Goal: Task Accomplishment & Management: Manage account settings

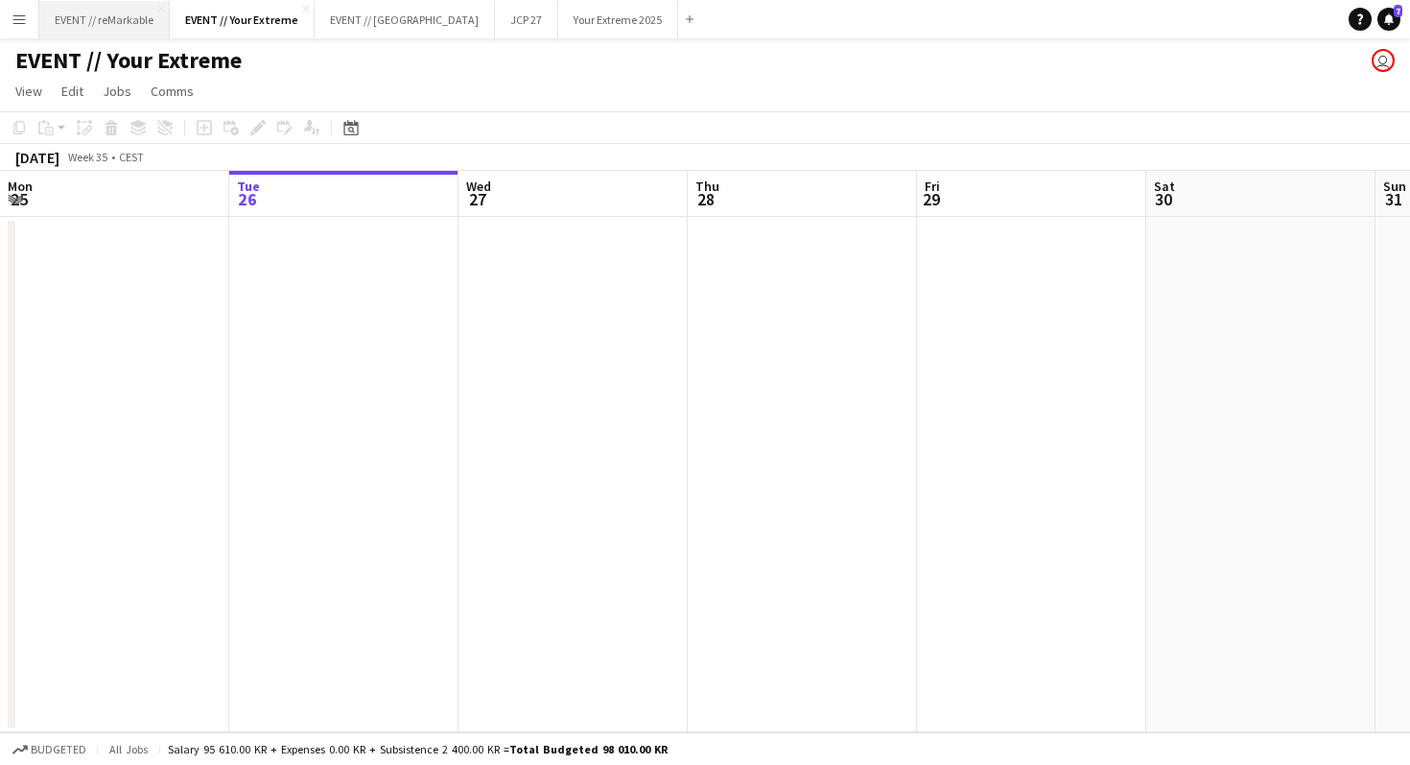
click at [129, 14] on button "EVENT // reMarkable Close" at bounding box center [104, 19] width 130 height 37
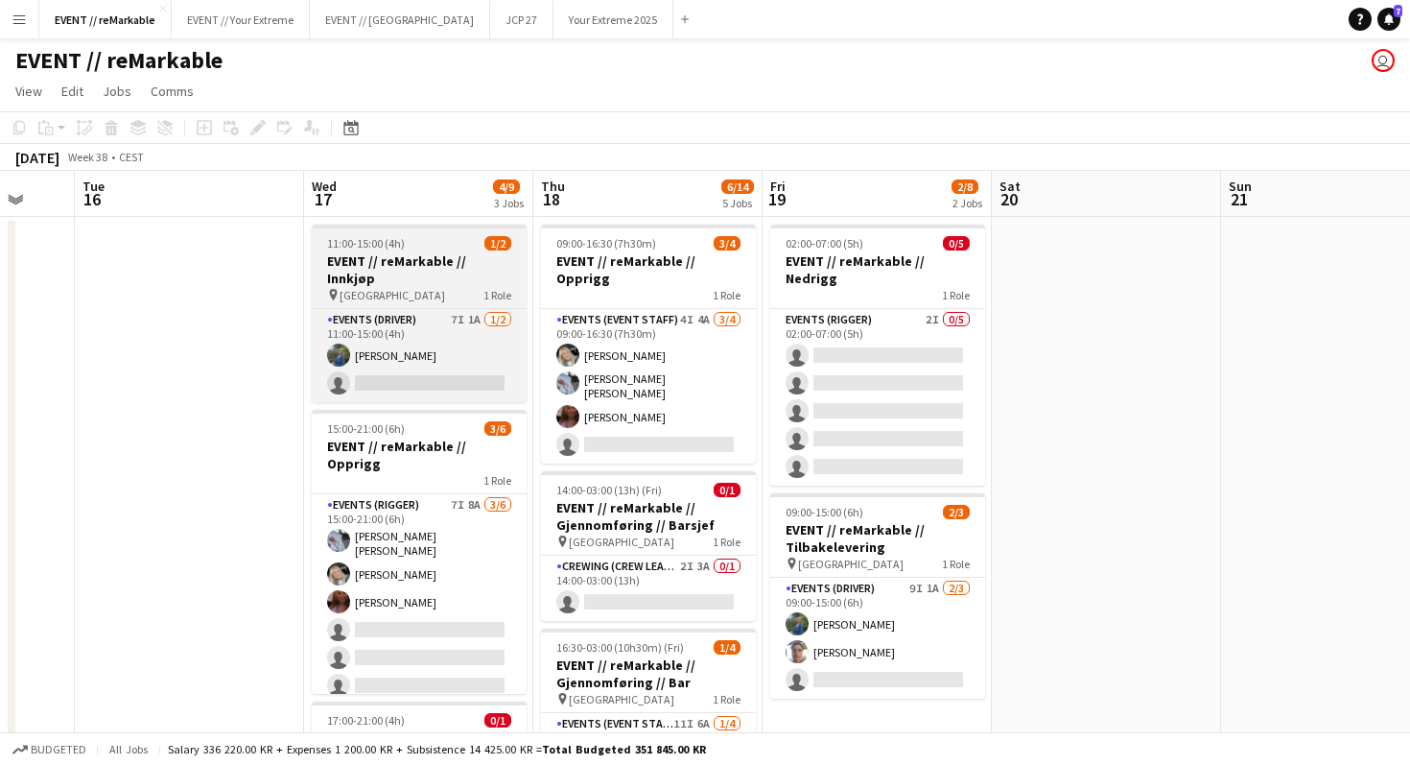
click at [488, 288] on span "1 Role" at bounding box center [498, 295] width 28 height 14
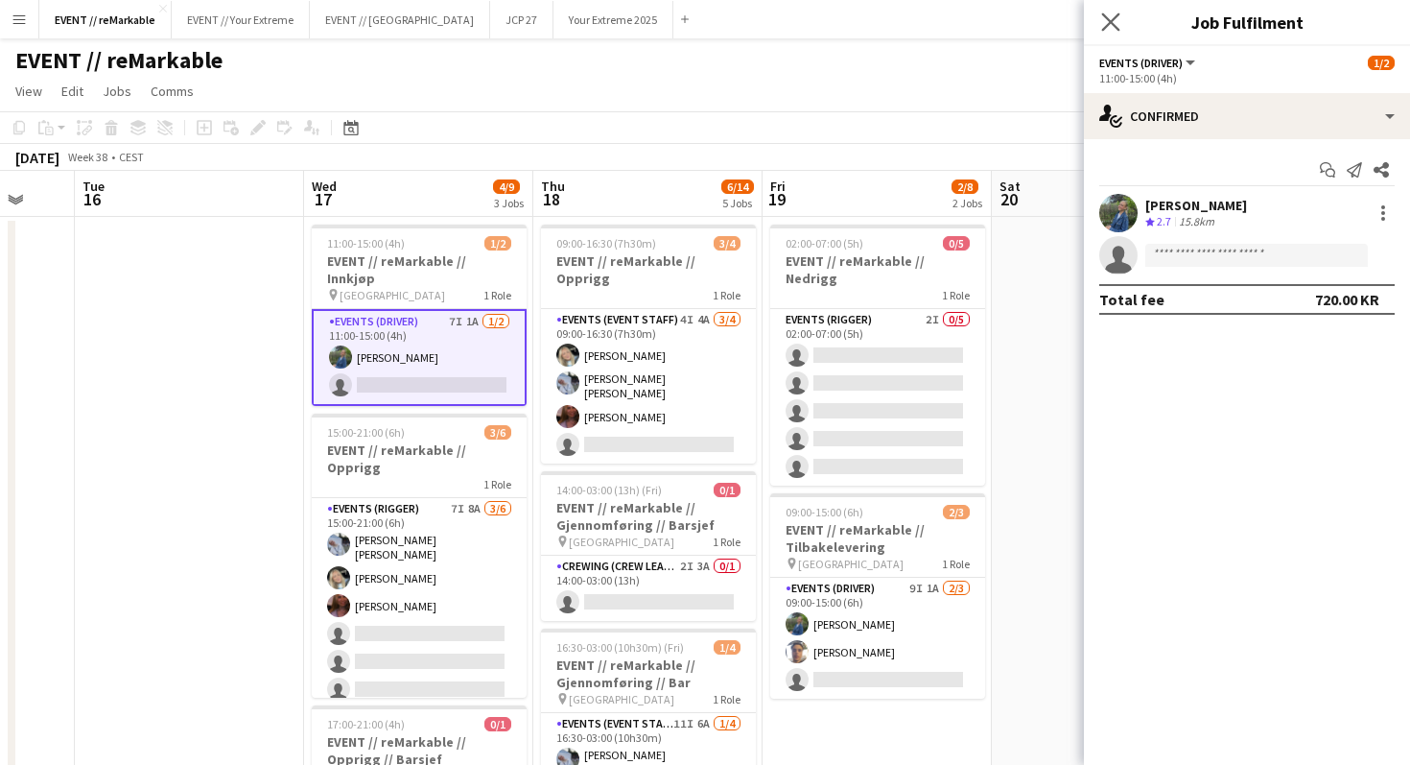
click at [1120, 23] on app-icon "Close pop-in" at bounding box center [1112, 23] width 28 height 28
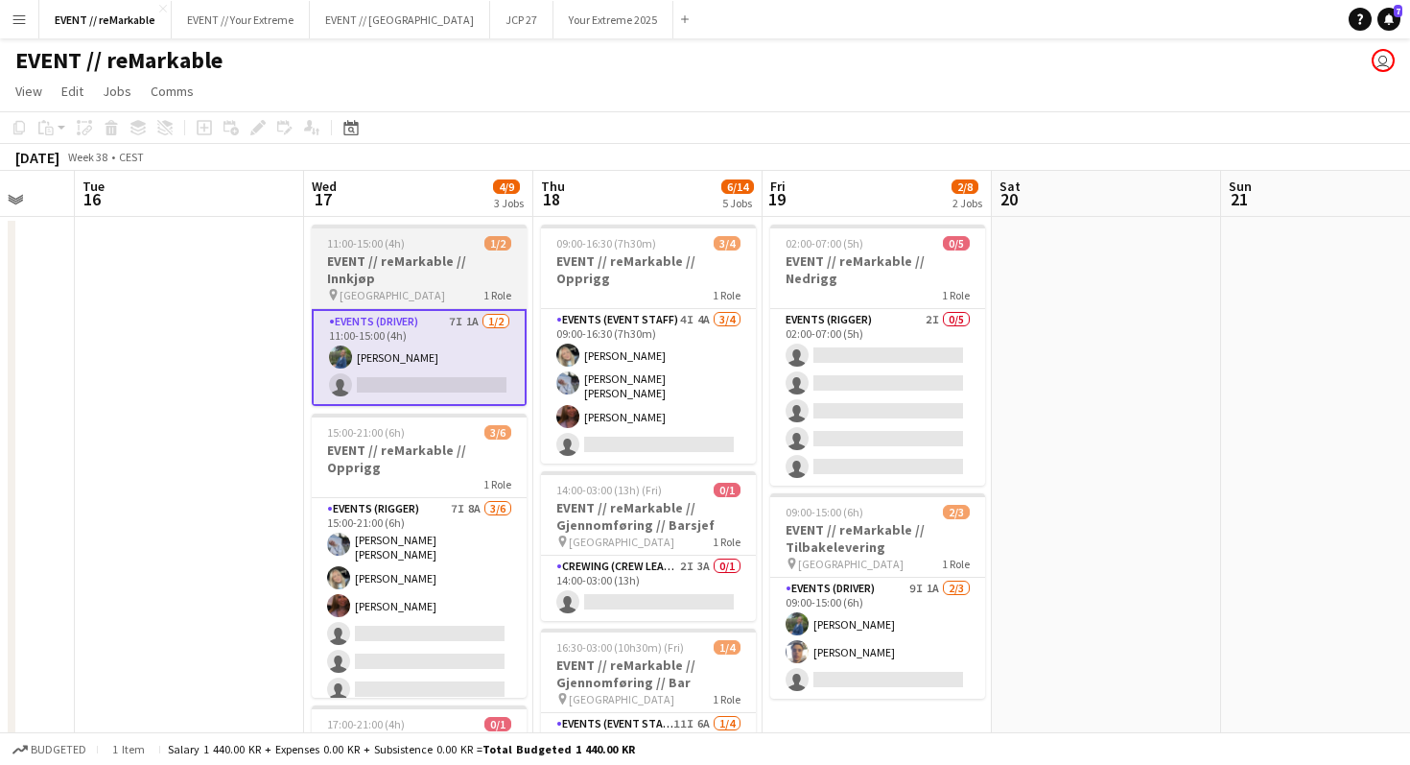
click at [357, 225] on div at bounding box center [419, 227] width 215 height 4
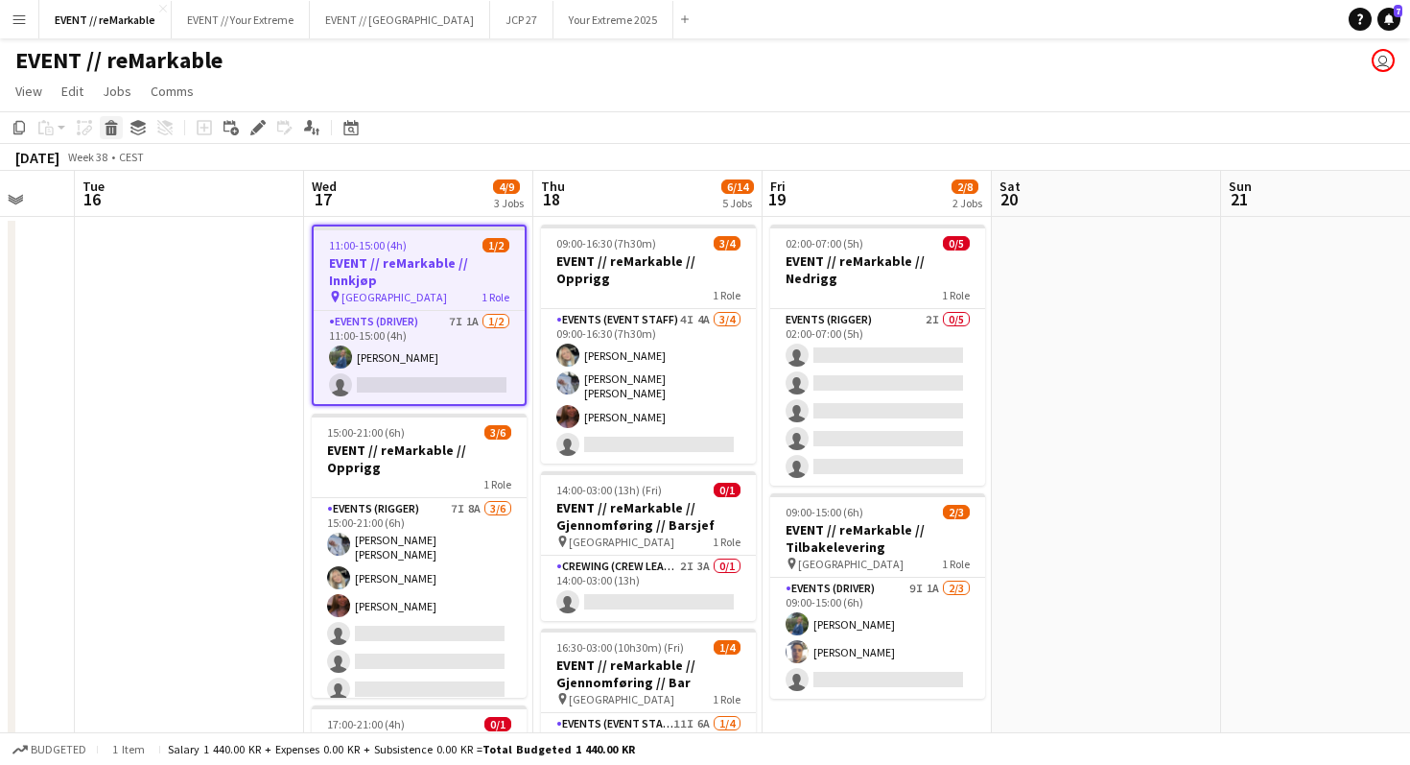
click at [121, 126] on div "Delete" at bounding box center [111, 127] width 23 height 23
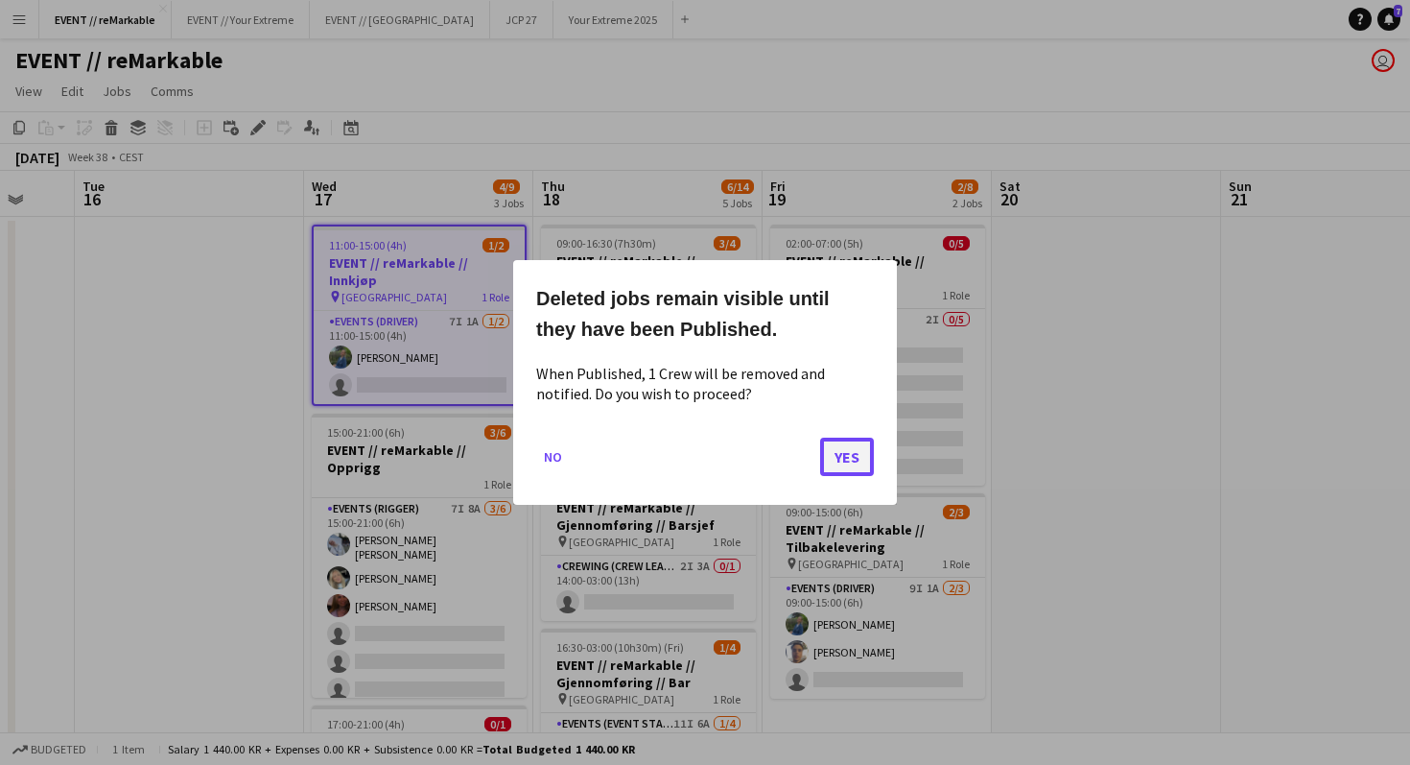
click at [833, 455] on button "Yes" at bounding box center [847, 457] width 54 height 38
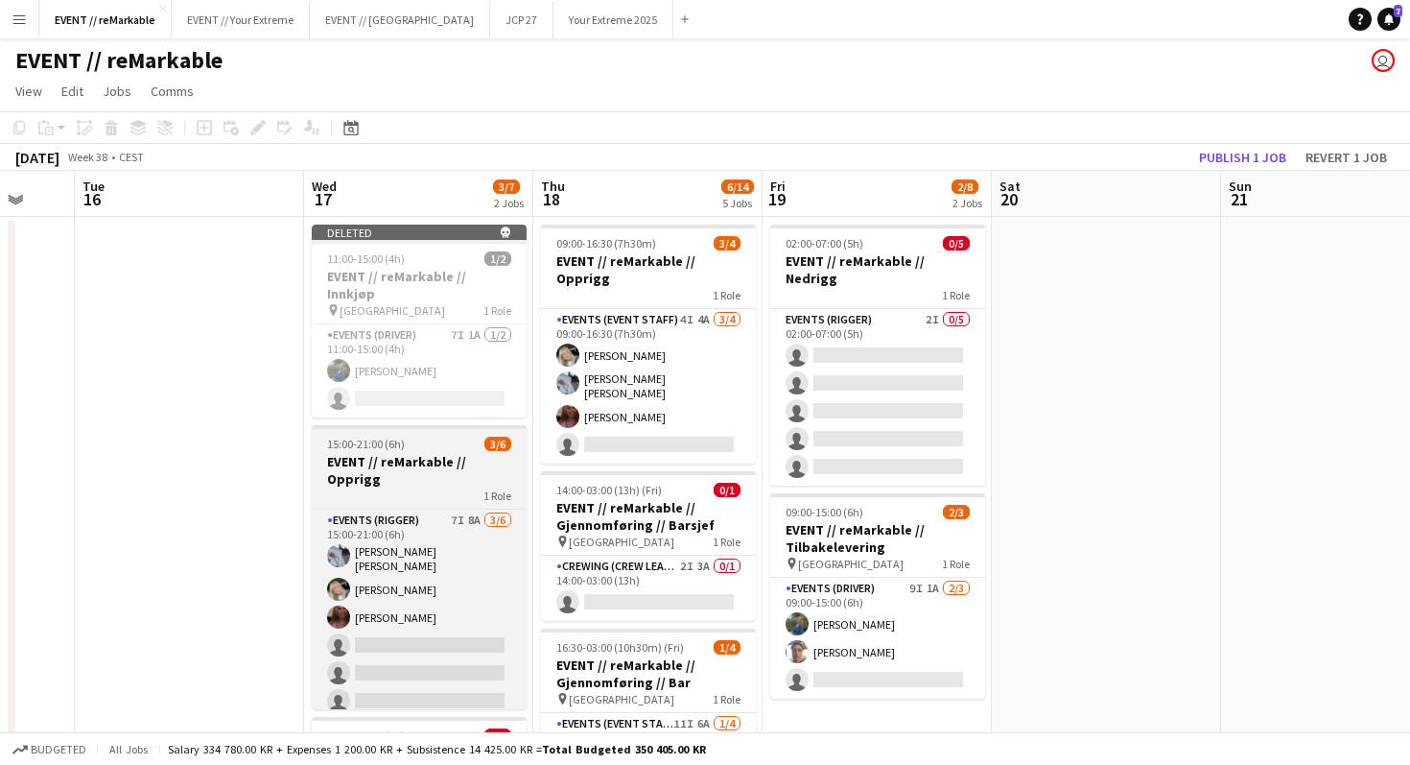
click at [407, 435] on app-job-card "15:00-21:00 (6h) 3/6 EVENT // reMarkable // Opprigg 1 Role Events (Rigger) 7I 8…" at bounding box center [419, 567] width 215 height 284
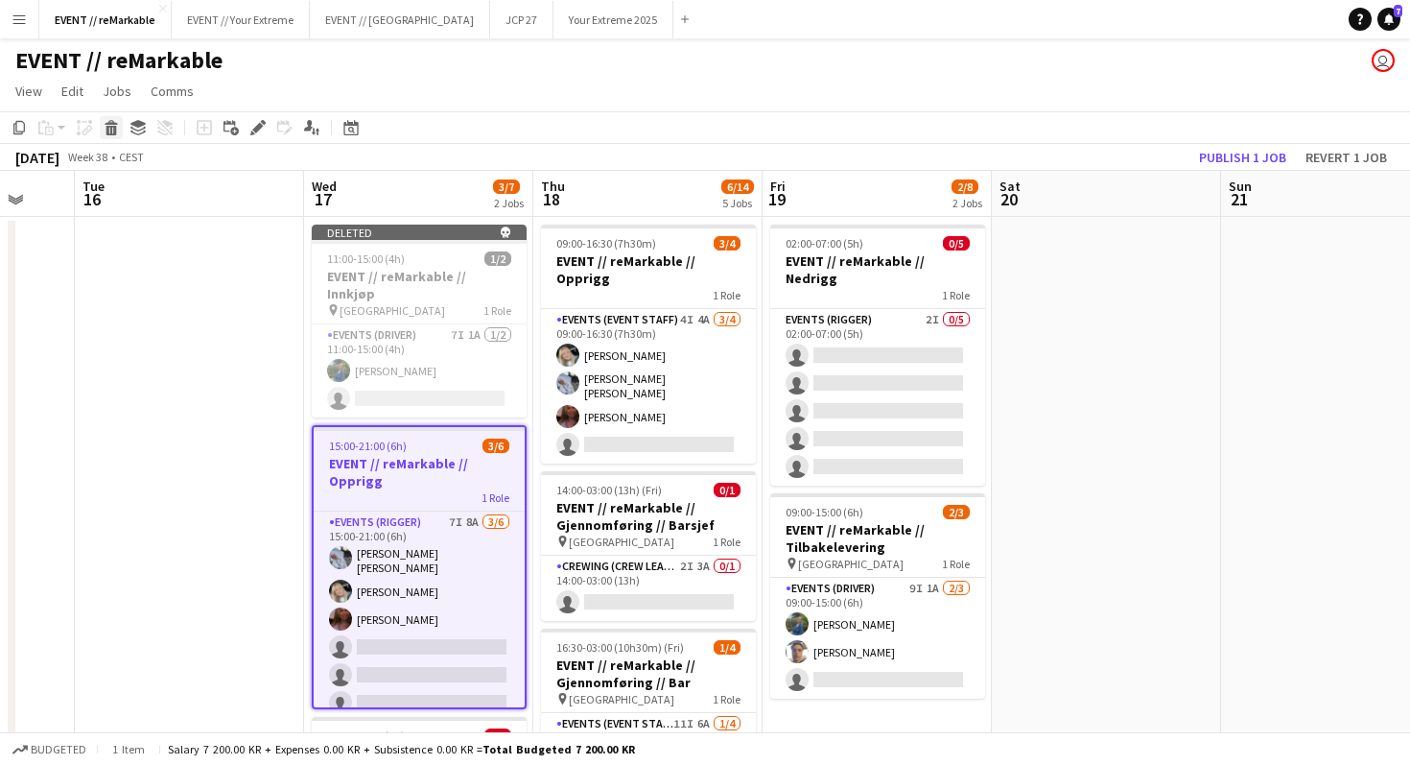
click at [111, 127] on icon at bounding box center [111, 131] width 11 height 10
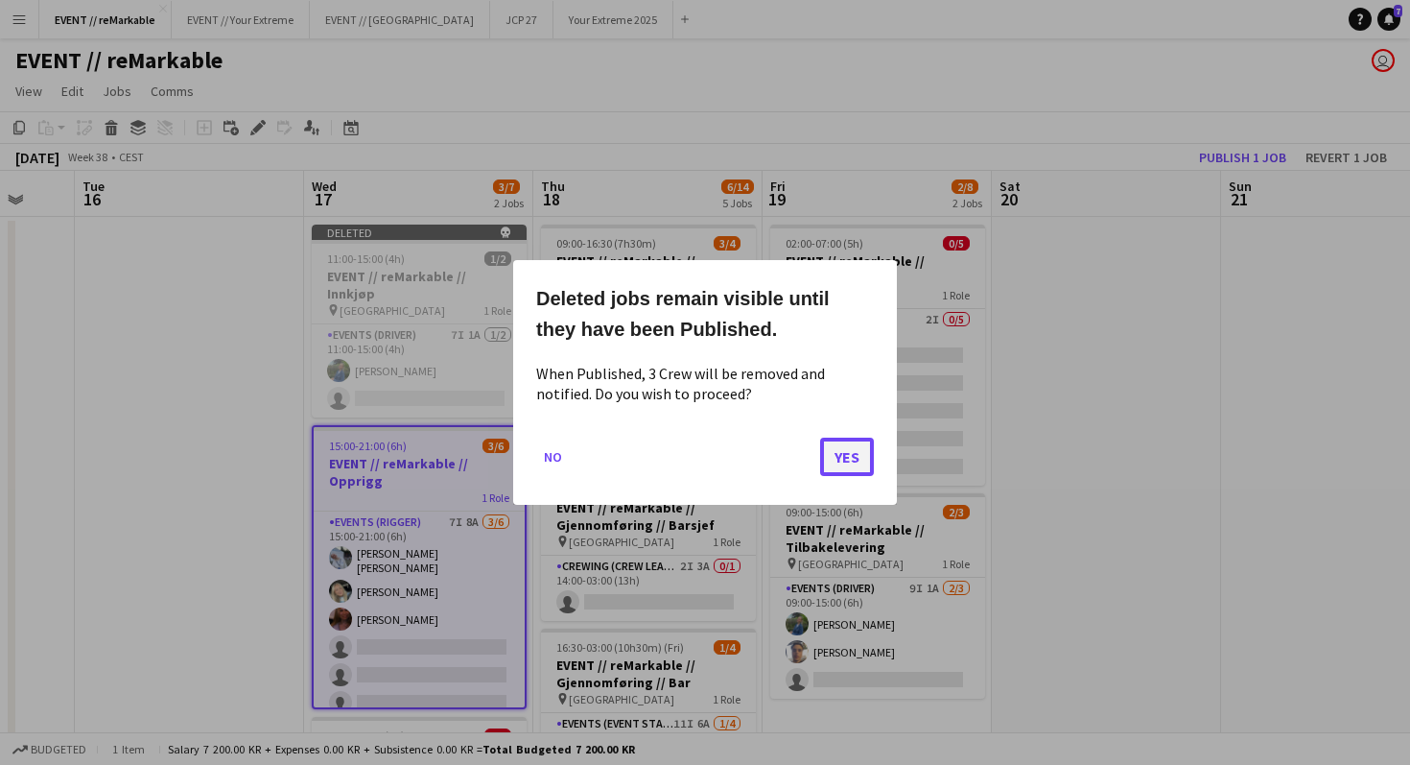
click at [864, 462] on button "Yes" at bounding box center [847, 457] width 54 height 38
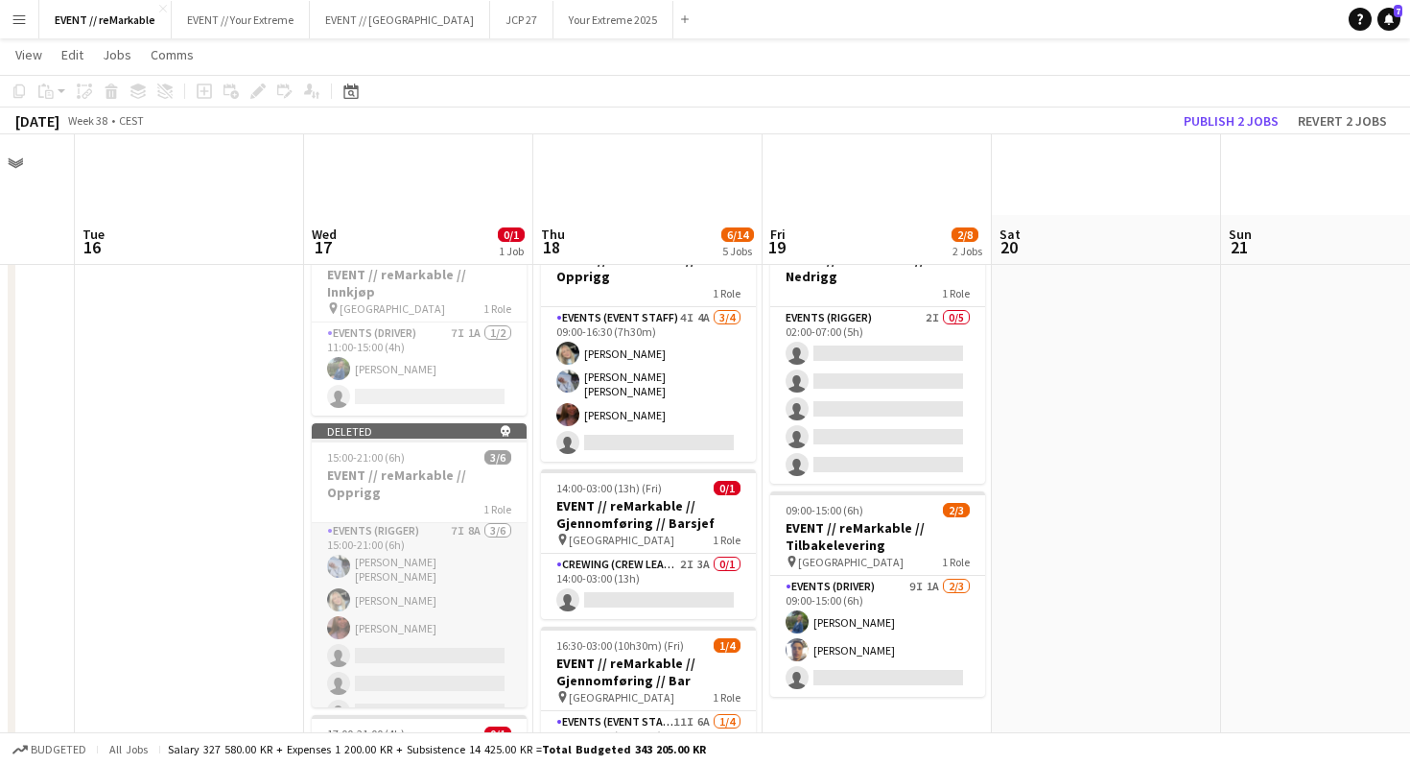
scroll to position [206, 0]
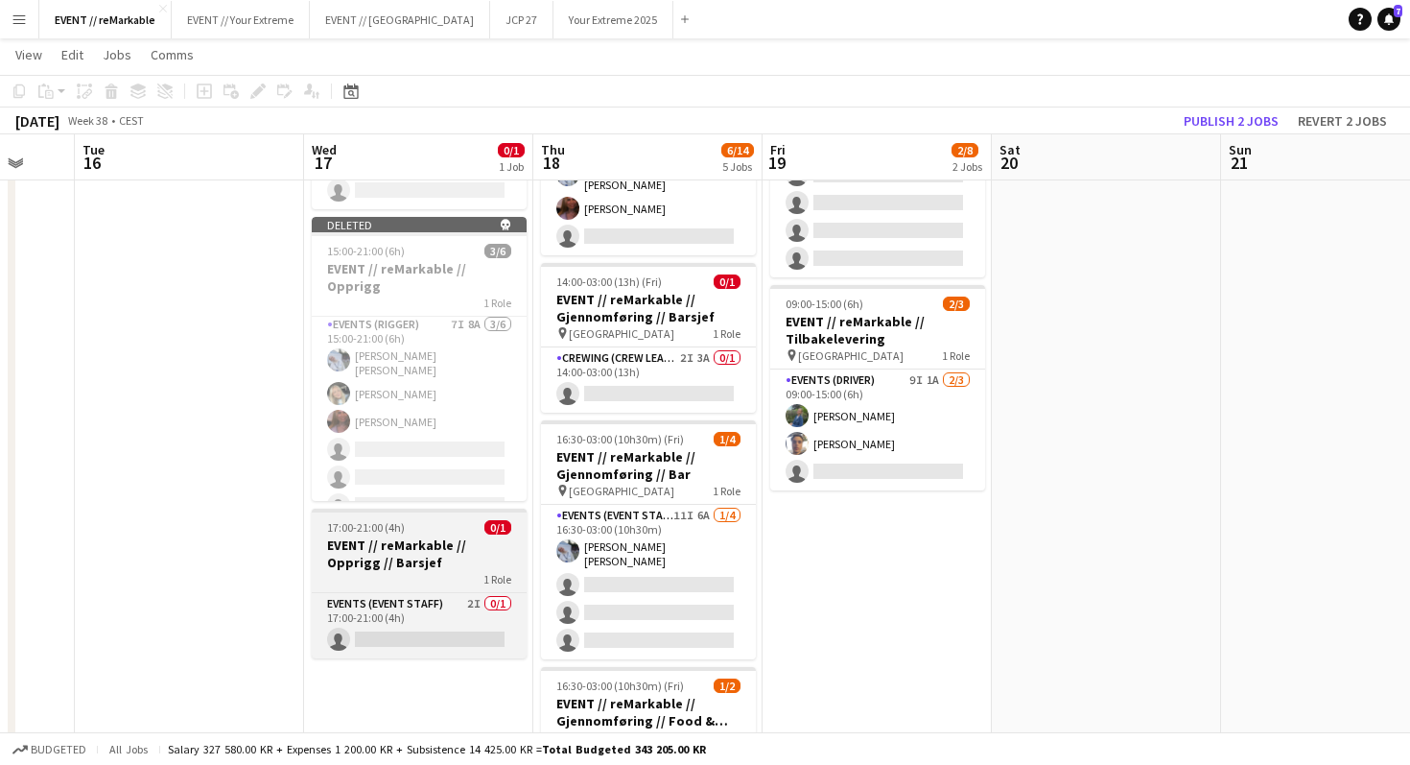
click at [401, 520] on span "17:00-21:00 (4h)" at bounding box center [366, 527] width 78 height 14
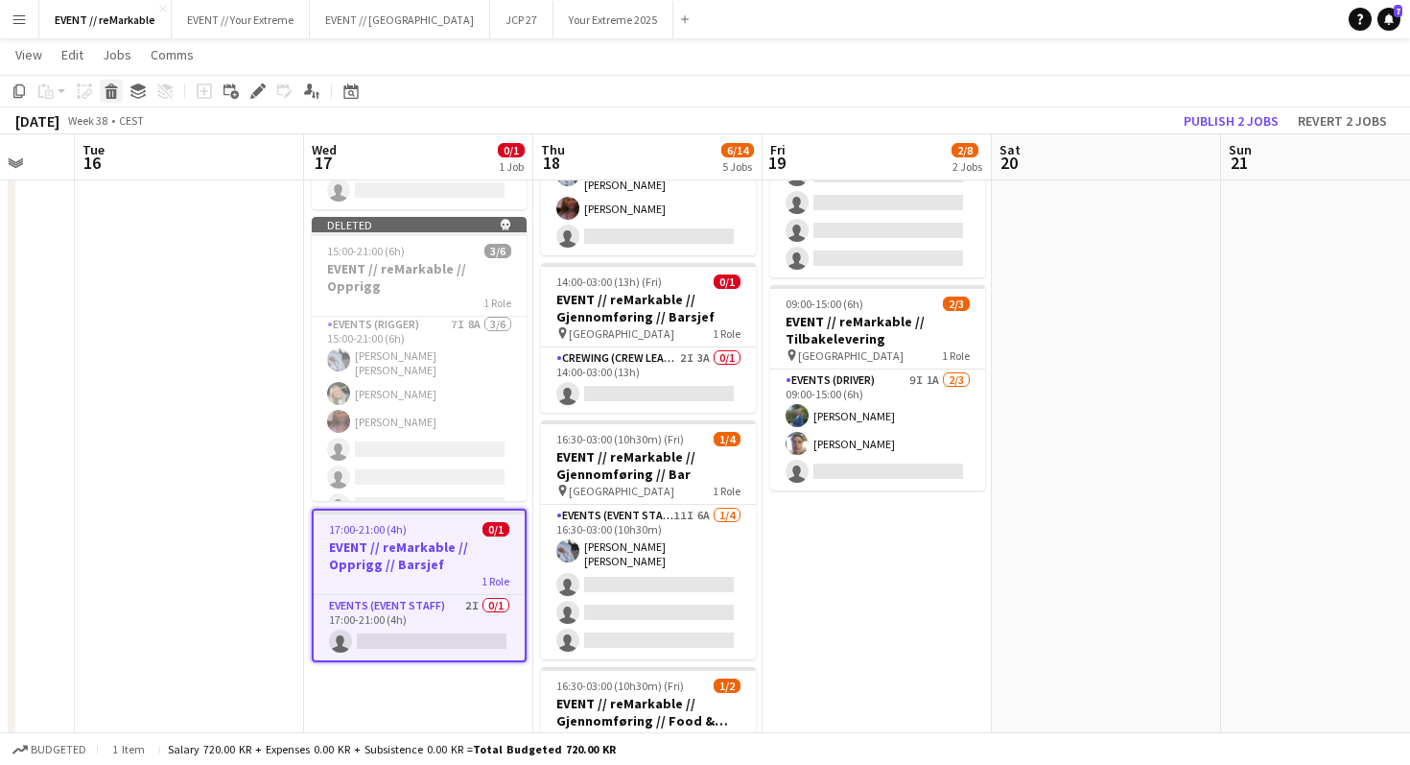
click at [113, 92] on icon at bounding box center [111, 94] width 11 height 10
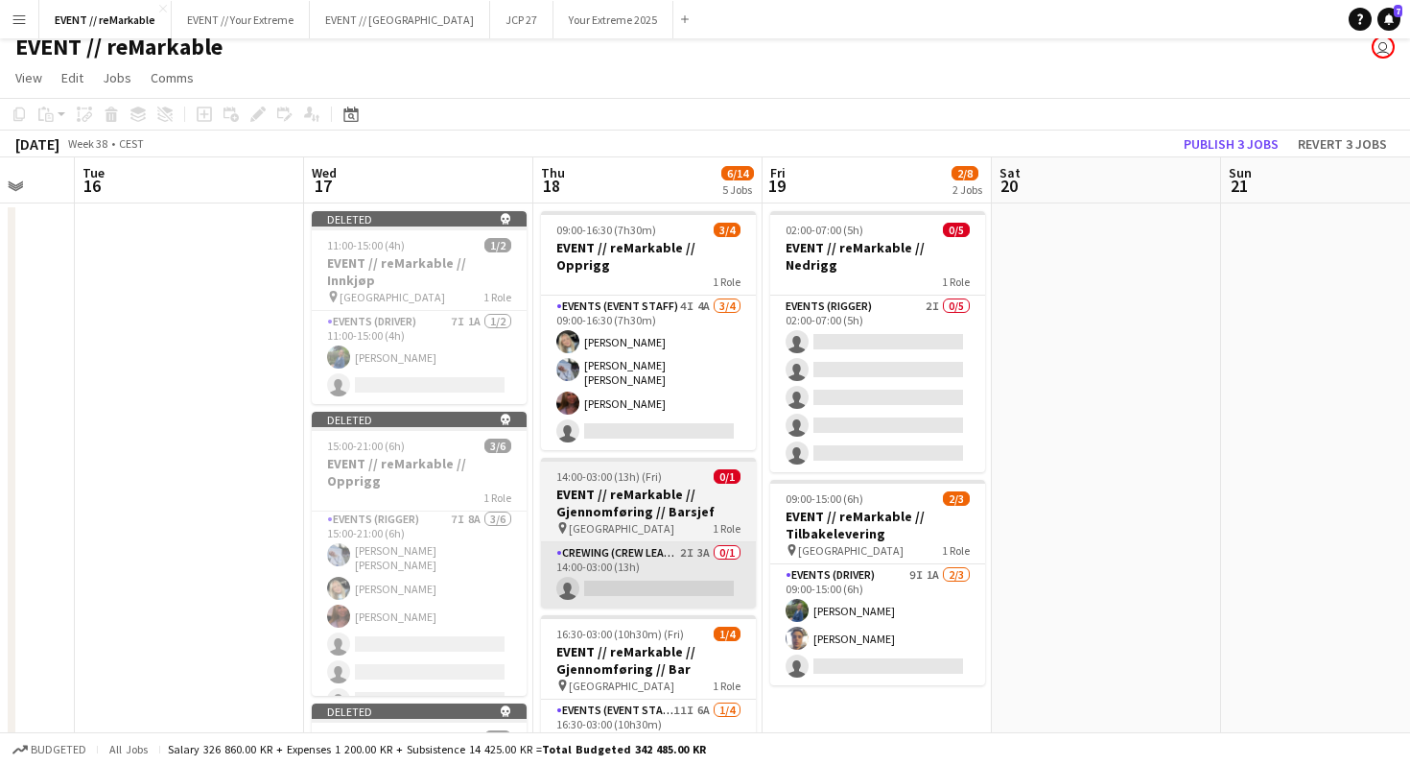
scroll to position [0, 0]
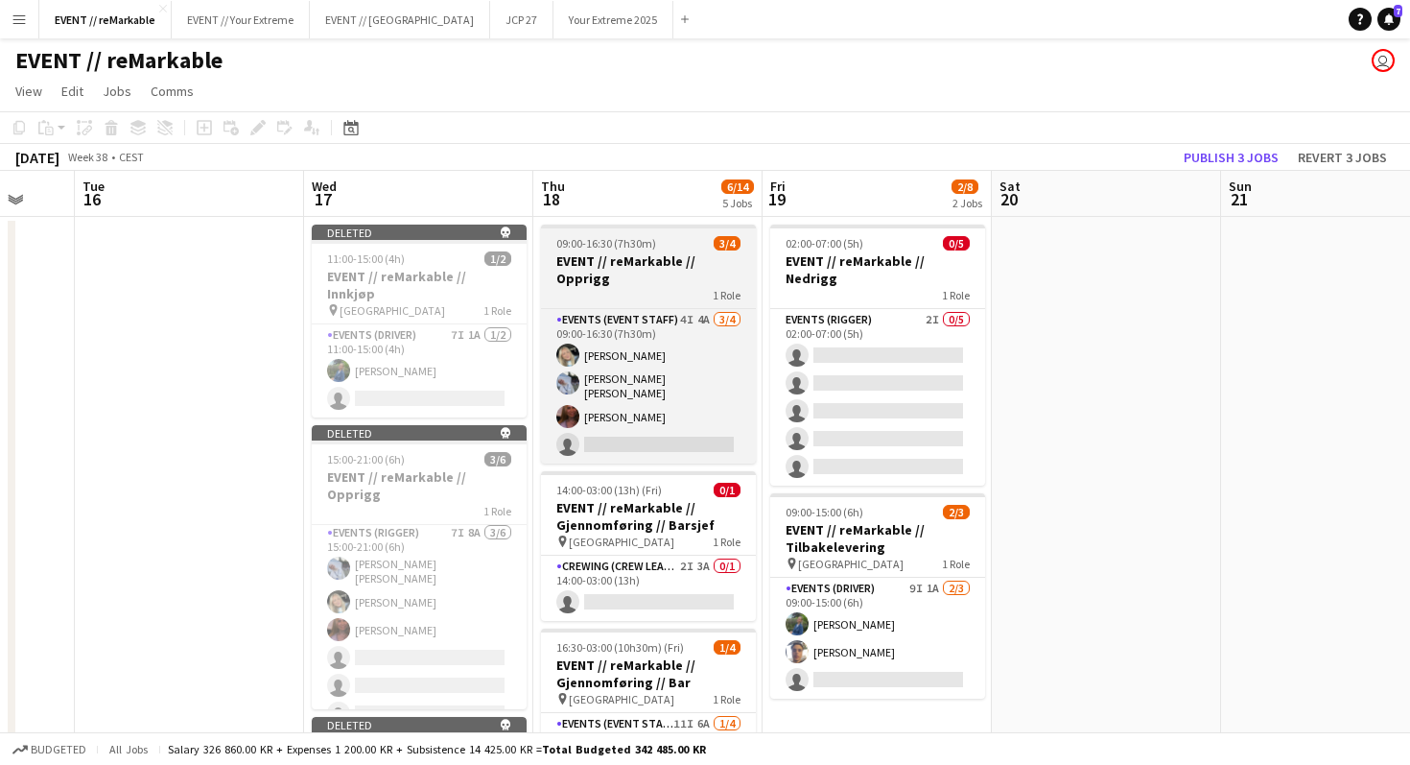
click at [640, 267] on h3 "EVENT // reMarkable // Opprigg" at bounding box center [648, 269] width 215 height 35
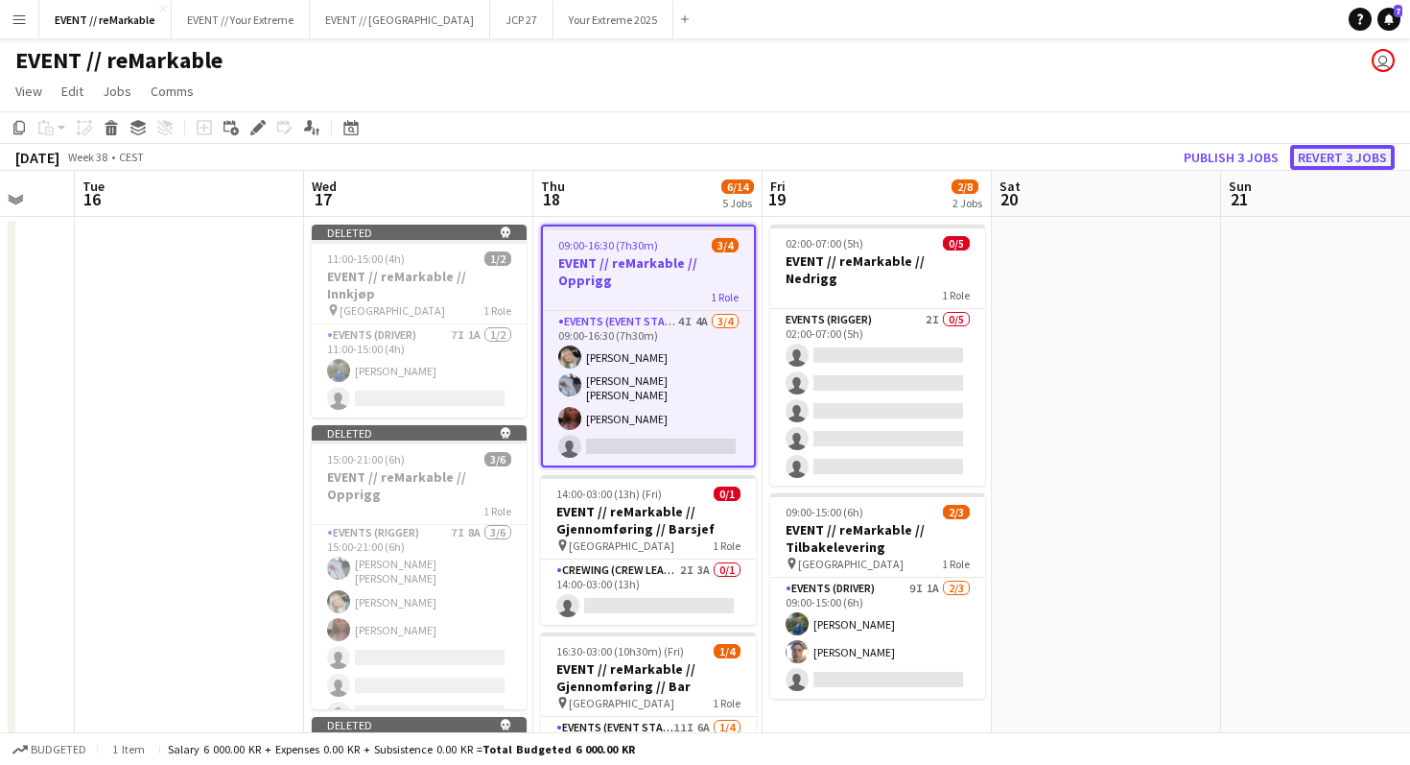
click at [1357, 165] on button "Revert 3 jobs" at bounding box center [1342, 157] width 105 height 25
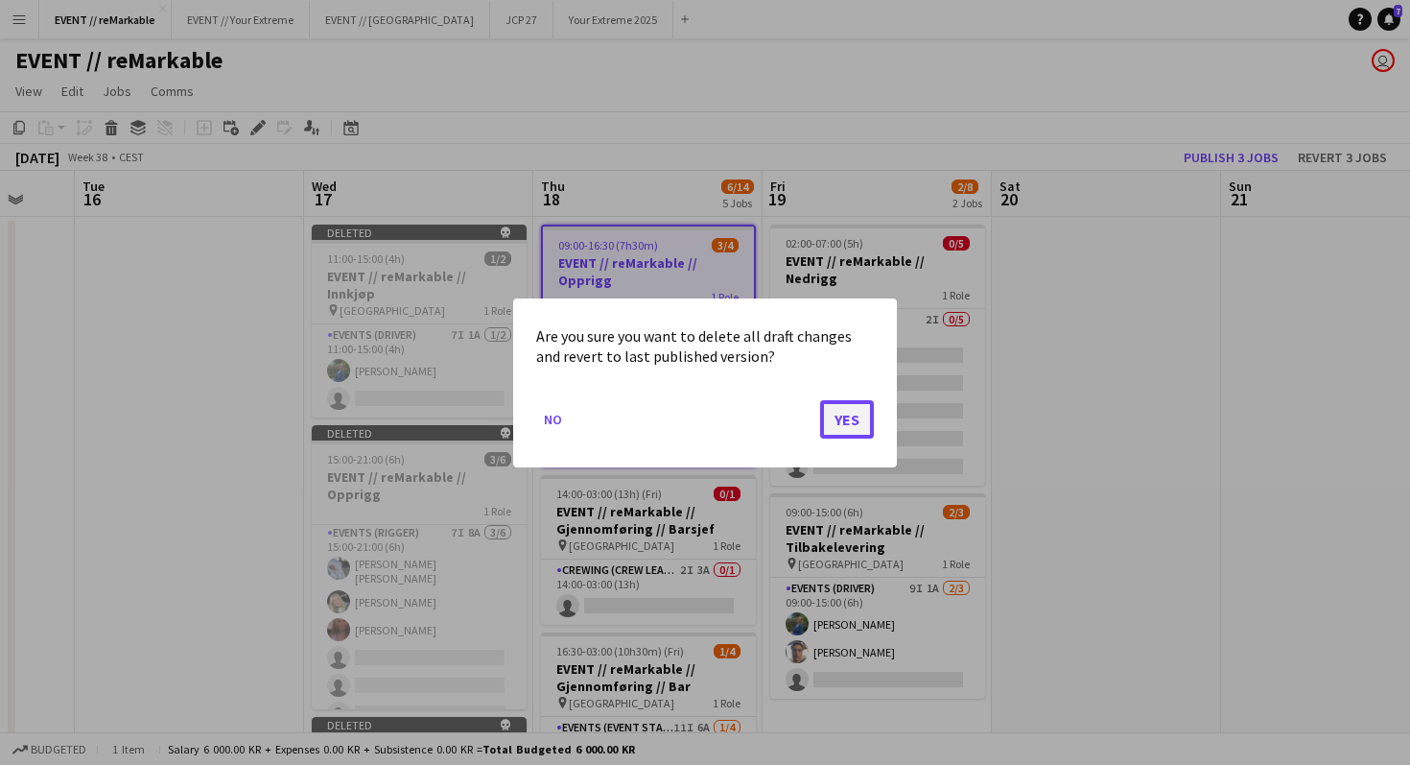
click at [846, 413] on button "Yes" at bounding box center [847, 418] width 54 height 38
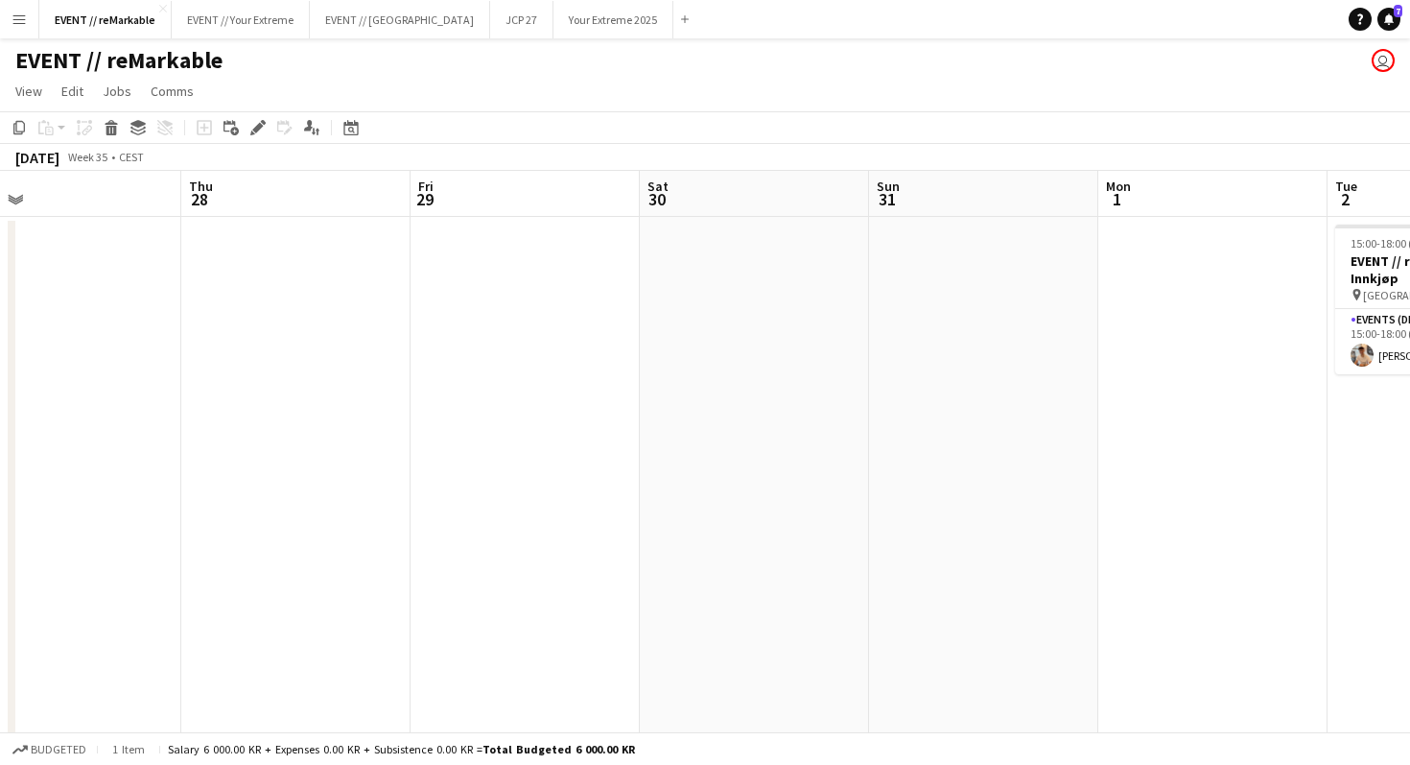
scroll to position [0, 497]
click at [537, 304] on app-date-cell at bounding box center [534, 758] width 229 height 1083
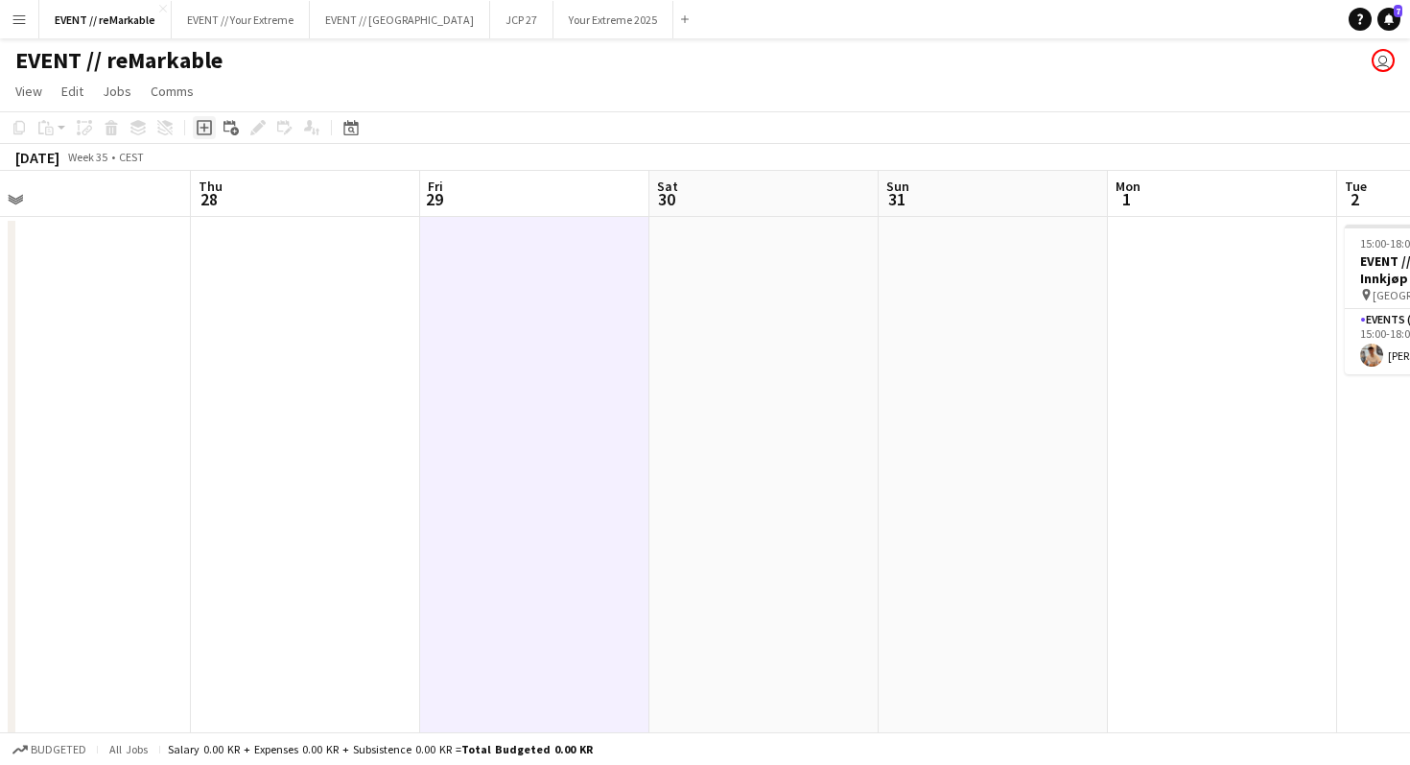
click at [204, 123] on icon "Add job" at bounding box center [204, 127] width 15 height 15
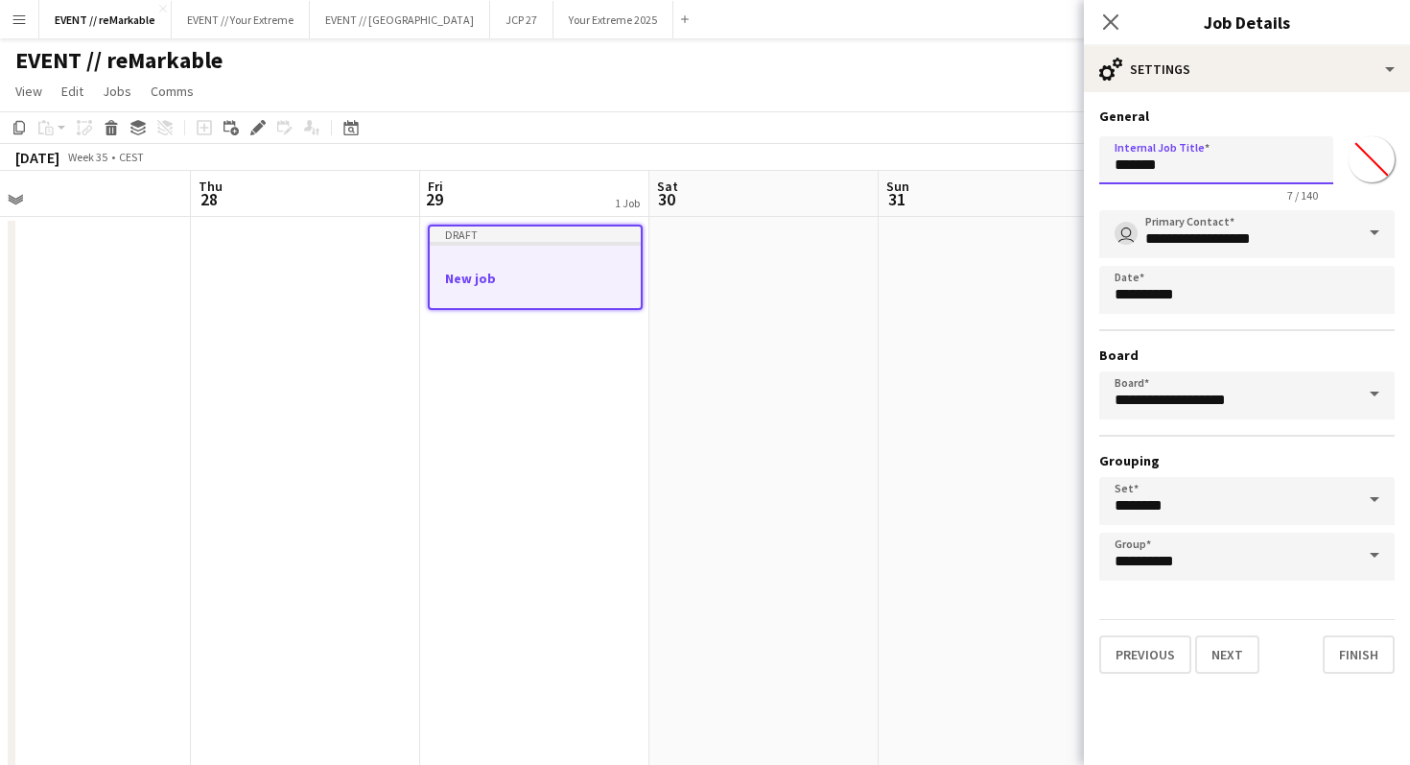
drag, startPoint x: 1194, startPoint y: 170, endPoint x: 1072, endPoint y: 167, distance: 121.9
click at [1072, 167] on body "Menu Boards Boards Boards All jobs Status Workforce Workforce My Workforce Recr…" at bounding box center [705, 710] width 1410 height 1421
click at [1114, 158] on input "**********" at bounding box center [1217, 160] width 234 height 48
type input "**********"
click at [1241, 659] on button "Next" at bounding box center [1227, 654] width 64 height 38
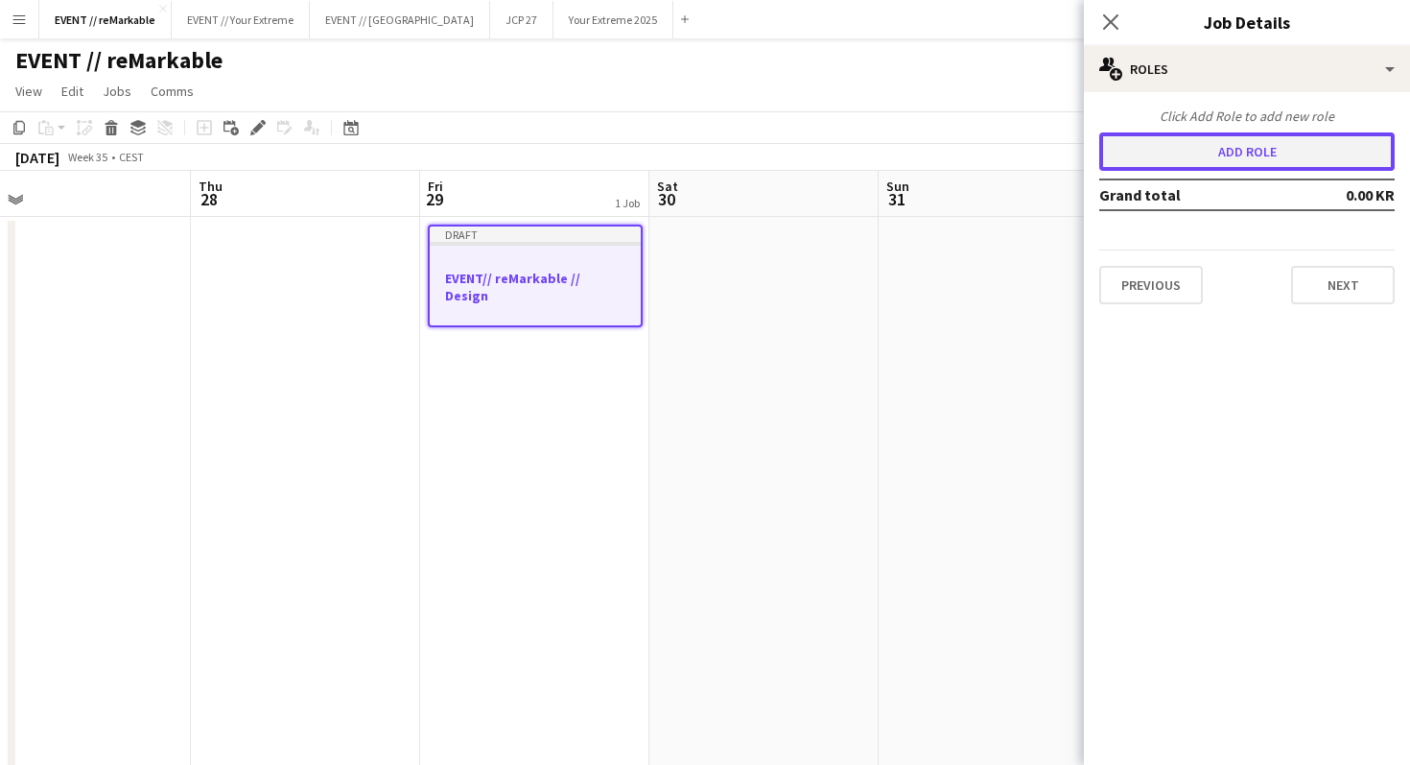
click at [1214, 156] on button "Add role" at bounding box center [1248, 151] width 296 height 38
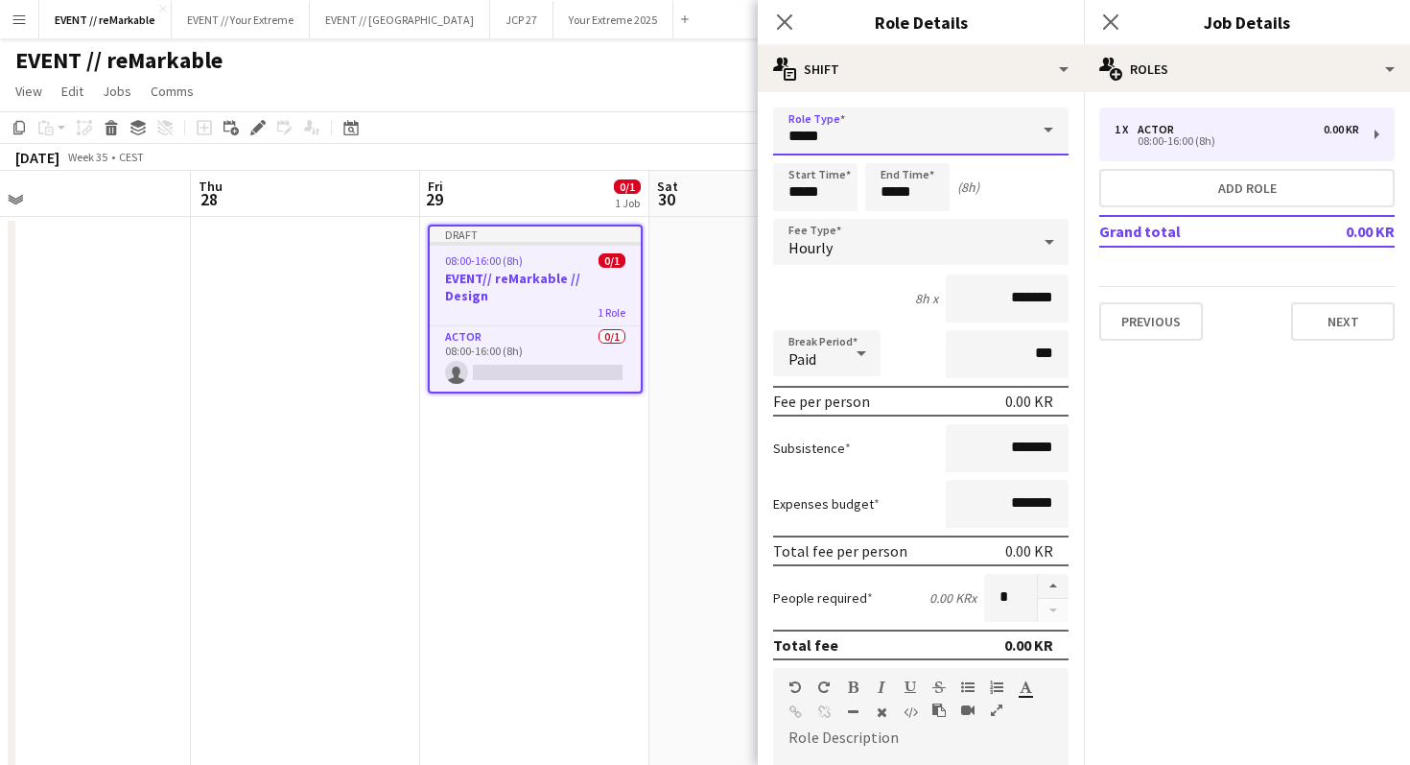
click at [933, 119] on input "*****" at bounding box center [921, 131] width 296 height 48
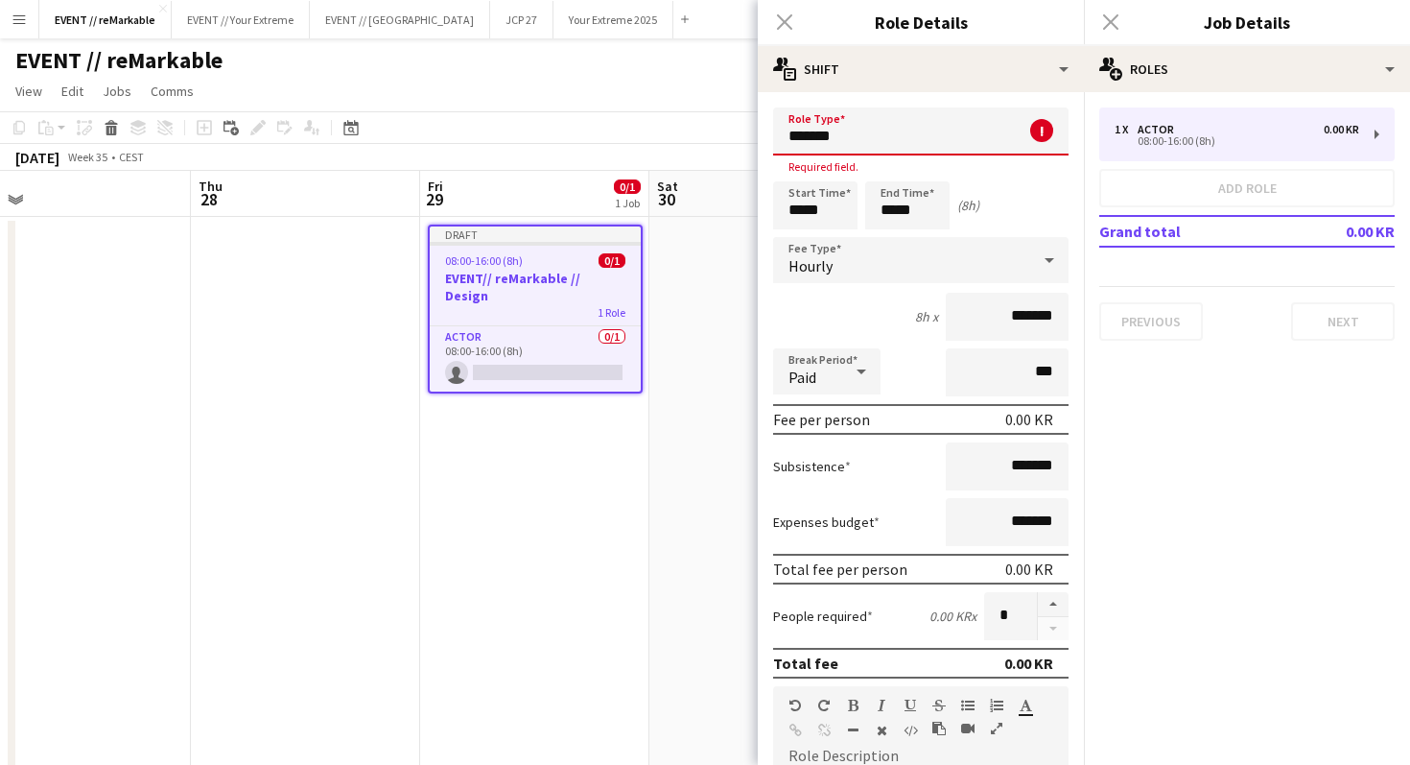
click at [930, 117] on input "*******" at bounding box center [921, 131] width 296 height 48
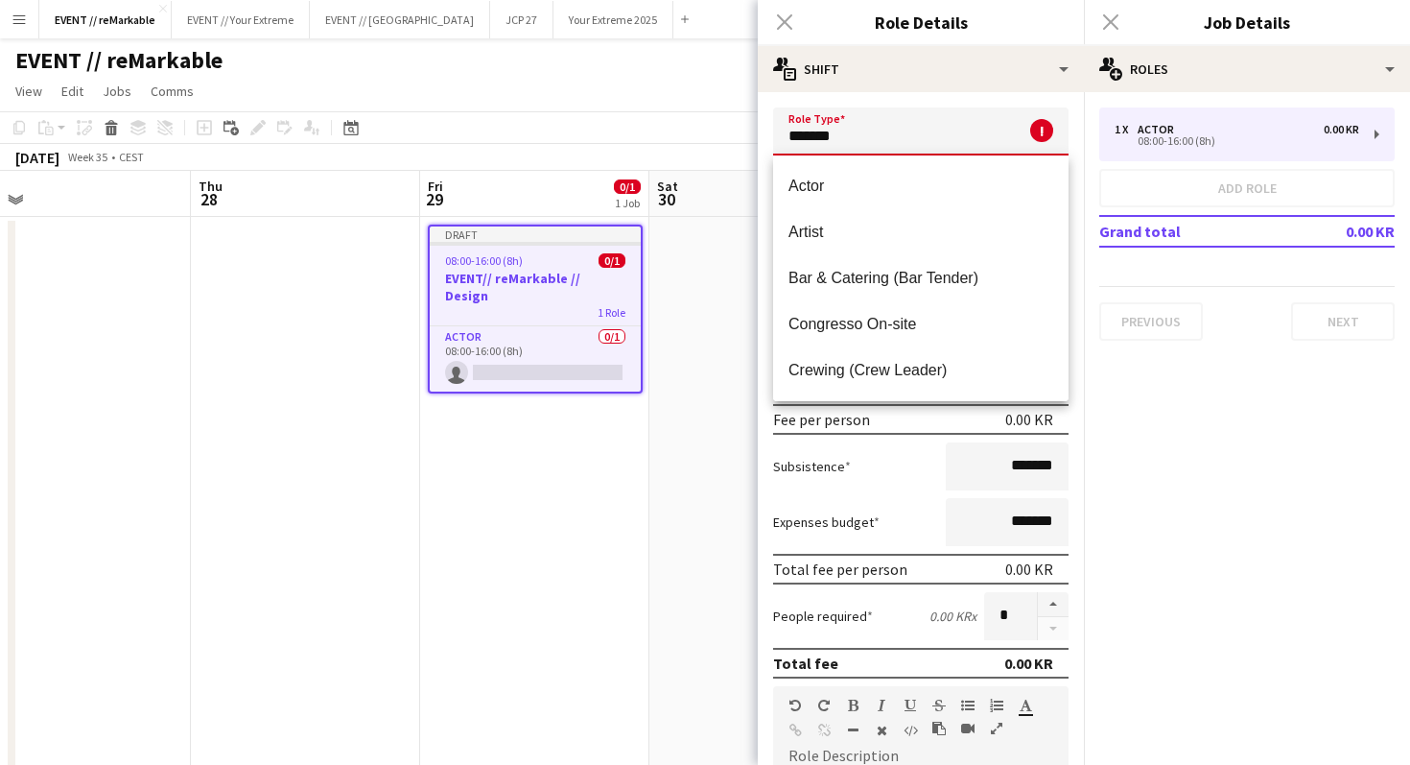
click at [928, 132] on input "*******" at bounding box center [921, 131] width 296 height 48
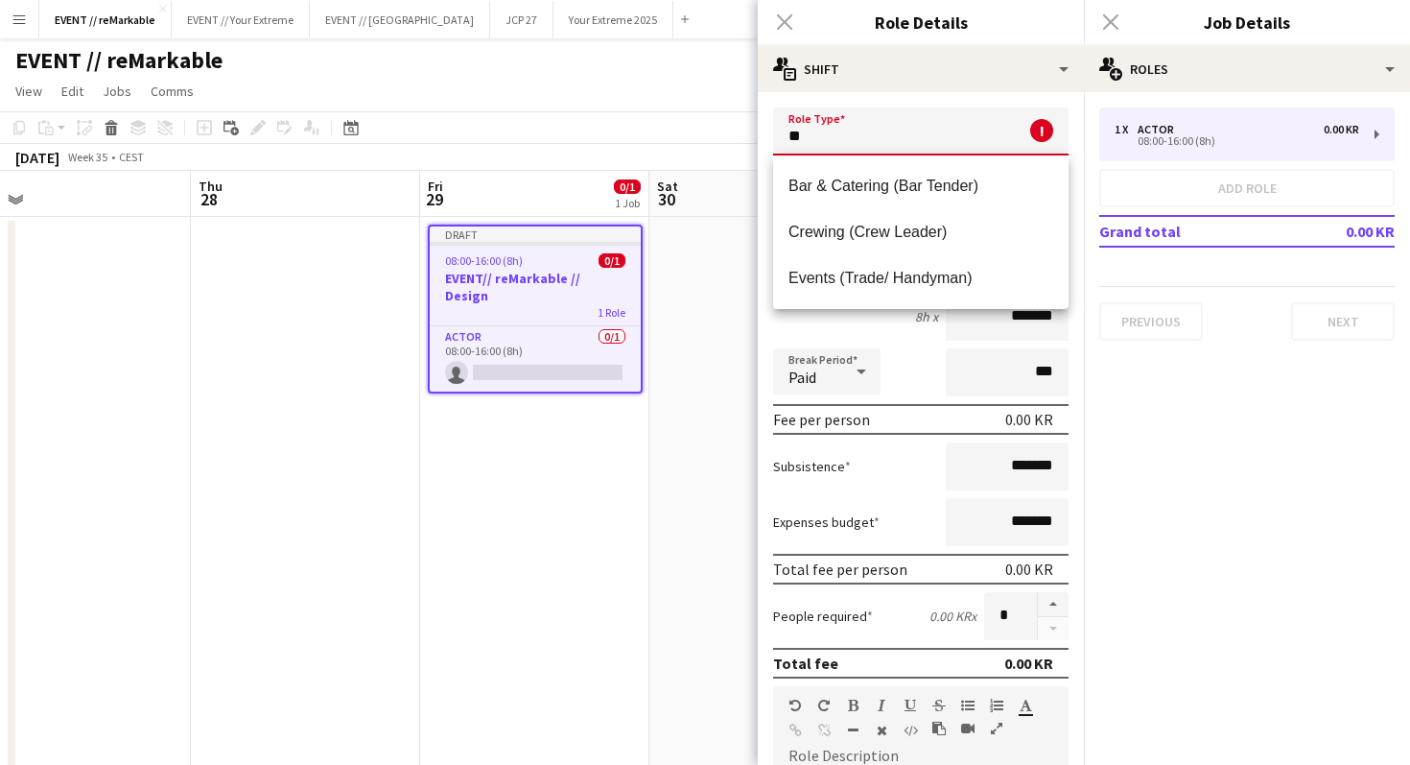
type input "*"
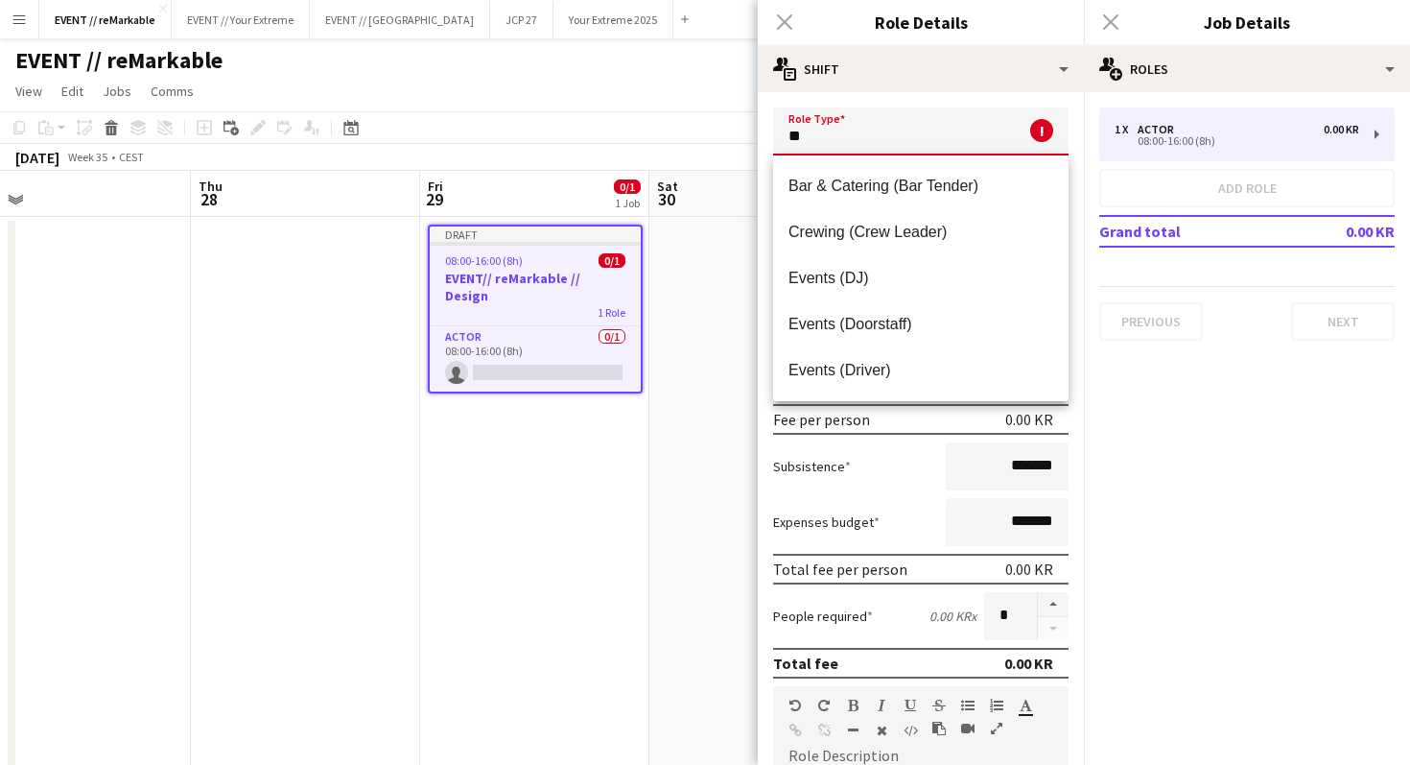
type input "*"
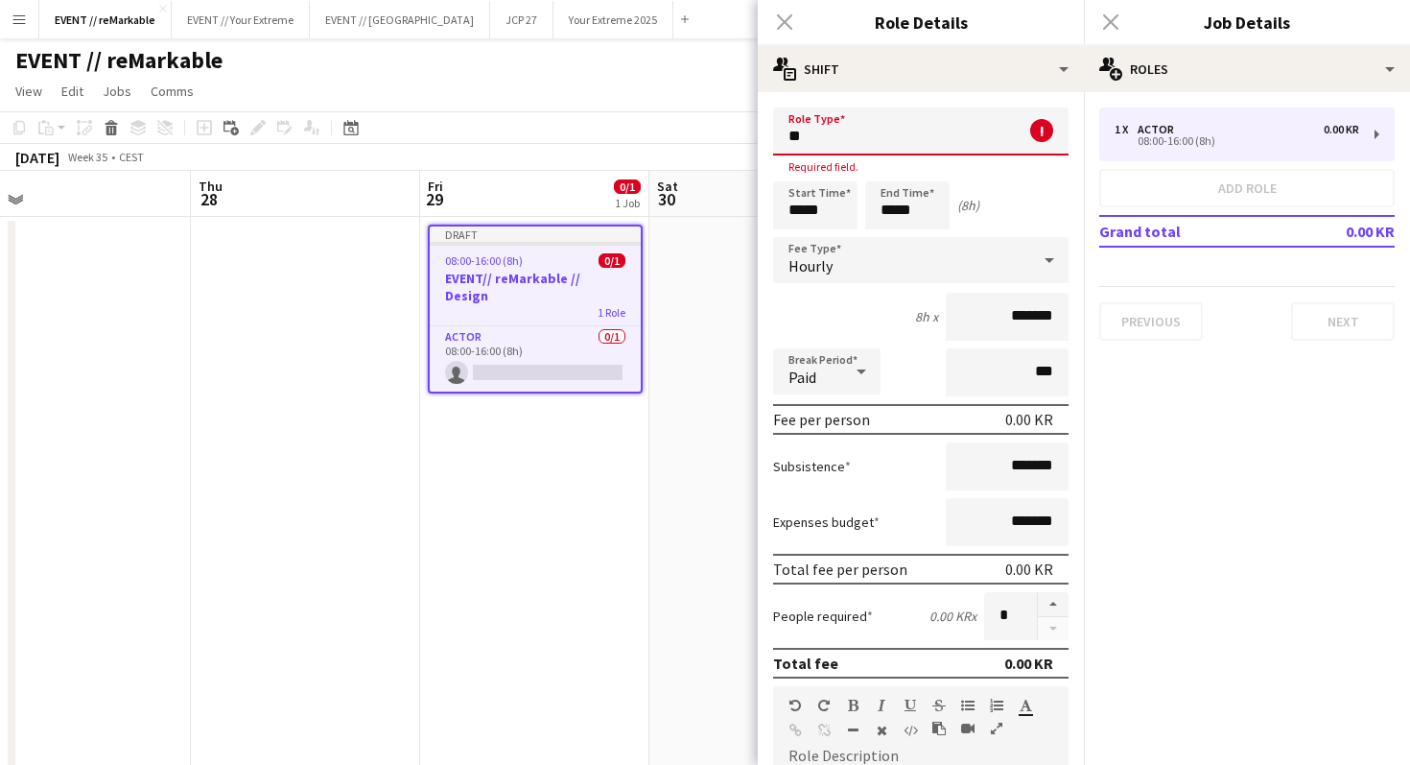
type input "*"
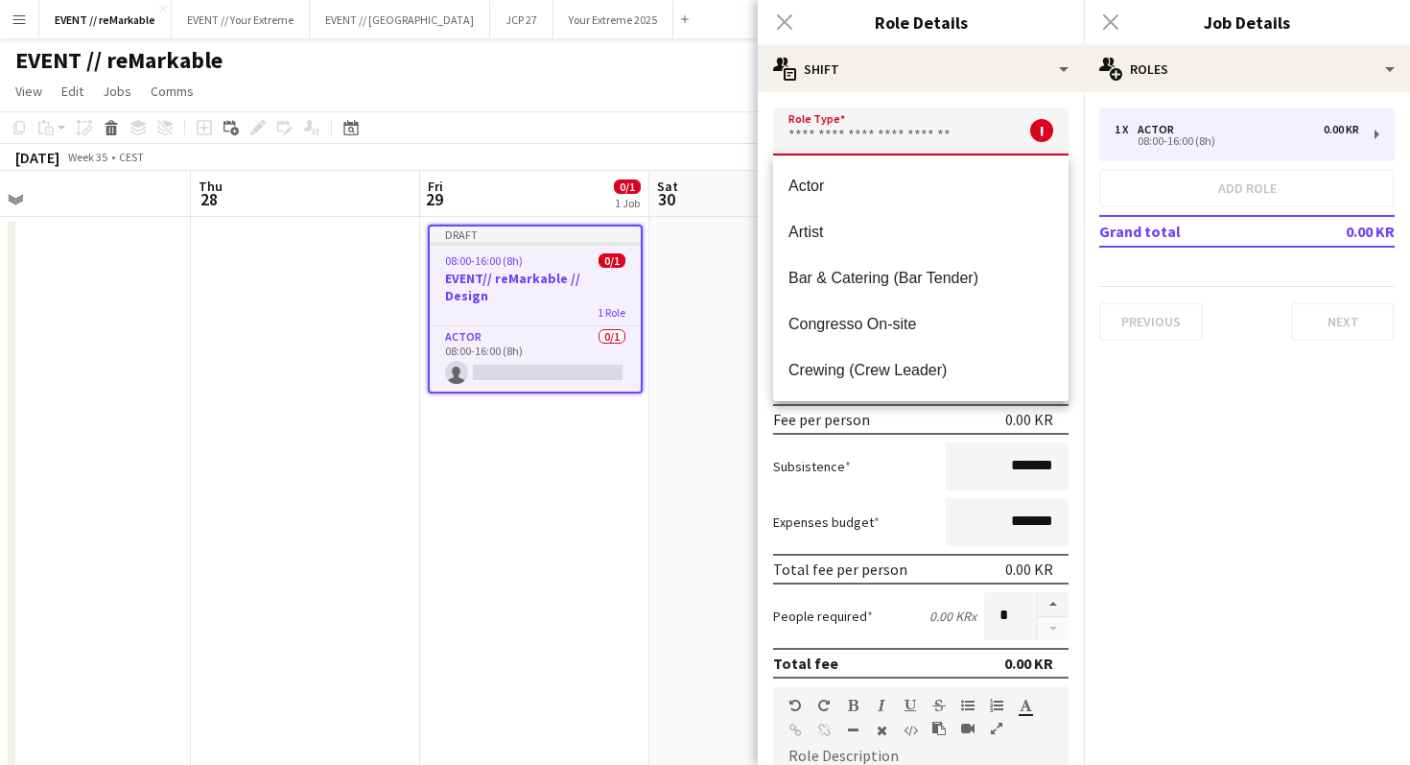
click at [907, 446] on div "Subsistence *******" at bounding box center [921, 466] width 296 height 48
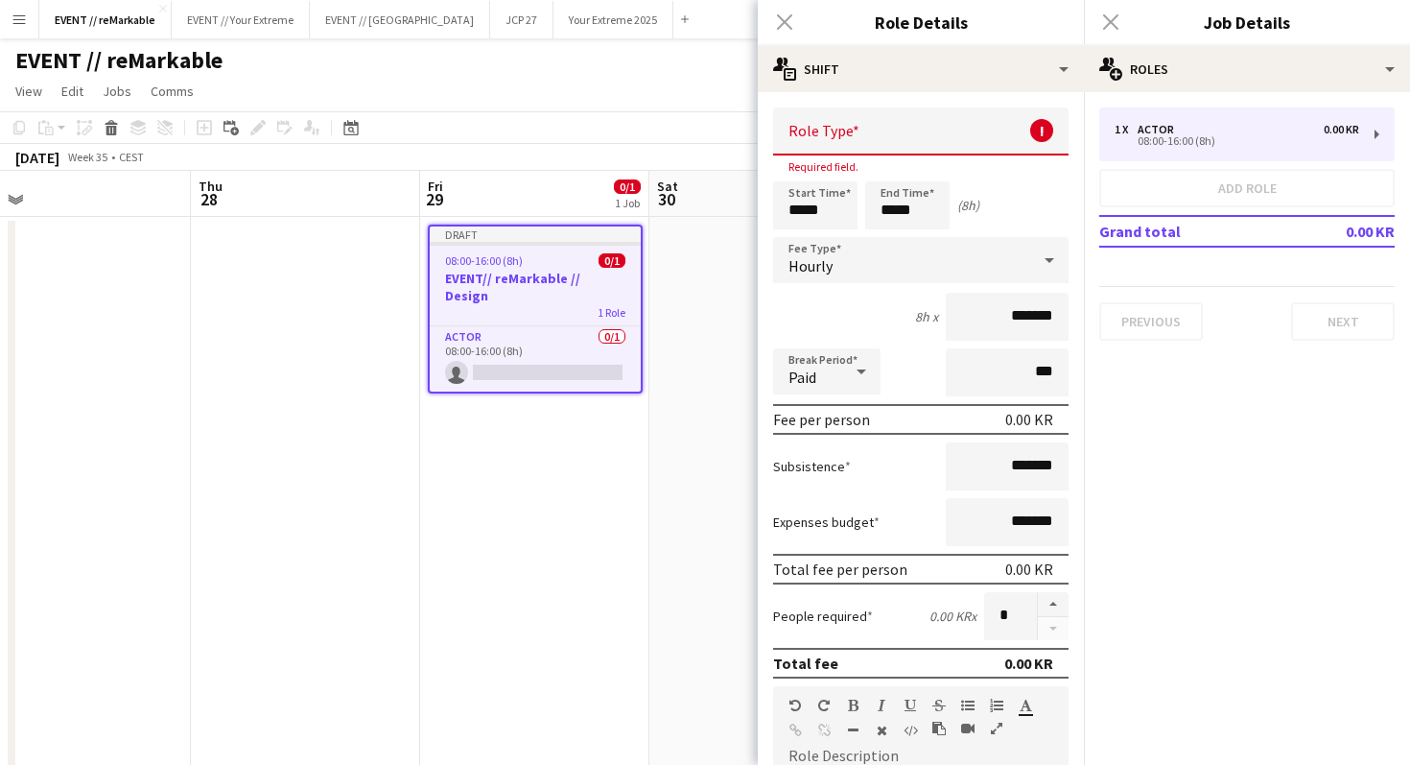
click at [913, 133] on input "text" at bounding box center [921, 131] width 296 height 48
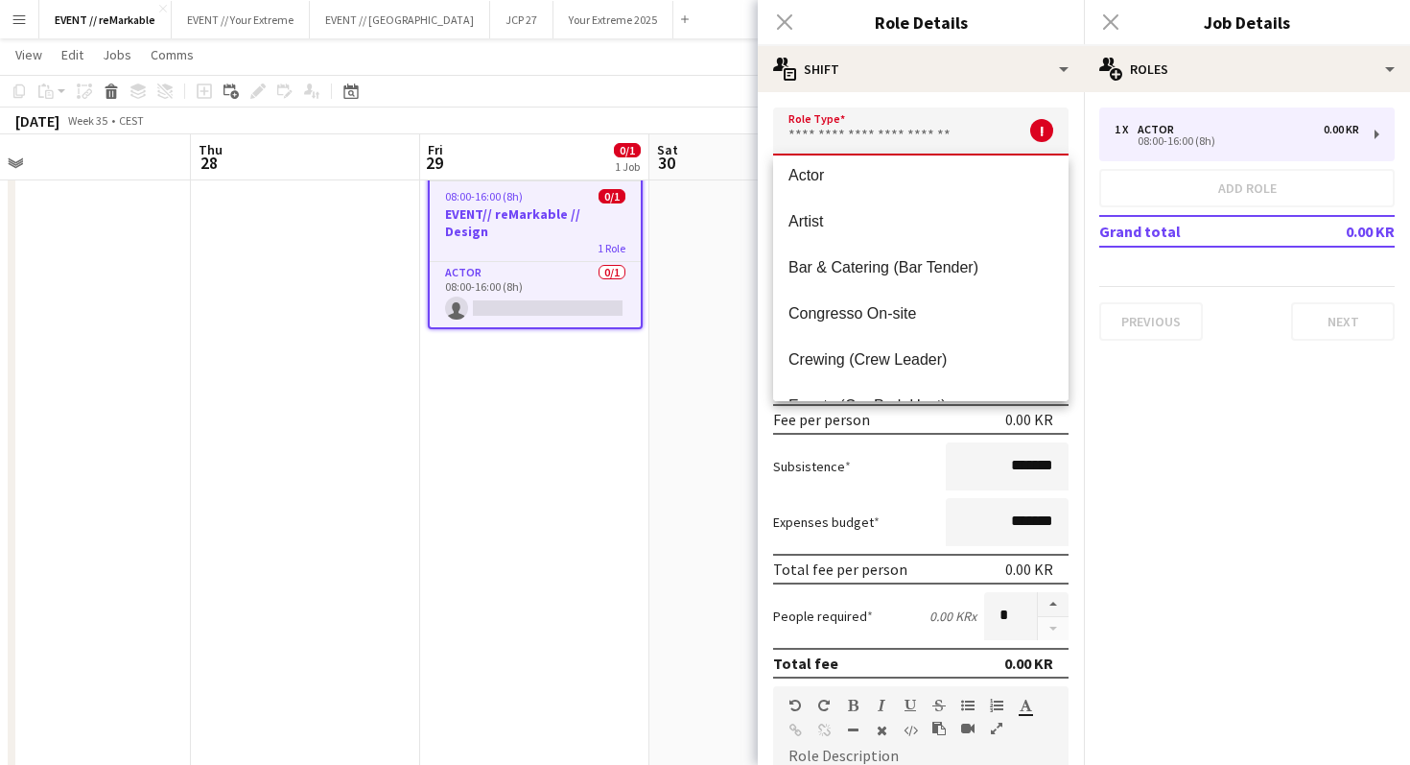
scroll to position [9, 0]
click at [868, 237] on mat-option "Artist" at bounding box center [921, 224] width 296 height 46
type input "******"
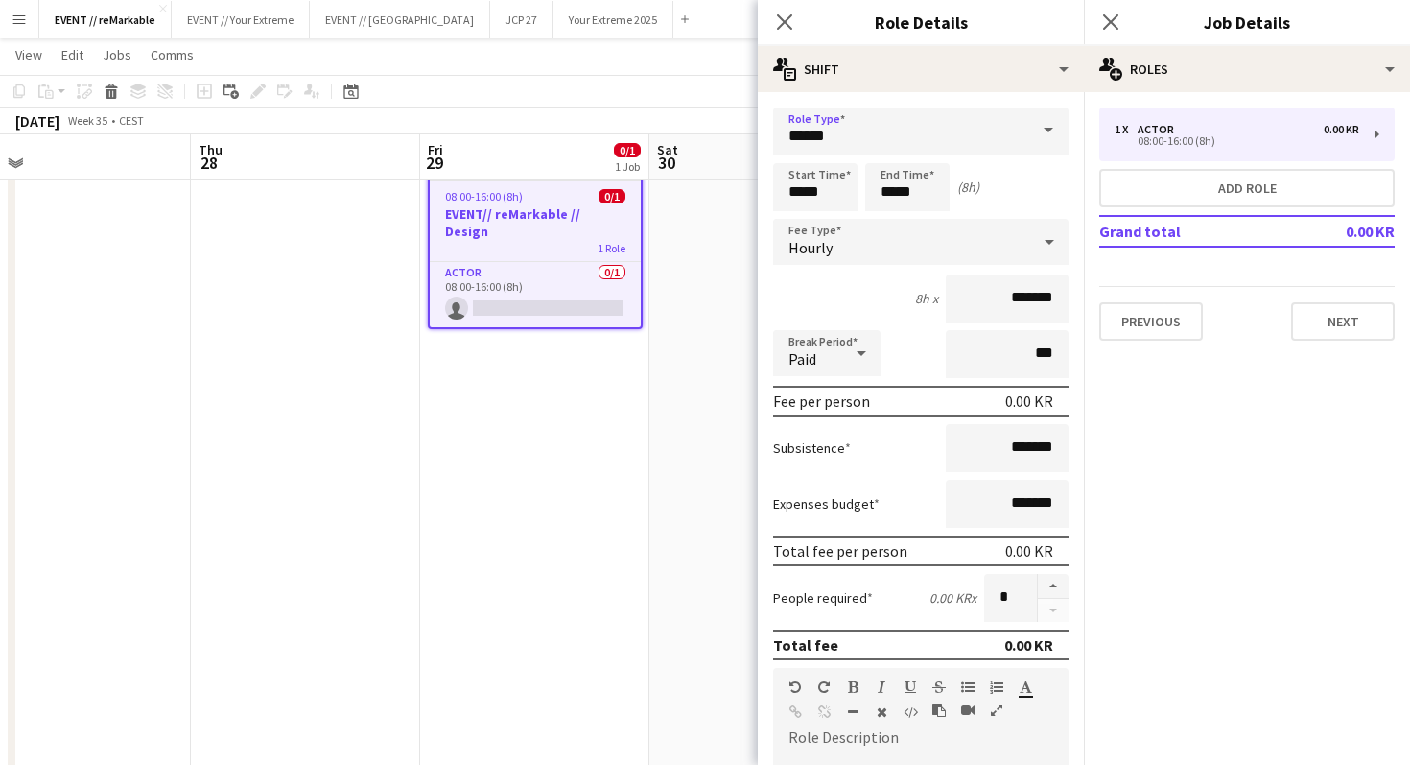
click at [903, 378] on form "Role Type ****** Start Time ***** End Time ***** (8h) Fee Type Hourly 8h x ****…" at bounding box center [921, 654] width 326 height 1094
click at [993, 304] on input "*******" at bounding box center [1007, 298] width 123 height 48
type input "*********"
click at [908, 348] on div "Break Period Paid ***" at bounding box center [921, 354] width 296 height 48
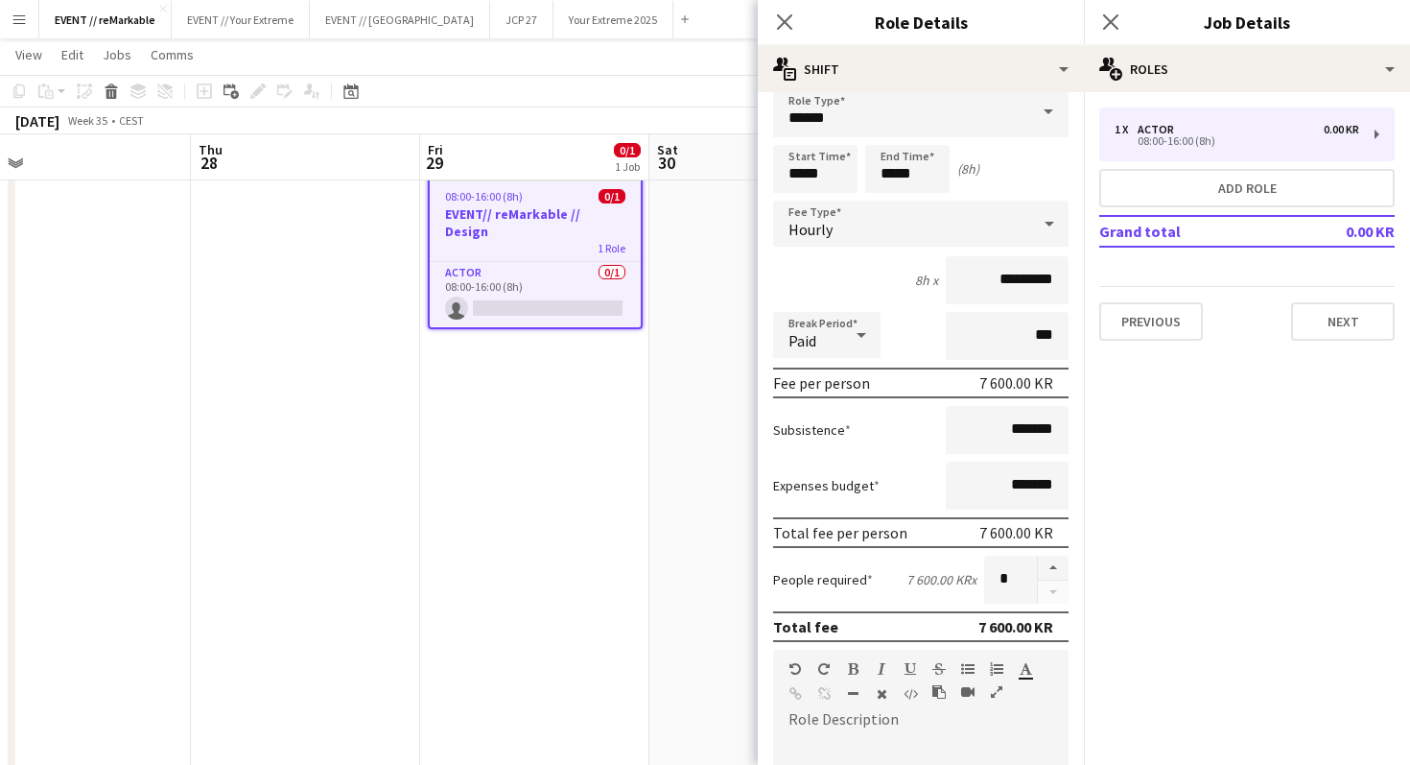
scroll to position [23, 0]
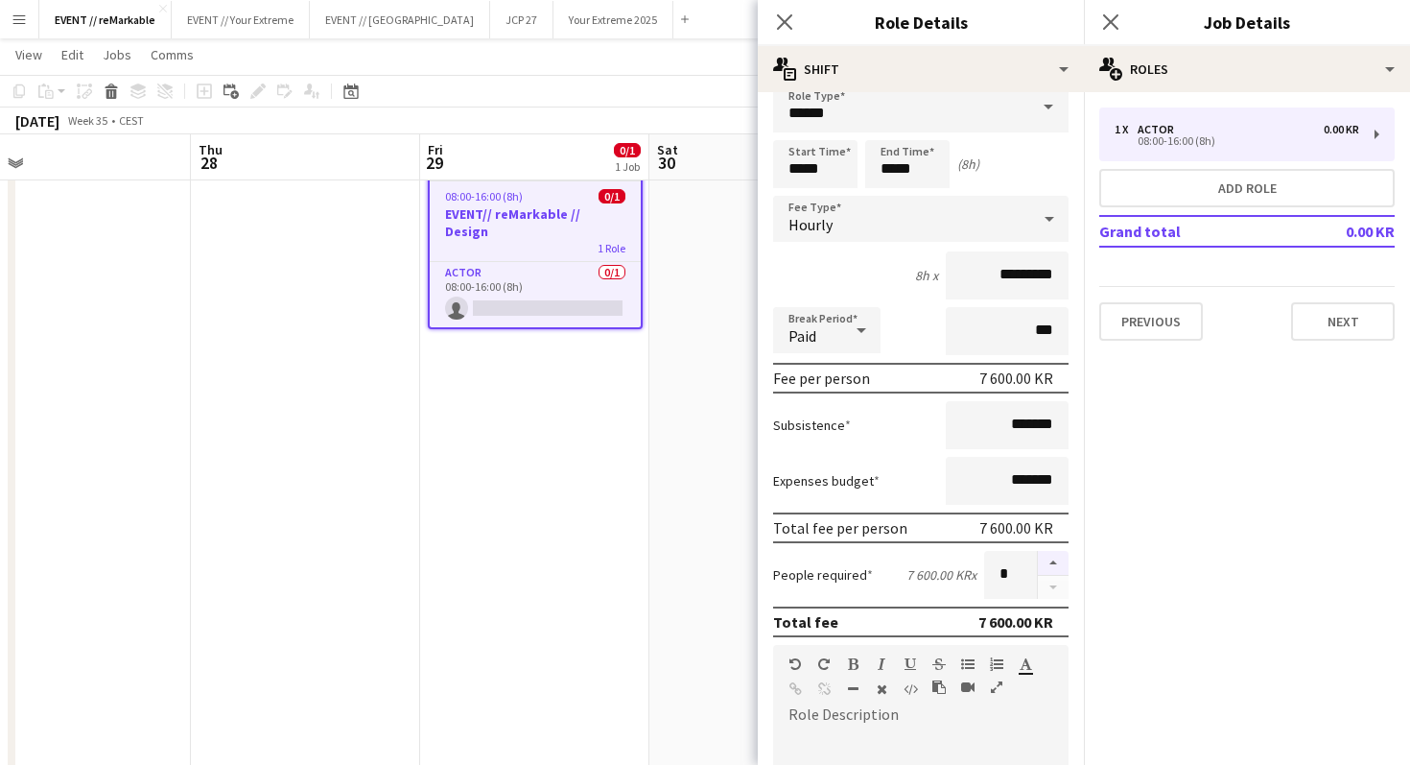
click at [1053, 559] on button "button" at bounding box center [1053, 563] width 31 height 25
click at [1049, 587] on button "button" at bounding box center [1053, 588] width 31 height 24
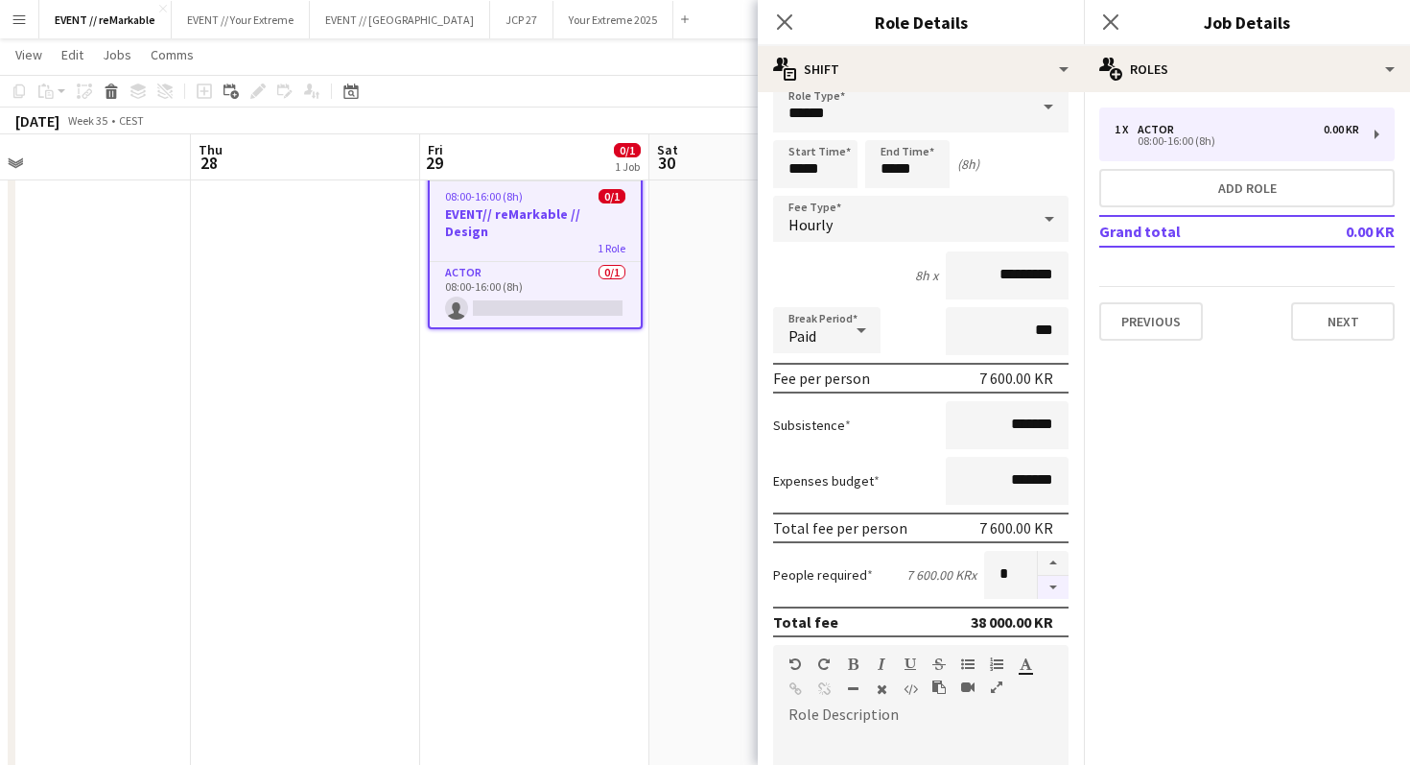
type input "*"
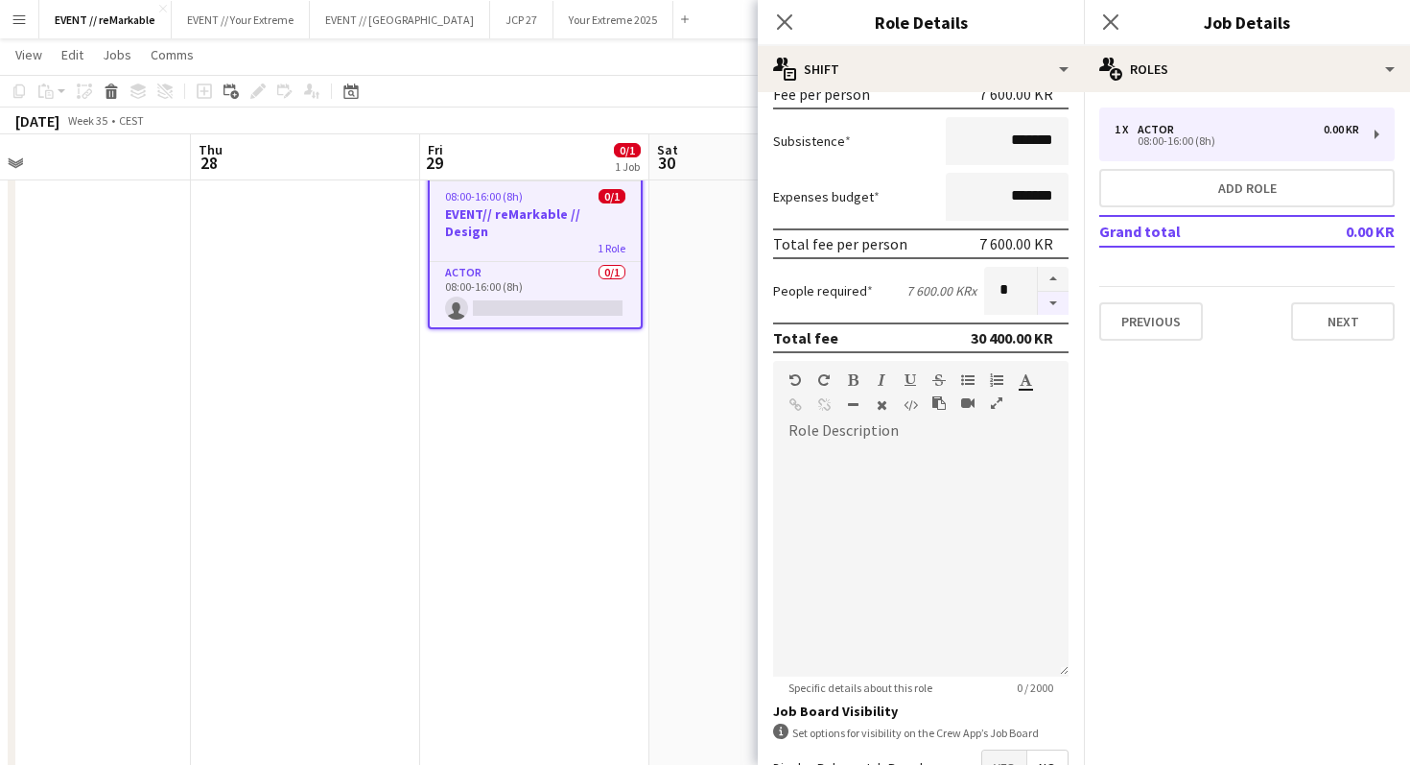
scroll to position [411, 0]
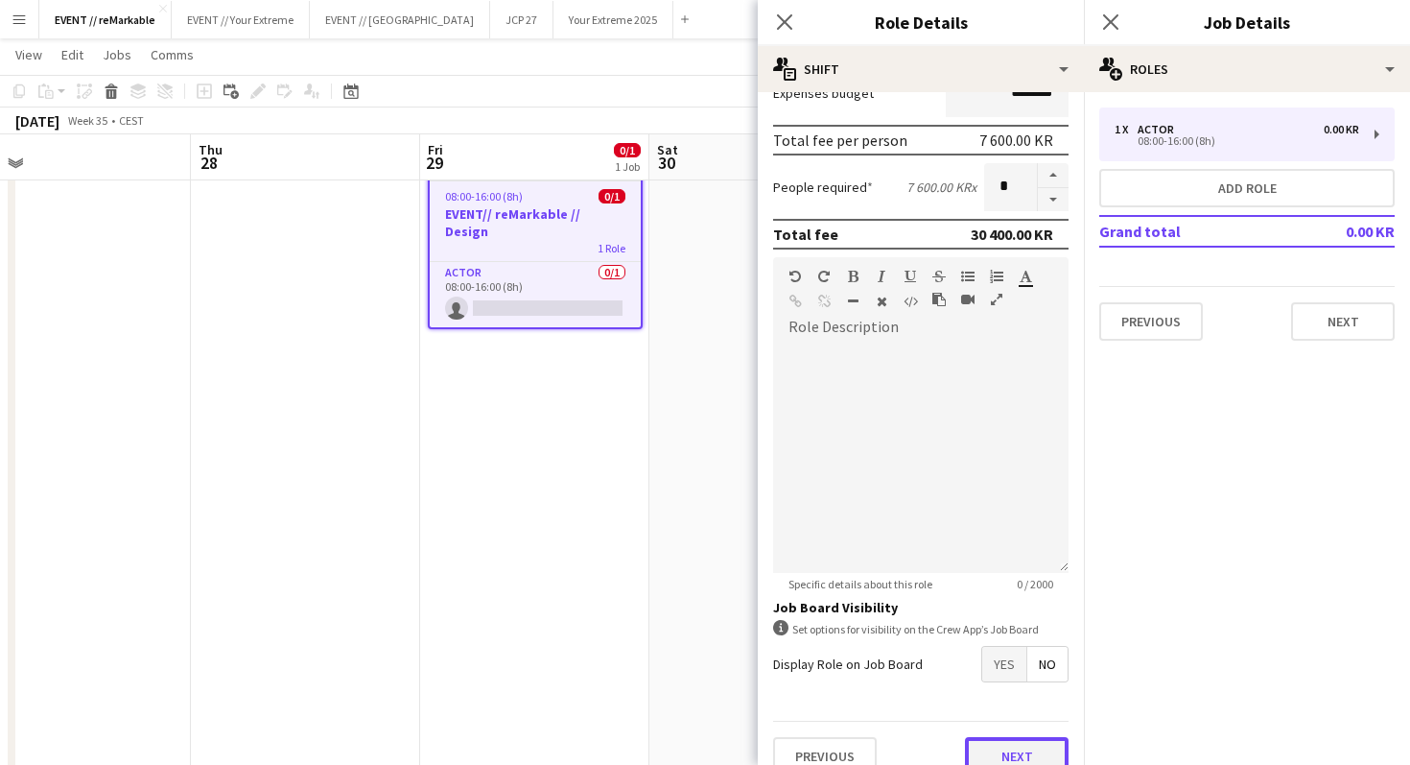
click at [1005, 744] on button "Next" at bounding box center [1017, 756] width 104 height 38
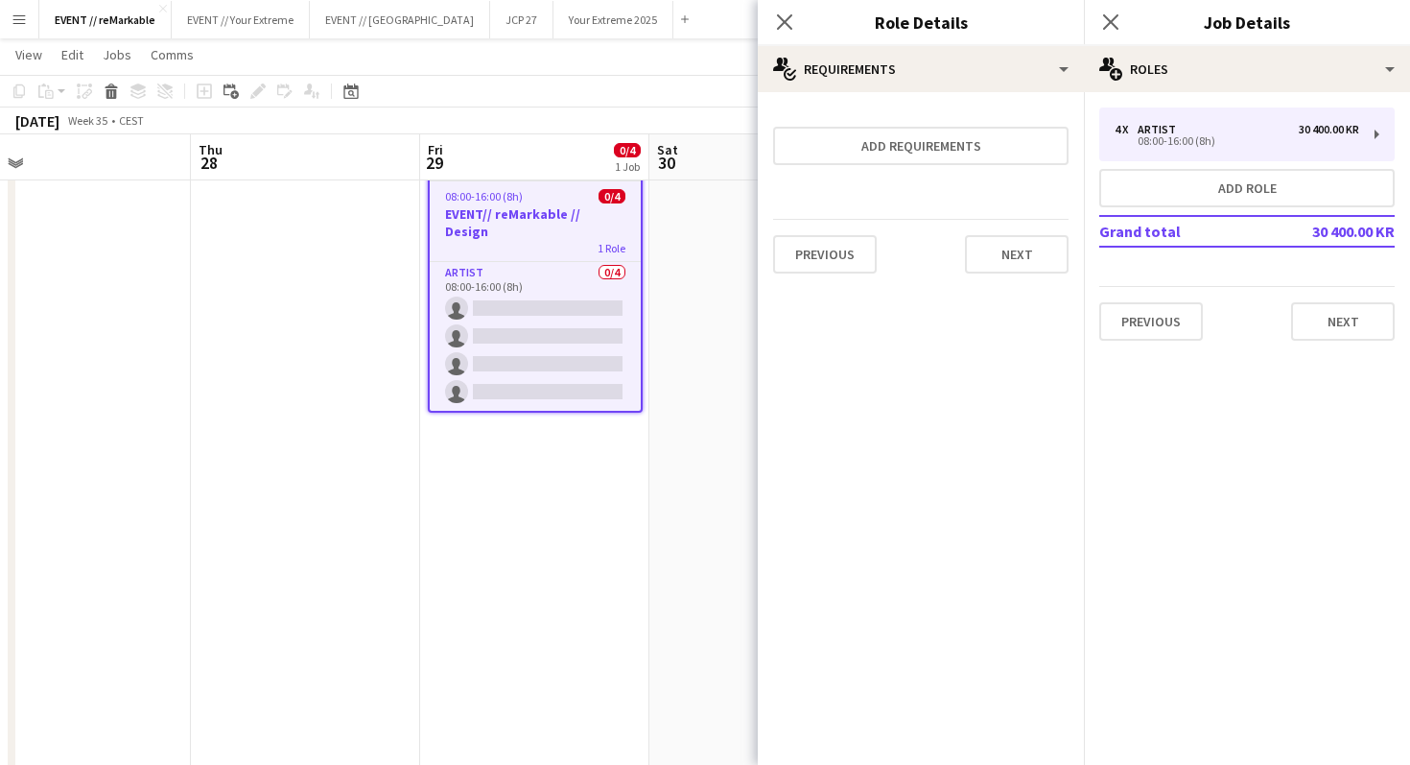
scroll to position [0, 0]
click at [1013, 254] on button "Next" at bounding box center [1017, 254] width 104 height 38
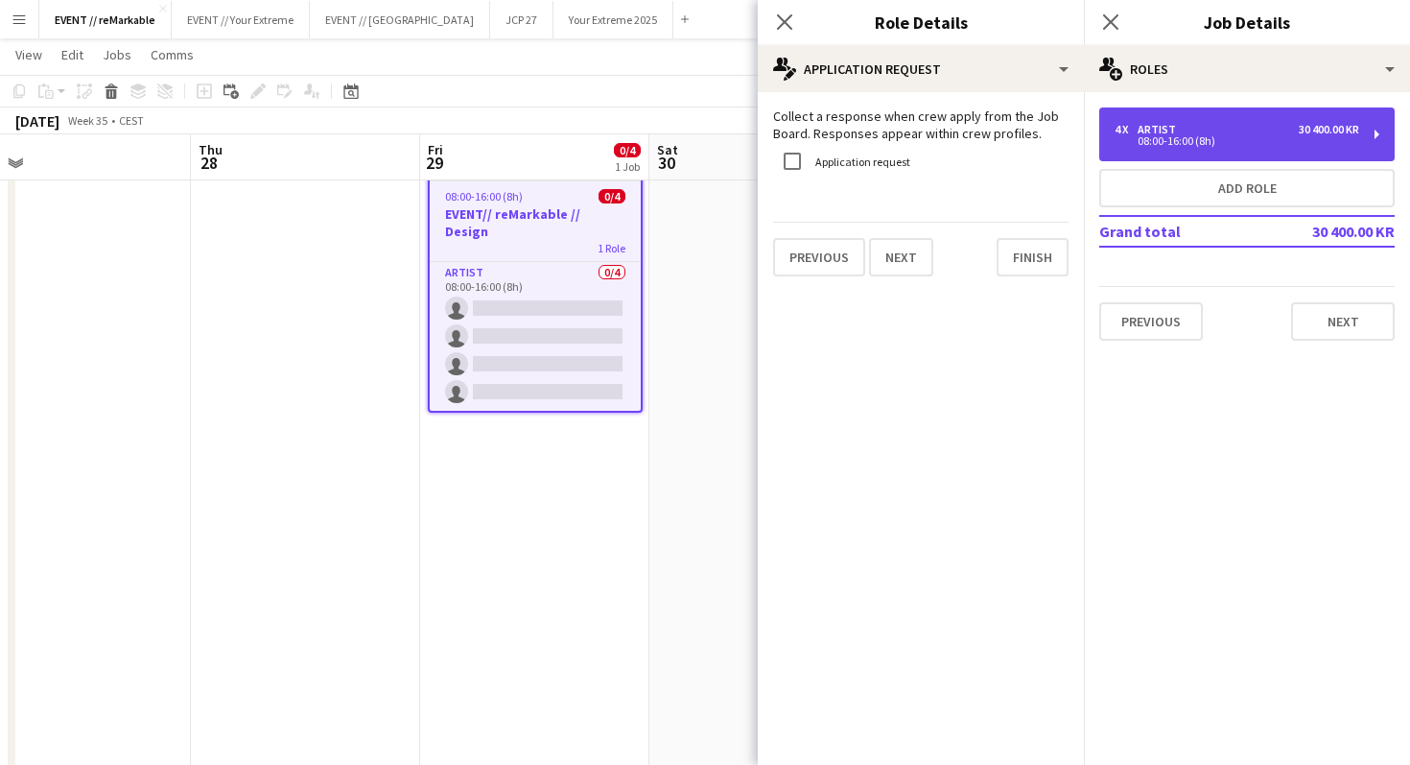
click at [1164, 157] on div "4 x Artist 30 400.00 KR 08:00-16:00 (8h)" at bounding box center [1248, 134] width 296 height 54
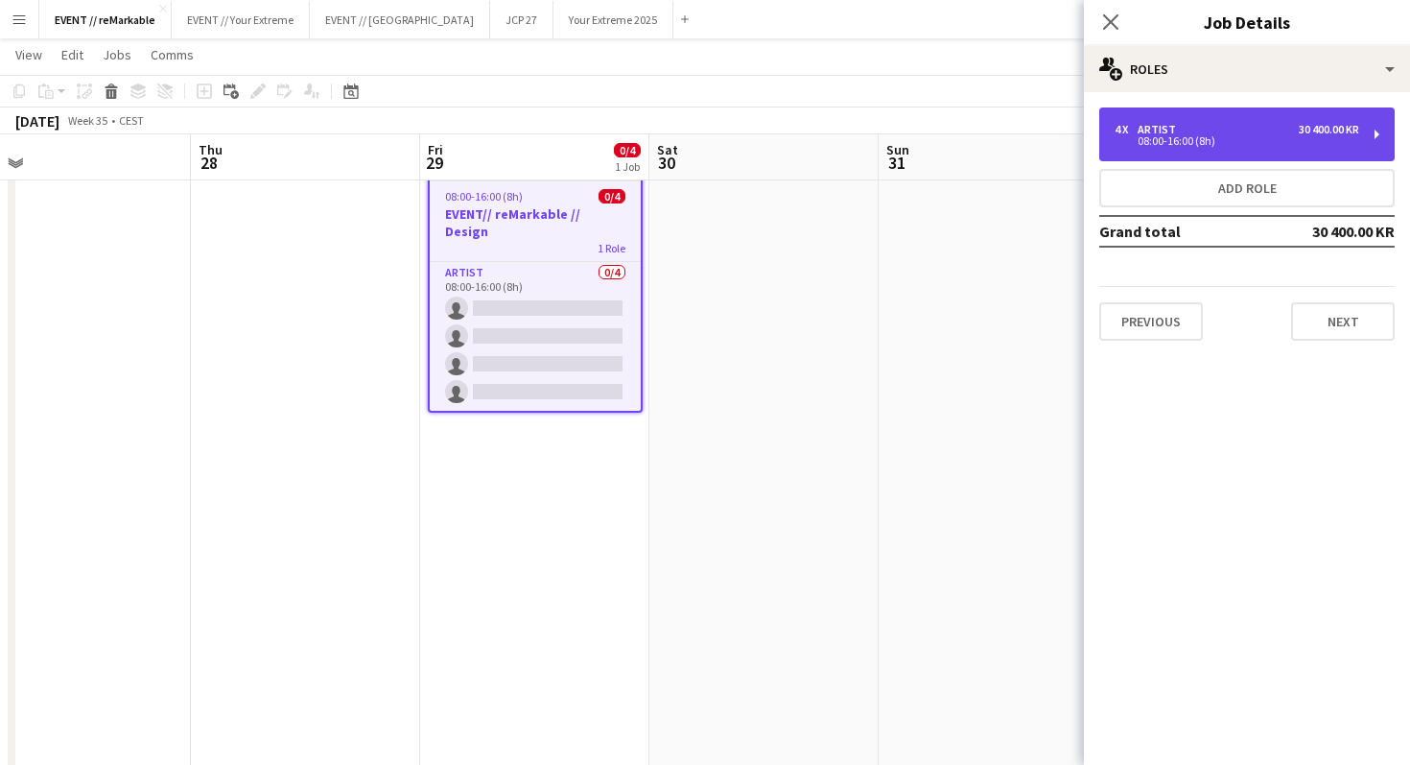
click at [1164, 157] on div "4 x Artist 30 400.00 KR 08:00-16:00 (8h)" at bounding box center [1248, 134] width 296 height 54
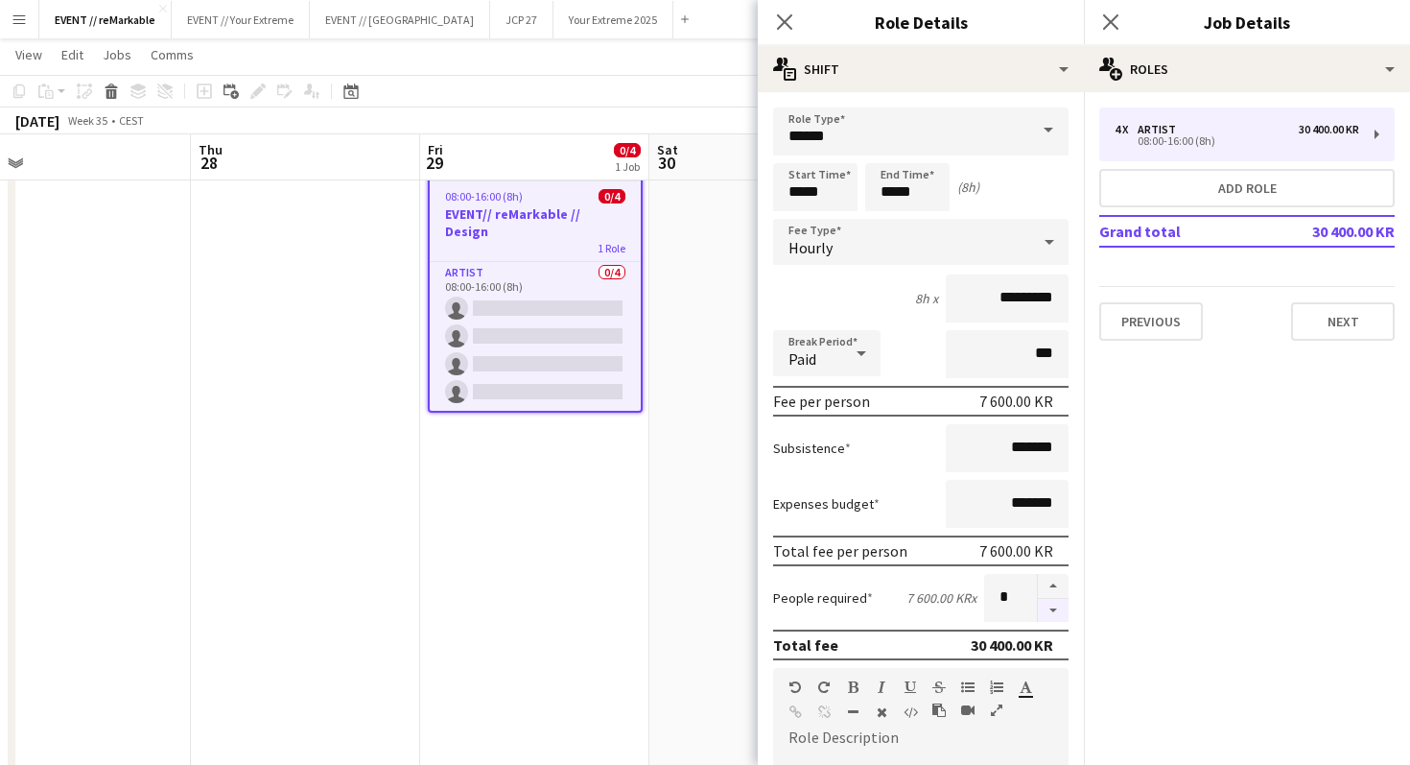
click at [1057, 619] on button "button" at bounding box center [1053, 611] width 31 height 24
type input "*"
click at [1329, 320] on button "Next" at bounding box center [1343, 321] width 104 height 38
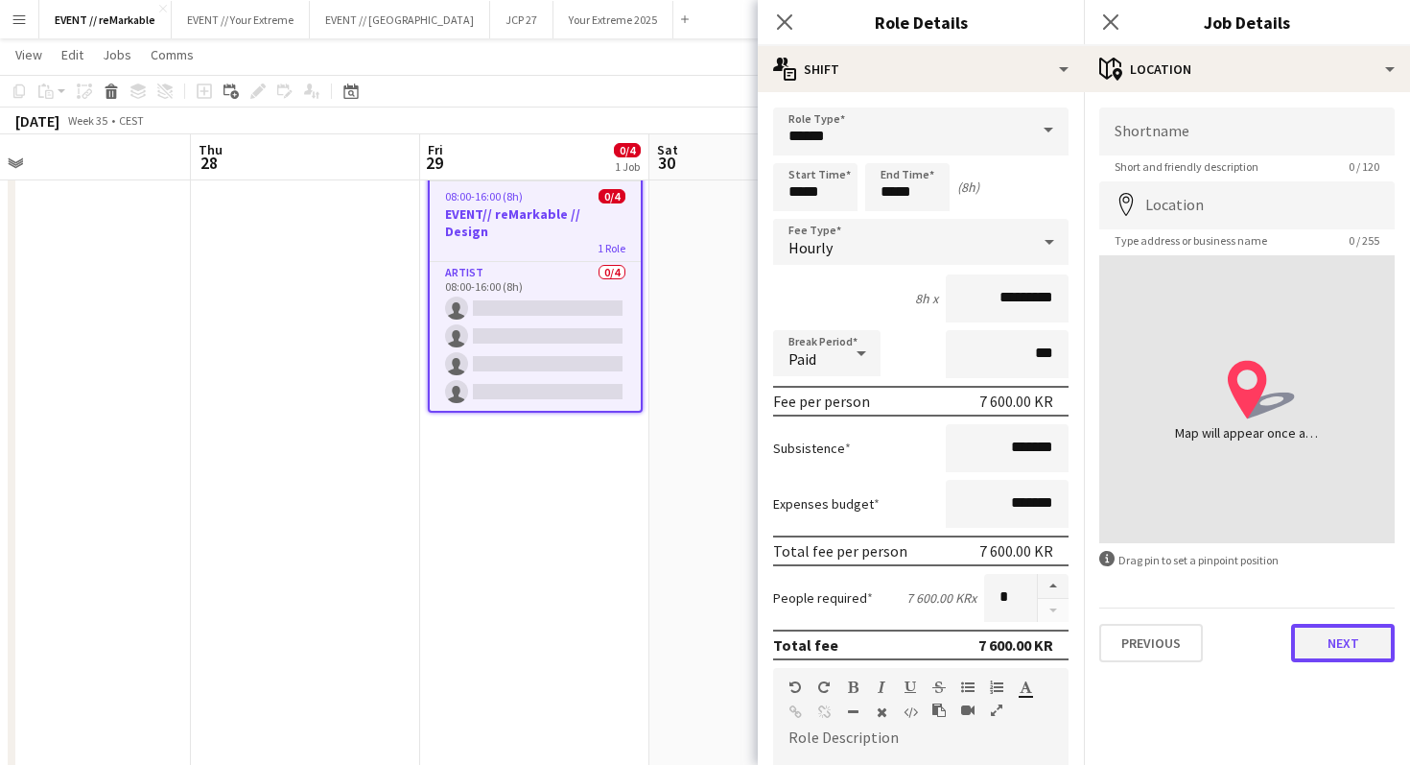
click at [1327, 640] on button "Next" at bounding box center [1343, 643] width 104 height 38
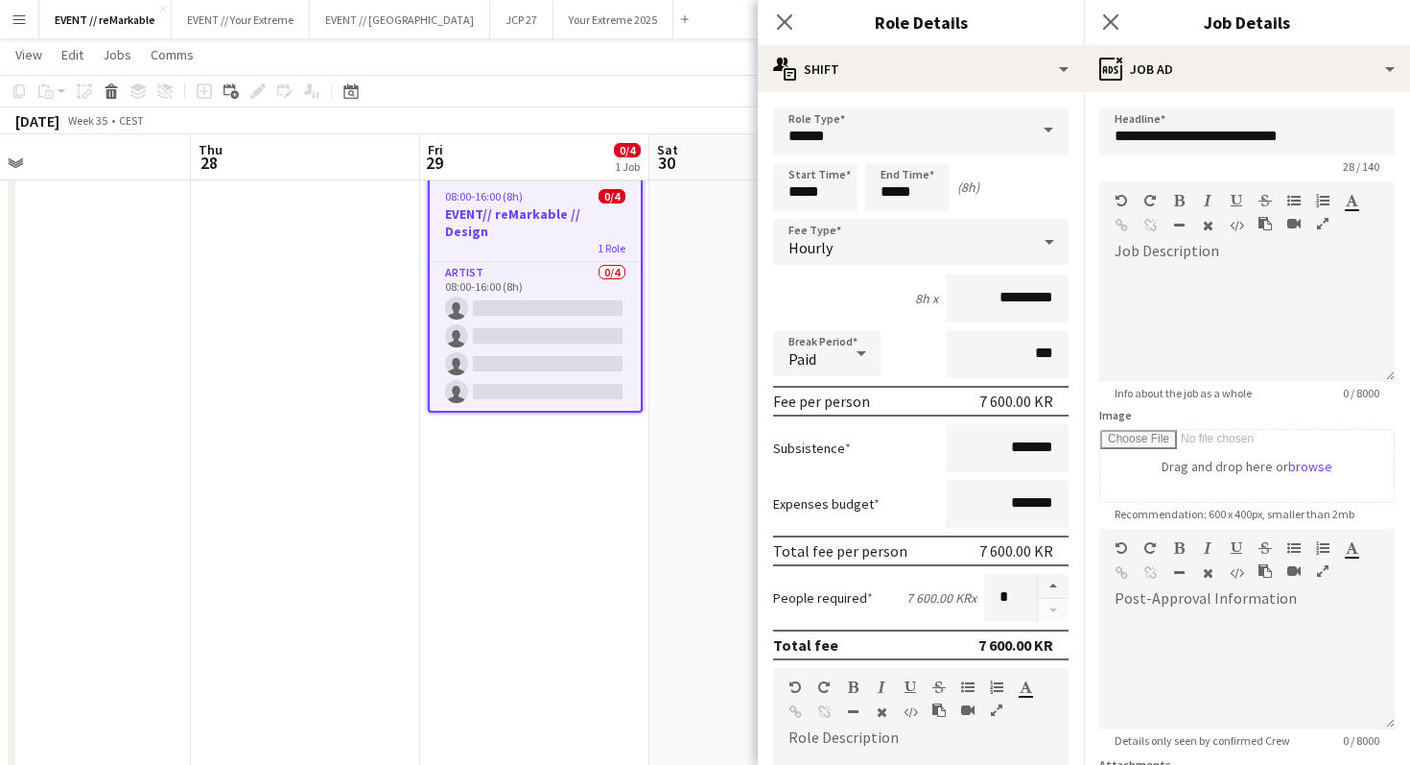
scroll to position [183, 0]
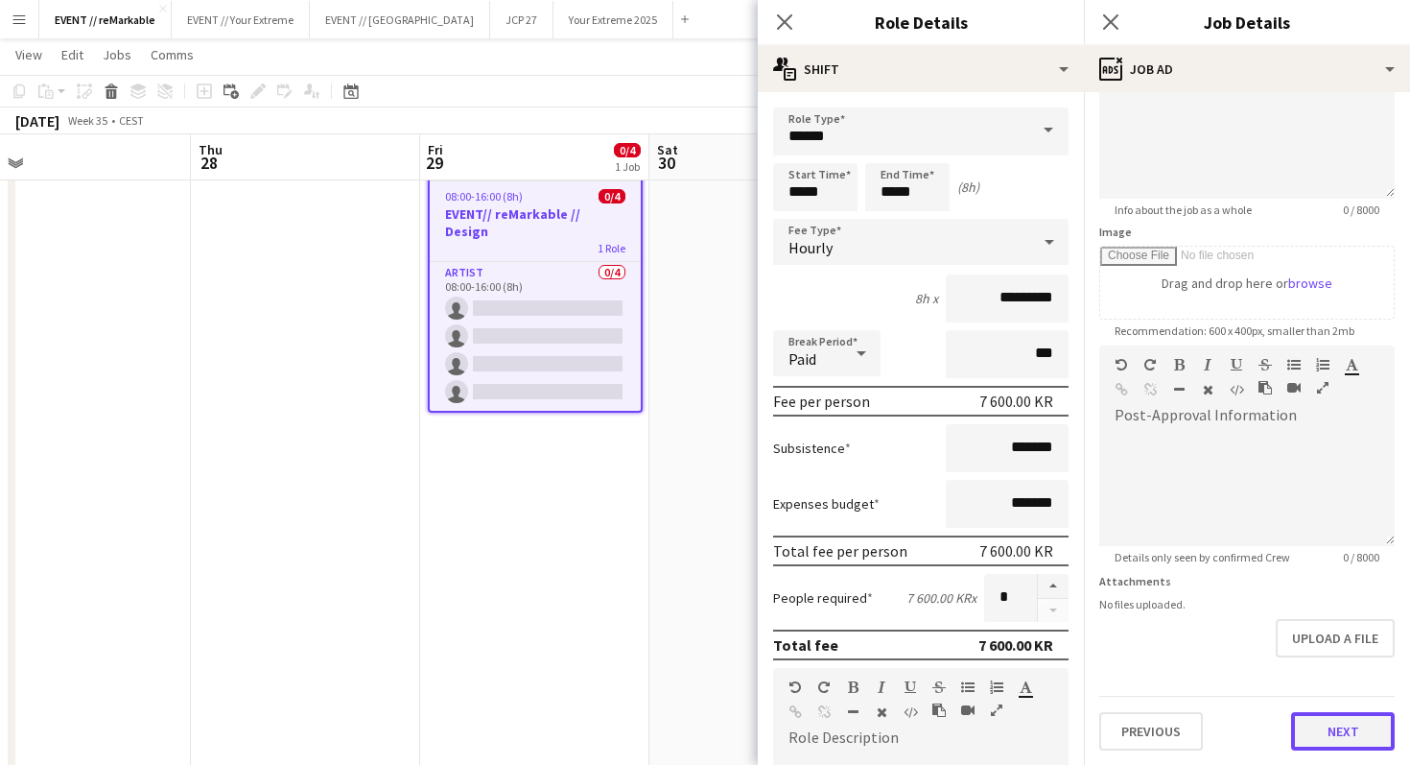
click at [1344, 719] on button "Next" at bounding box center [1343, 731] width 104 height 38
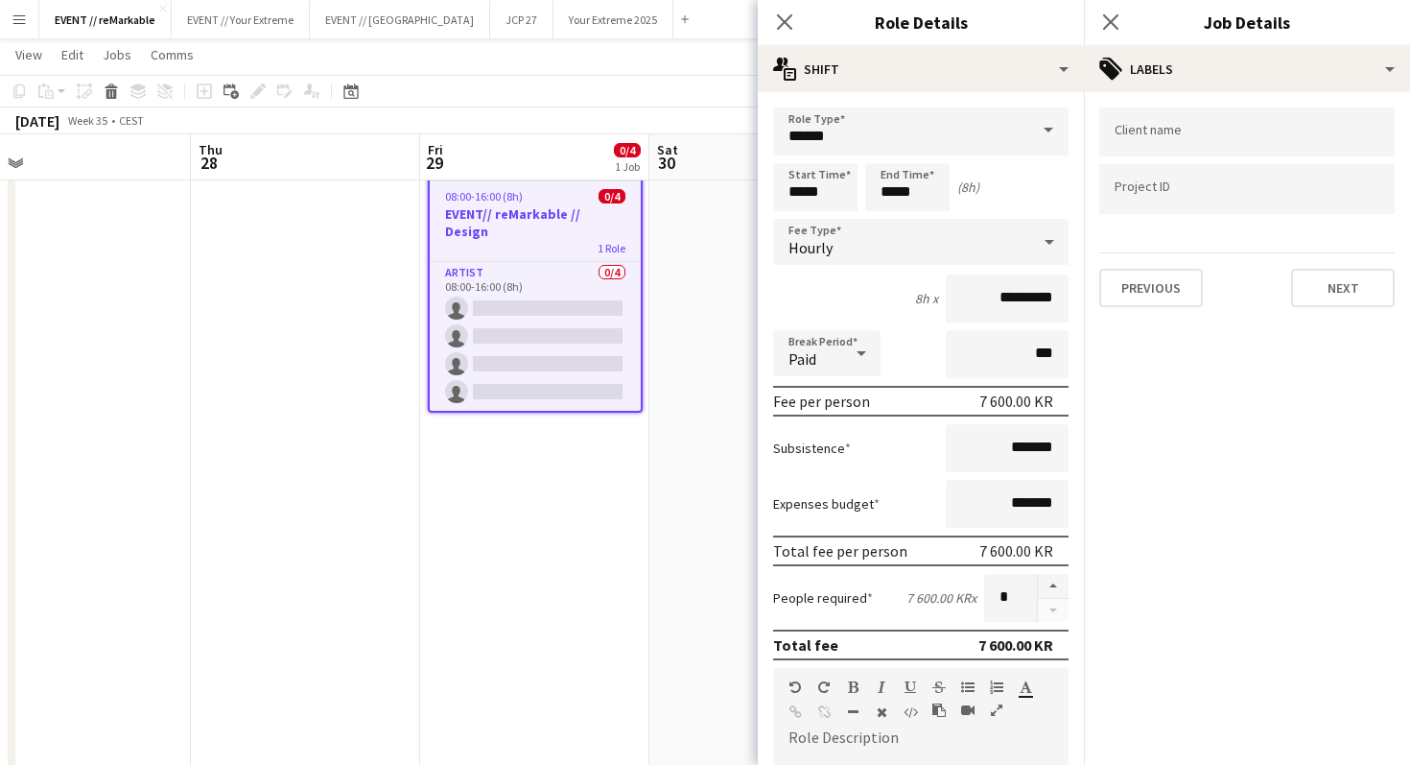
scroll to position [0, 0]
click at [1118, 130] on input "Type to search client labels..." at bounding box center [1247, 138] width 265 height 17
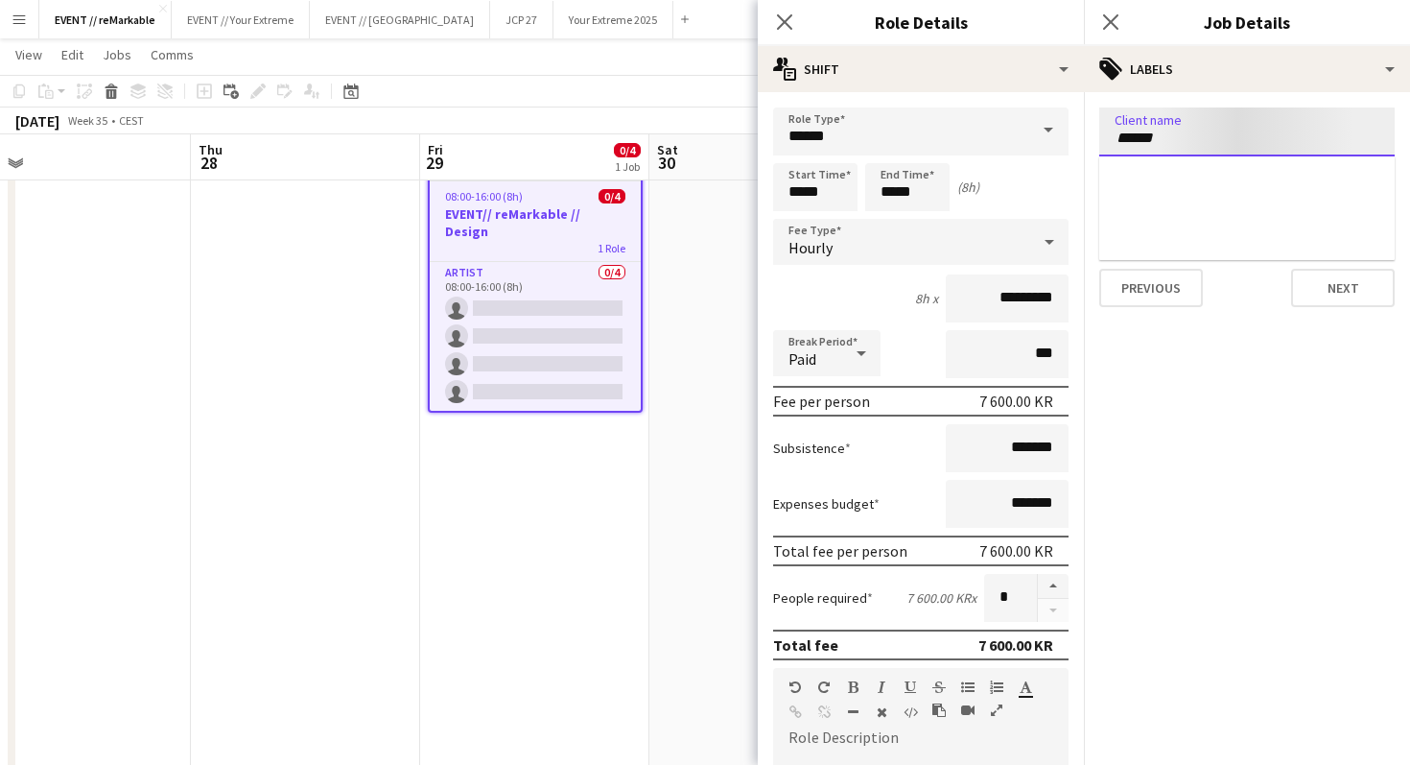
type input "******"
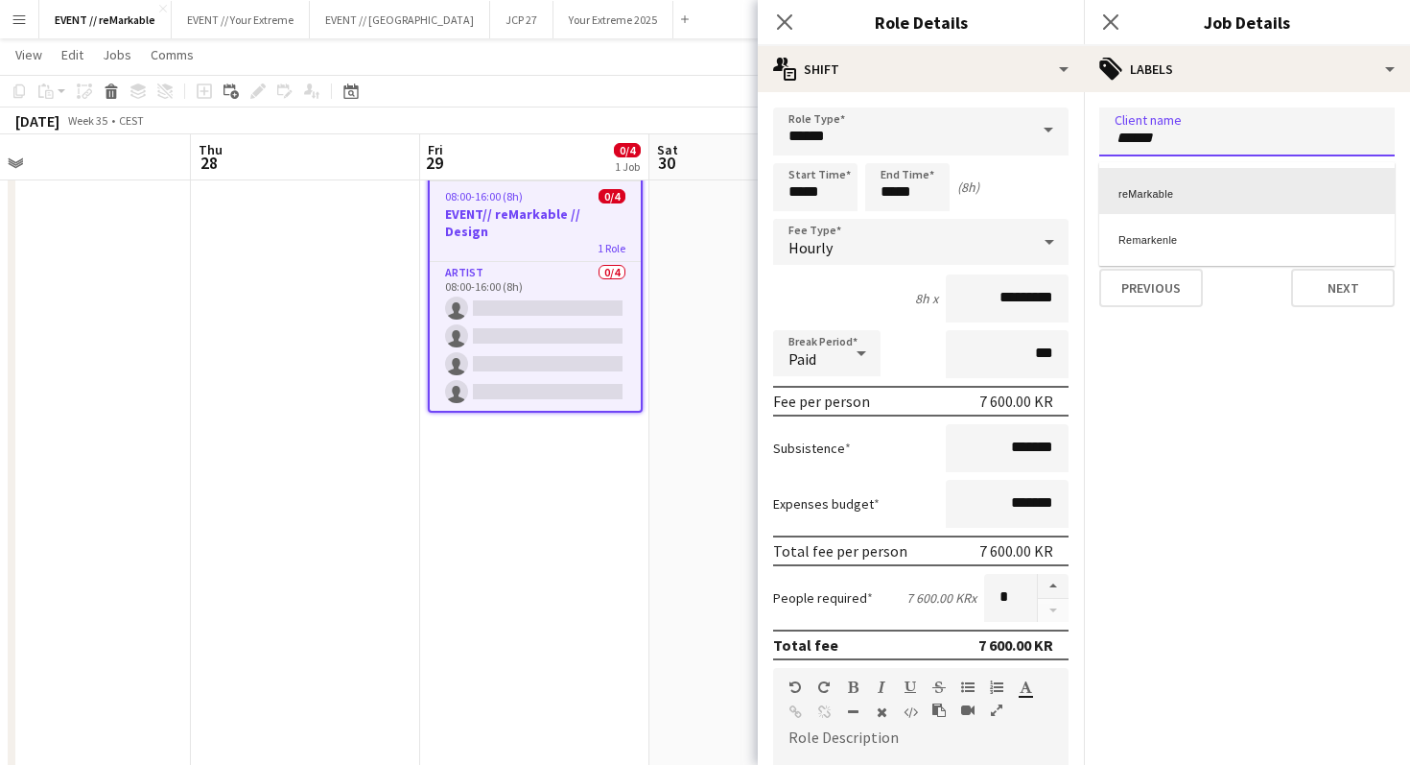
click at [1189, 179] on div "reMarkable" at bounding box center [1248, 191] width 296 height 46
click at [1195, 194] on input "Type to search project ID labels..." at bounding box center [1247, 189] width 265 height 17
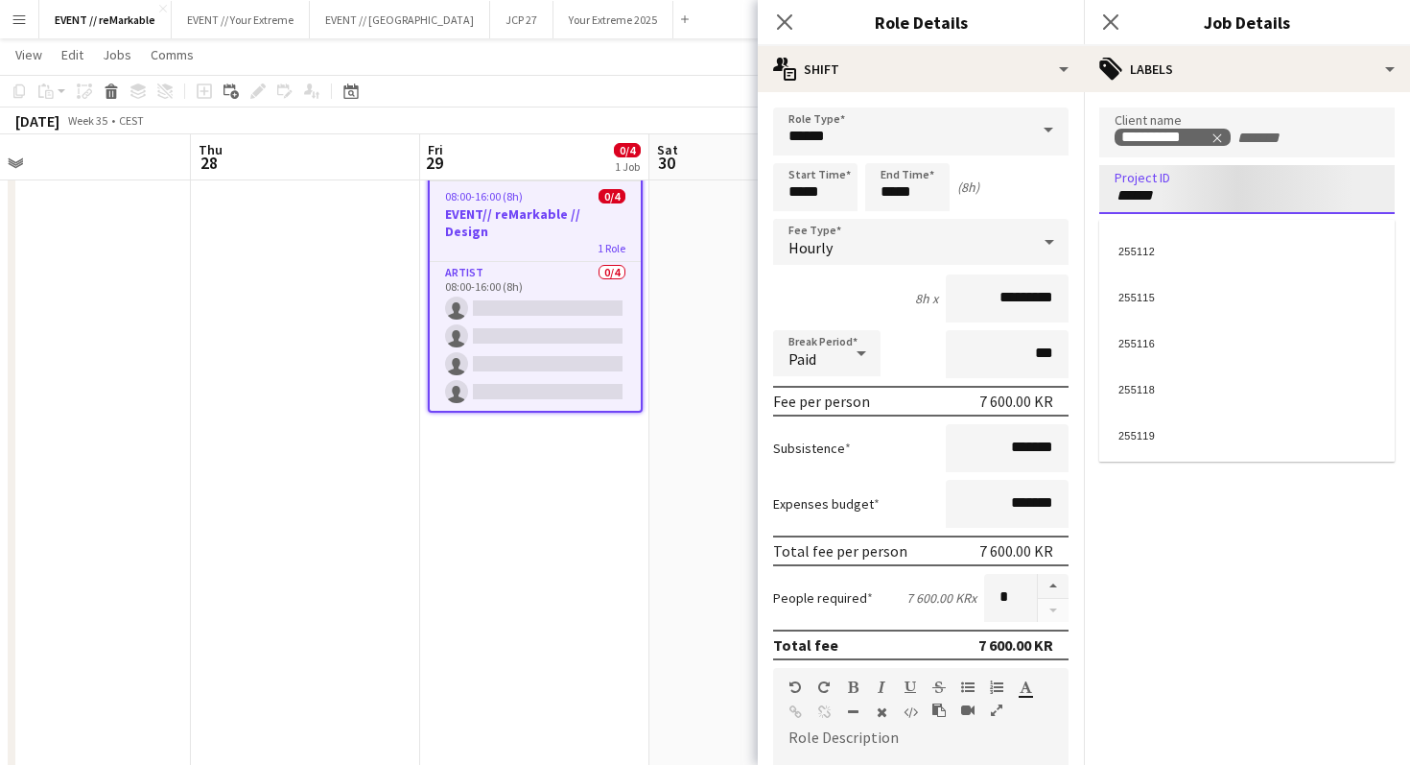
type input "******"
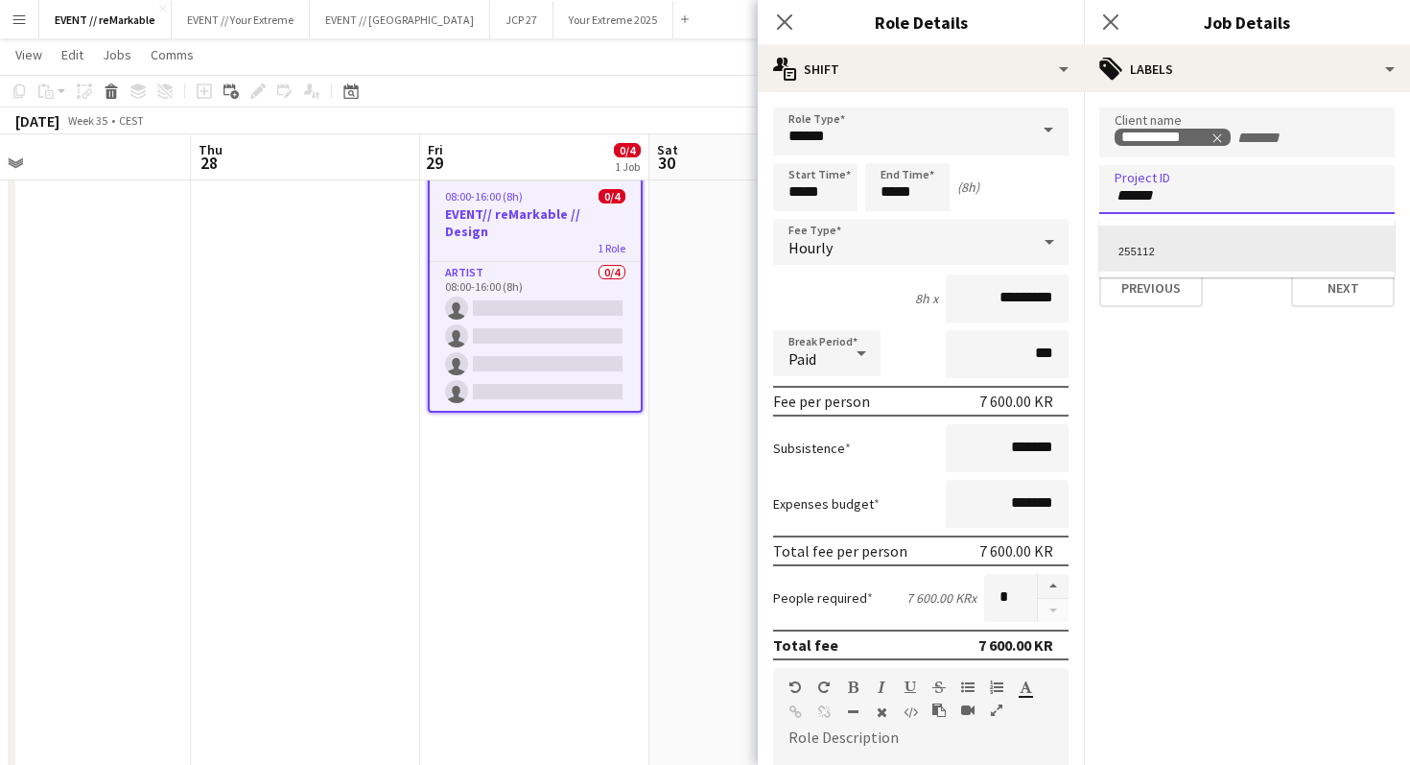
click at [1202, 243] on div "255112" at bounding box center [1248, 248] width 296 height 46
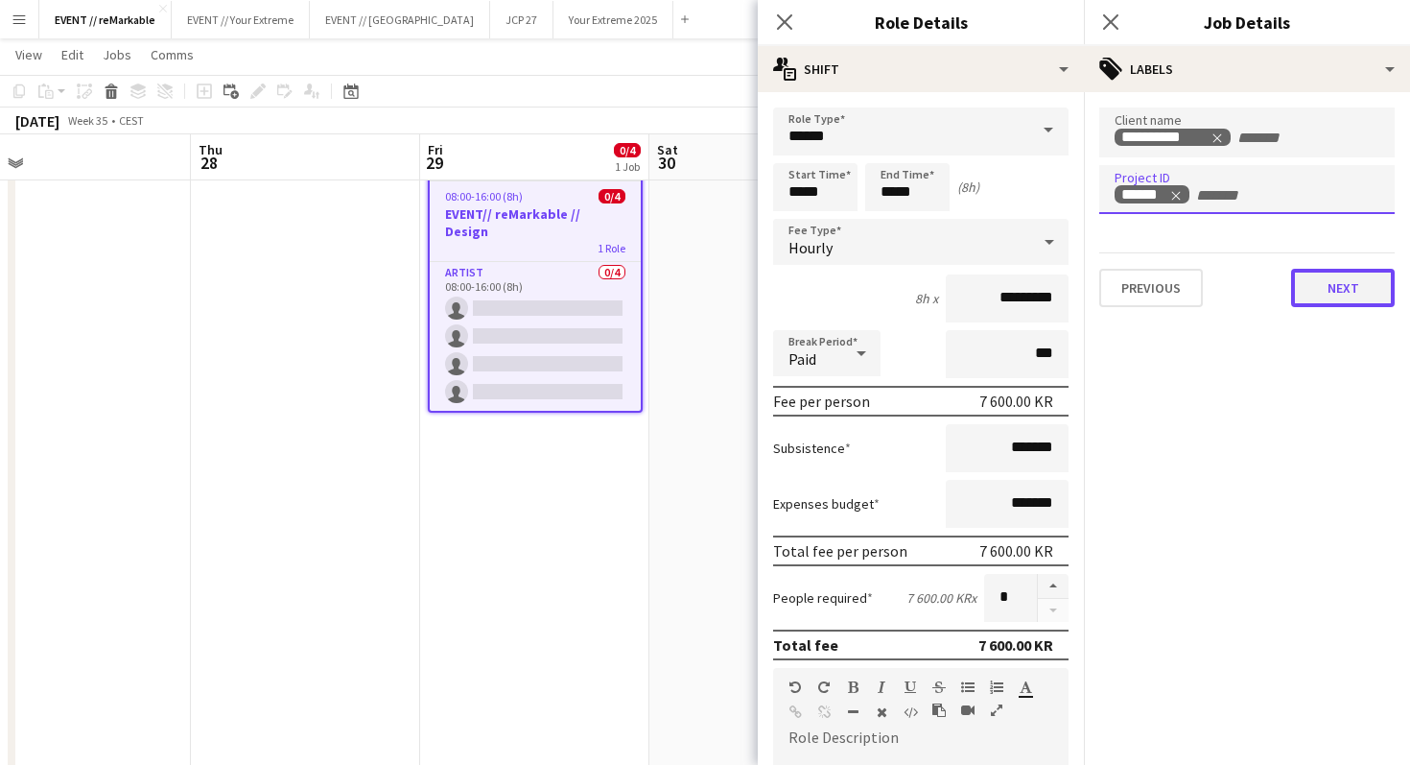
click at [1334, 290] on button "Next" at bounding box center [1343, 288] width 104 height 38
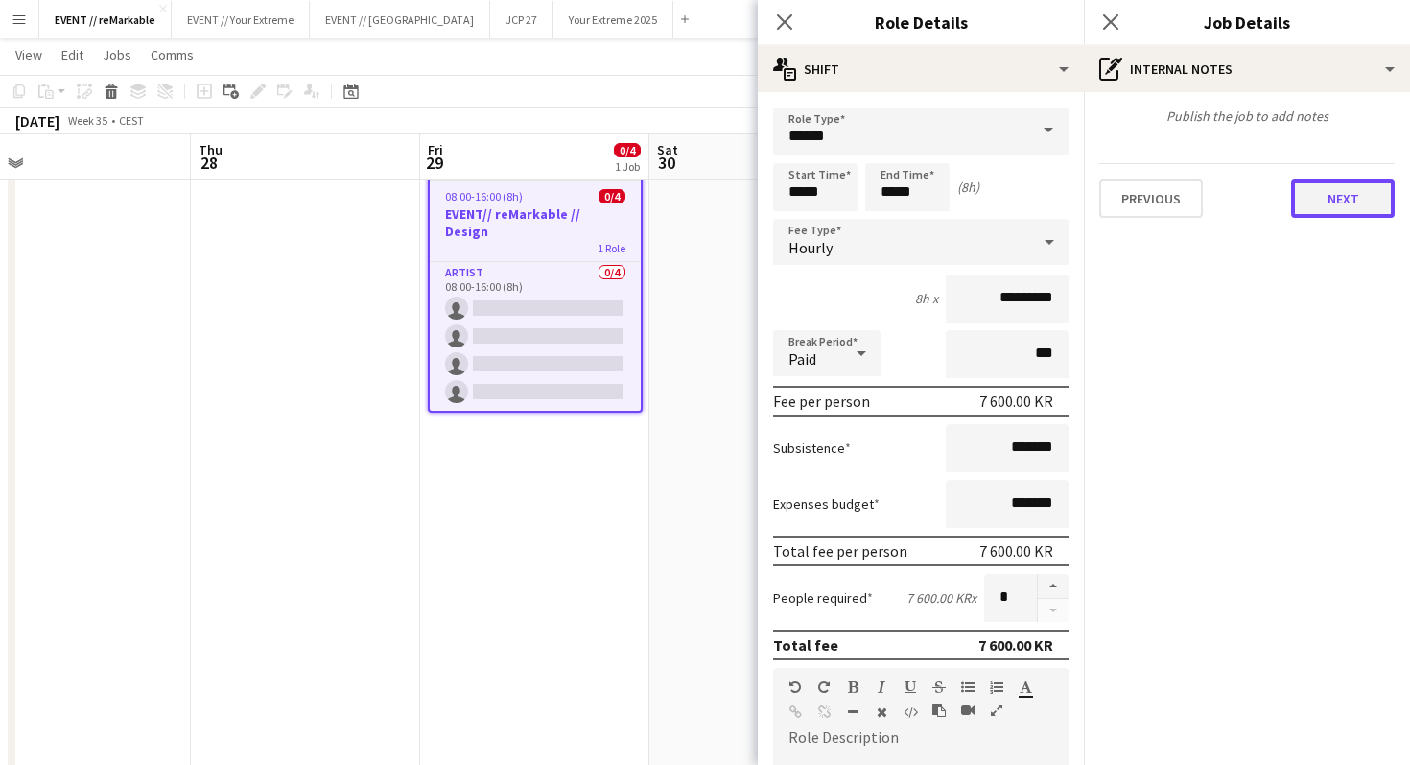
click at [1340, 193] on button "Next" at bounding box center [1343, 198] width 104 height 38
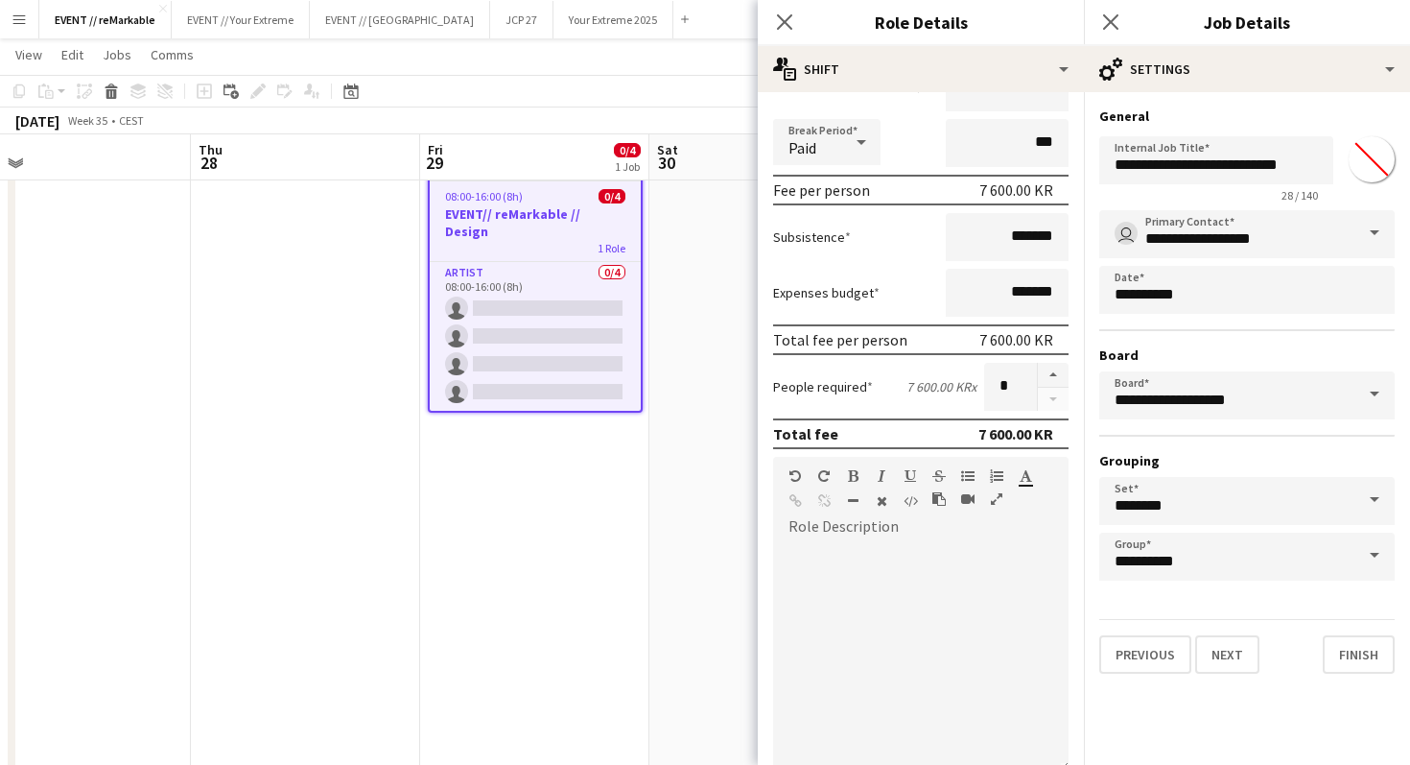
scroll to position [437, 0]
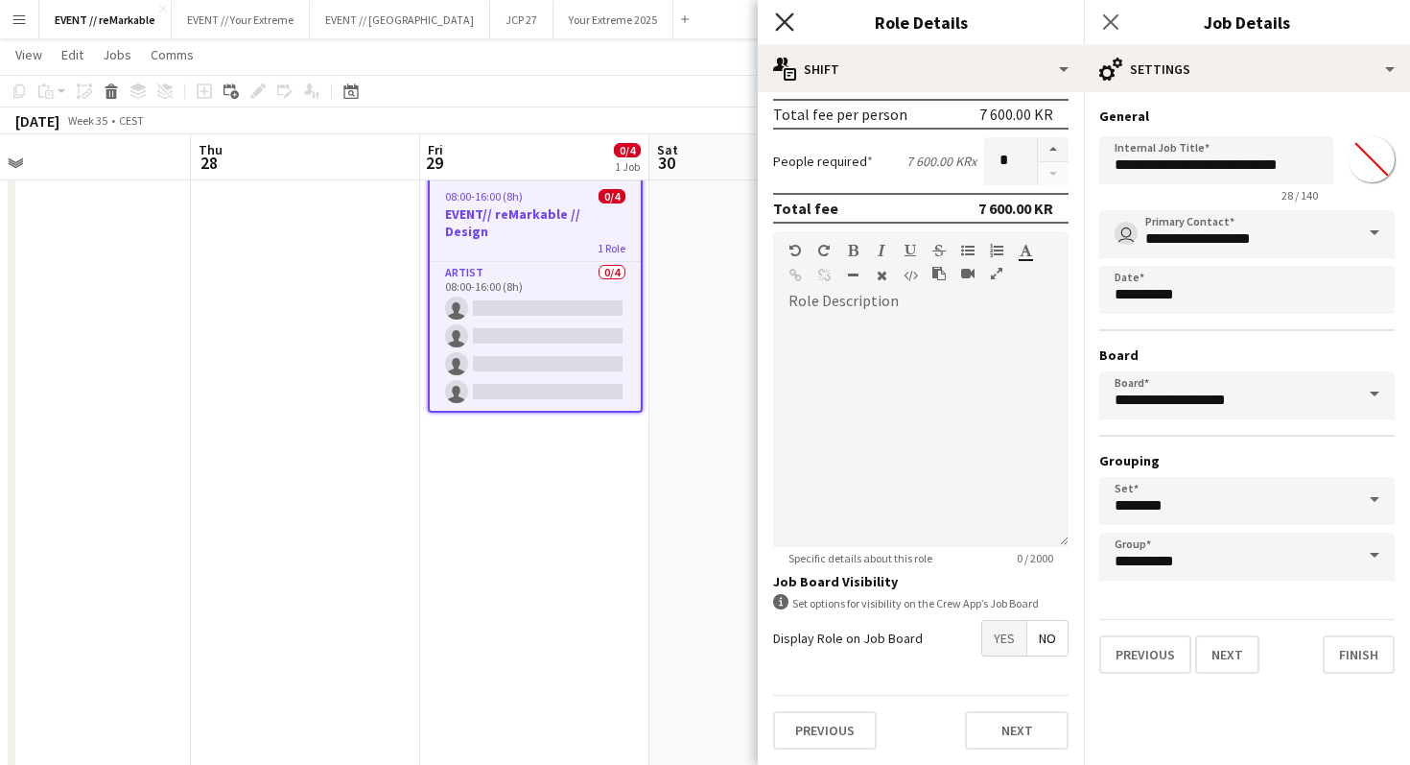
click at [783, 29] on icon "Close pop-in" at bounding box center [784, 21] width 18 height 18
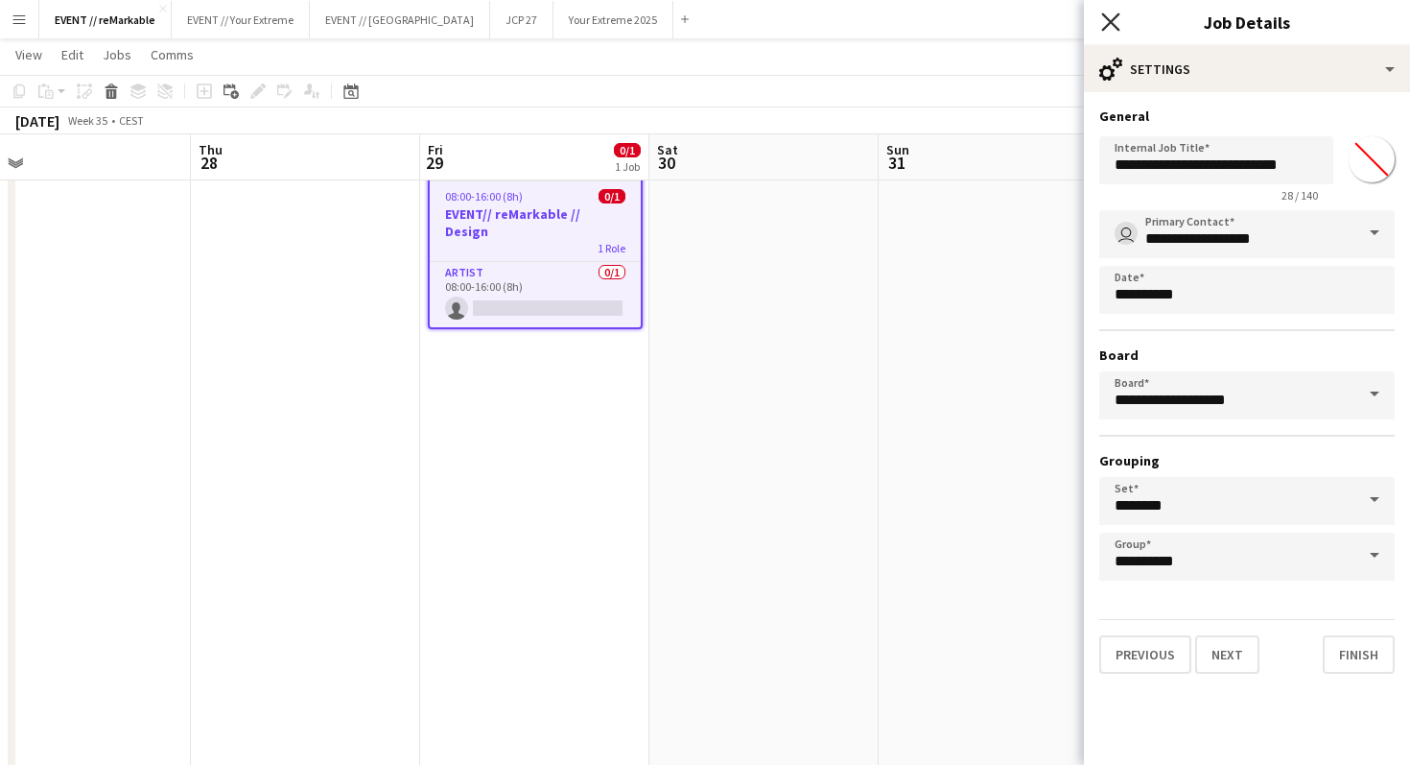
click at [1116, 25] on icon "Close pop-in" at bounding box center [1110, 21] width 18 height 18
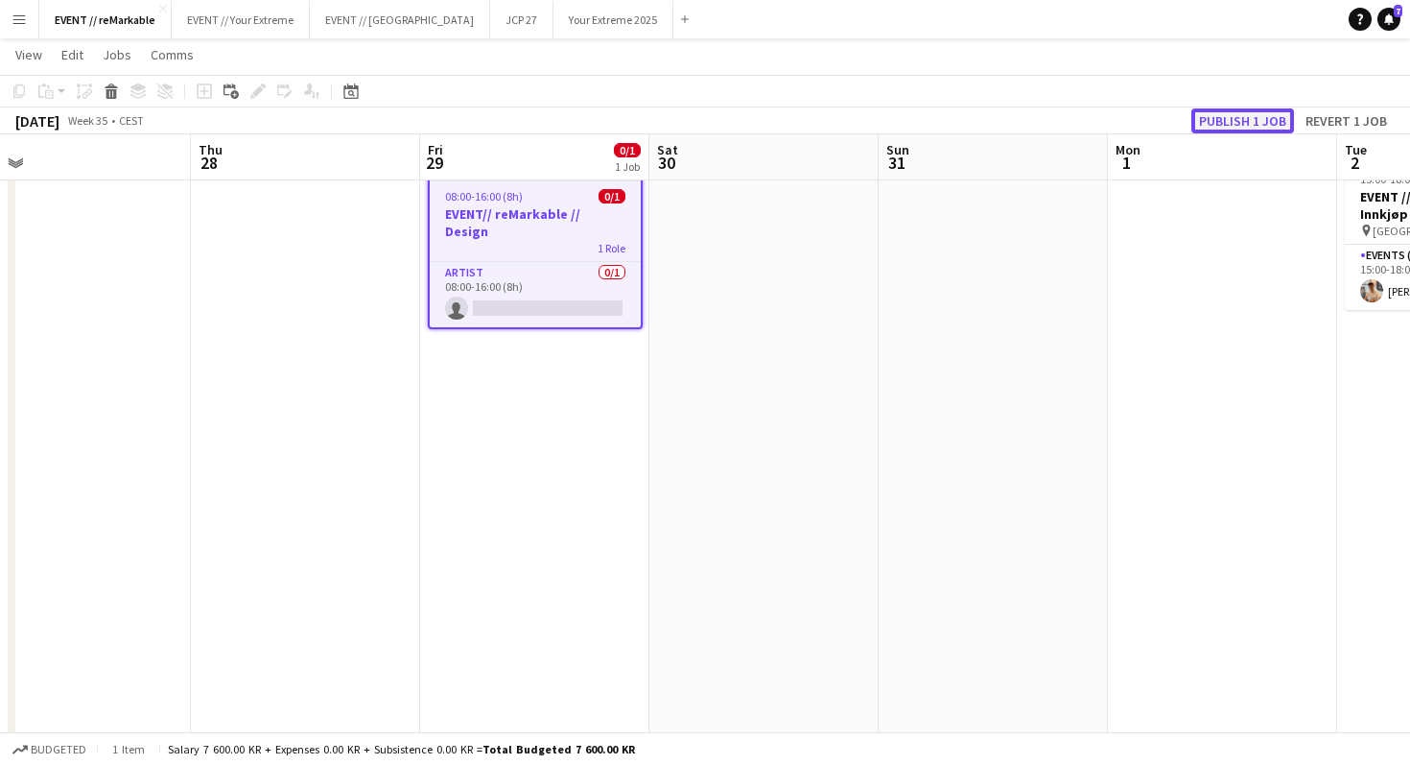
click at [1239, 110] on button "Publish 1 job" at bounding box center [1243, 120] width 103 height 25
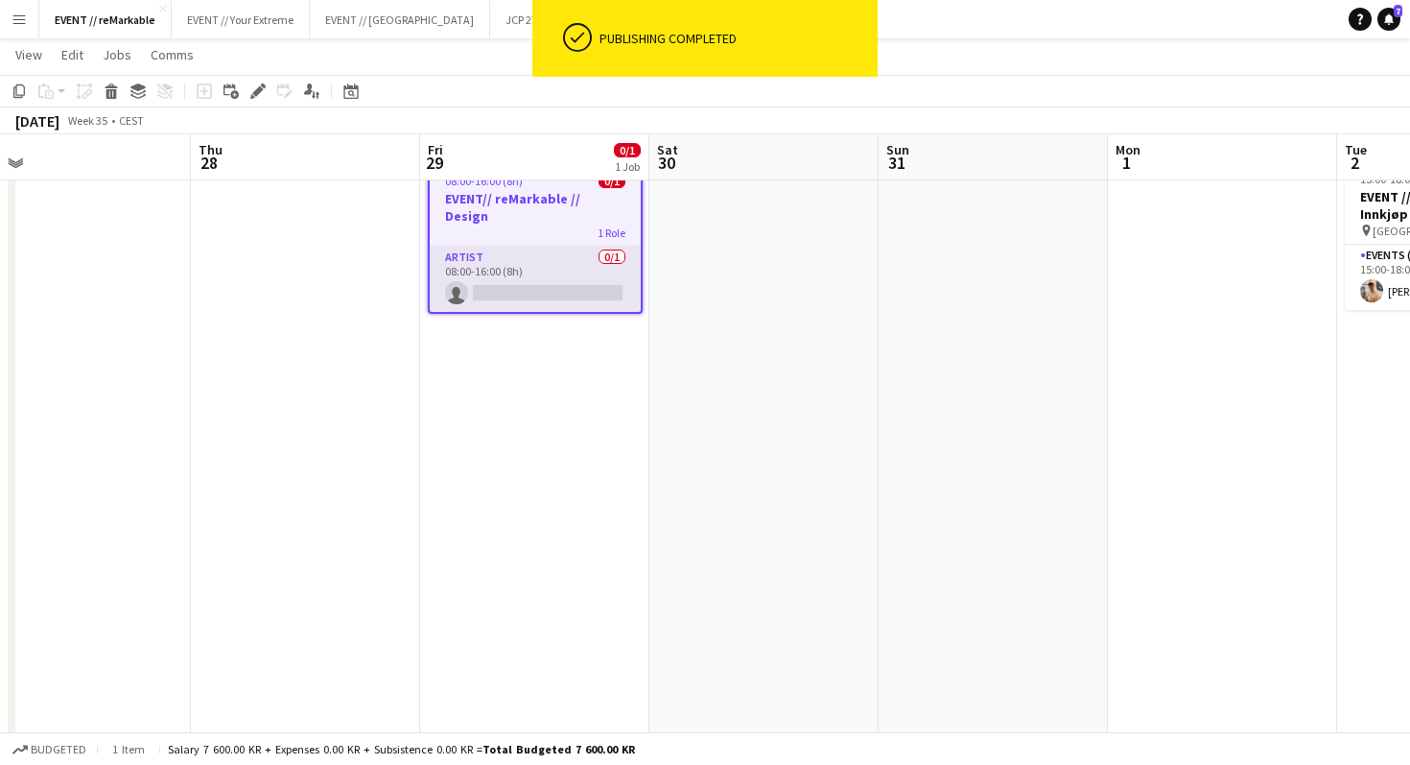
scroll to position [0, 496]
click at [526, 283] on app-card-role "Artist 0/1 08:00-16:00 (8h) single-neutral-actions" at bounding box center [536, 279] width 211 height 65
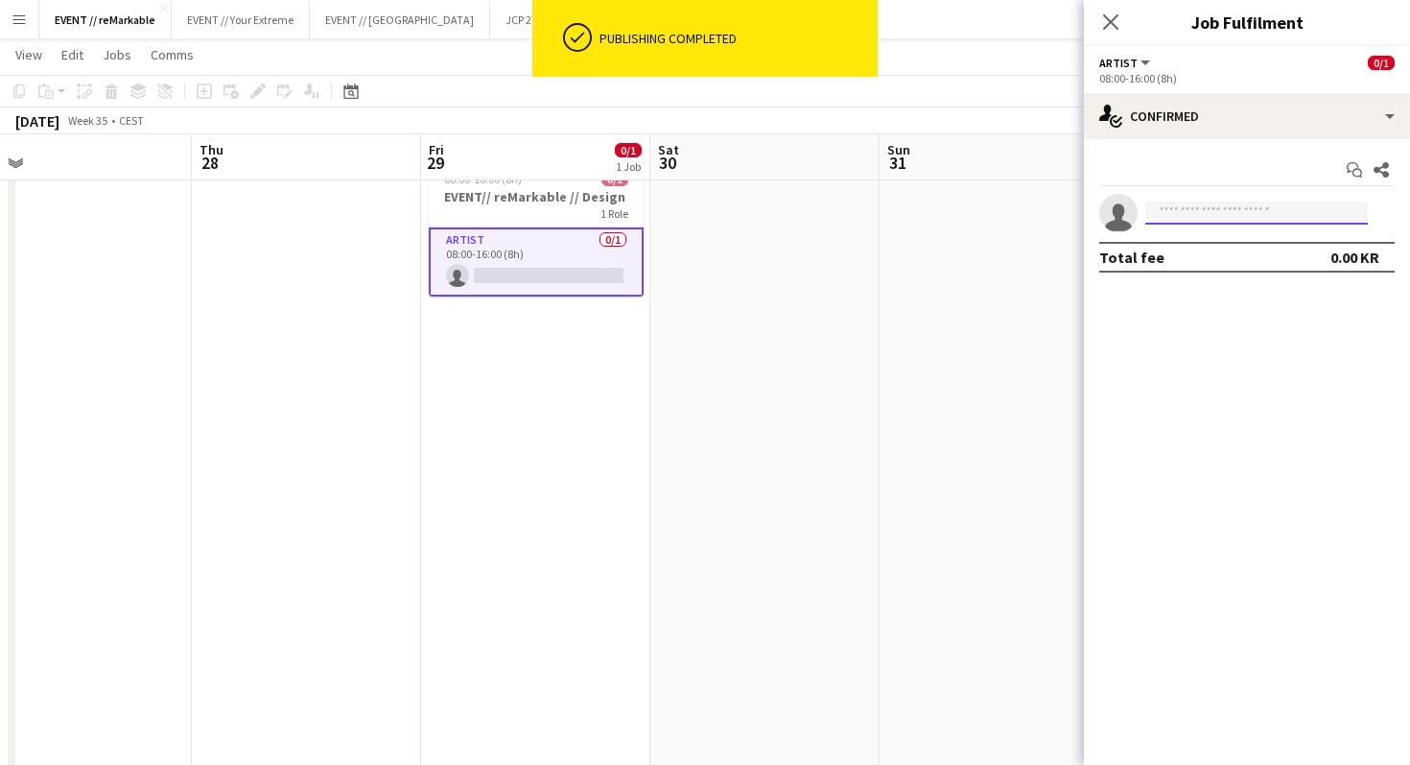
click at [1173, 215] on input at bounding box center [1257, 212] width 223 height 23
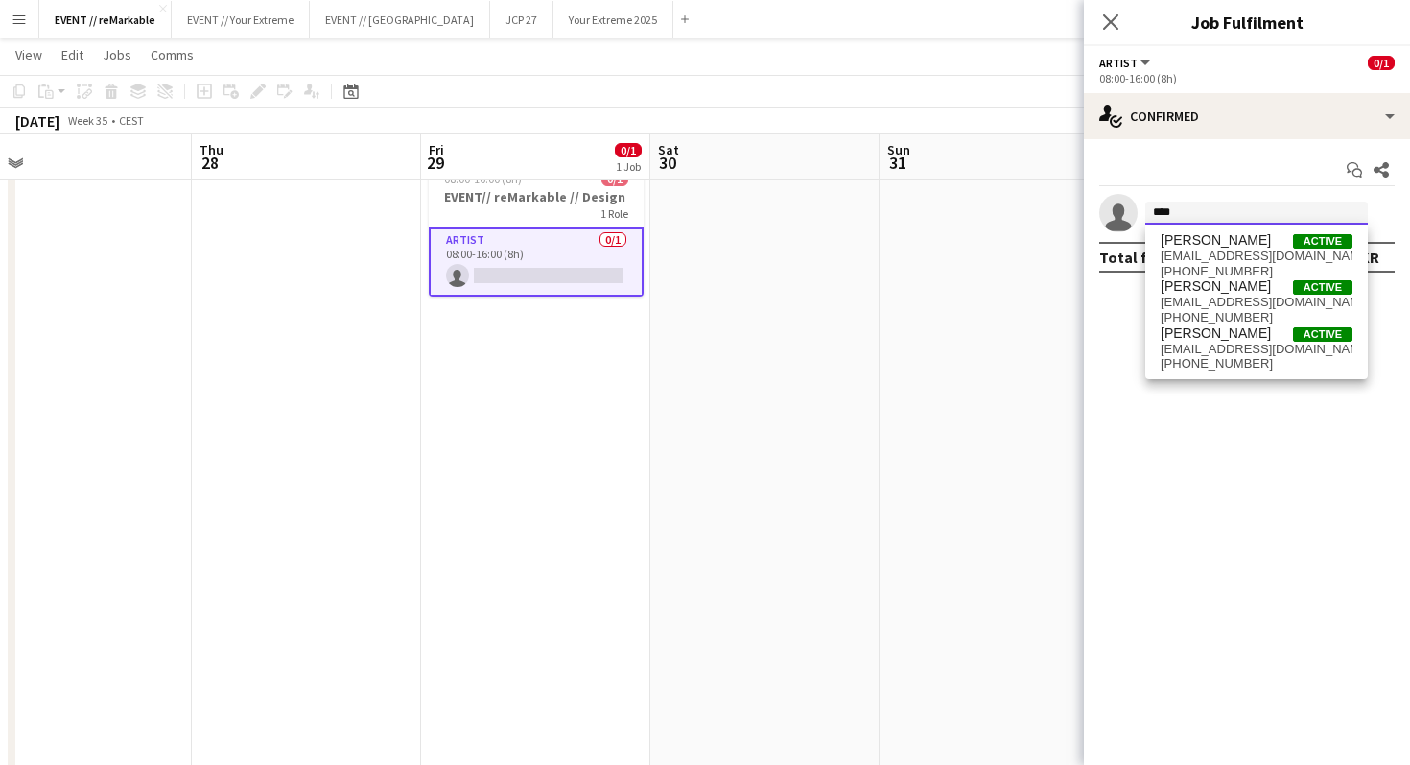
type input "****"
click at [1196, 338] on span "[PERSON_NAME]" at bounding box center [1216, 333] width 110 height 16
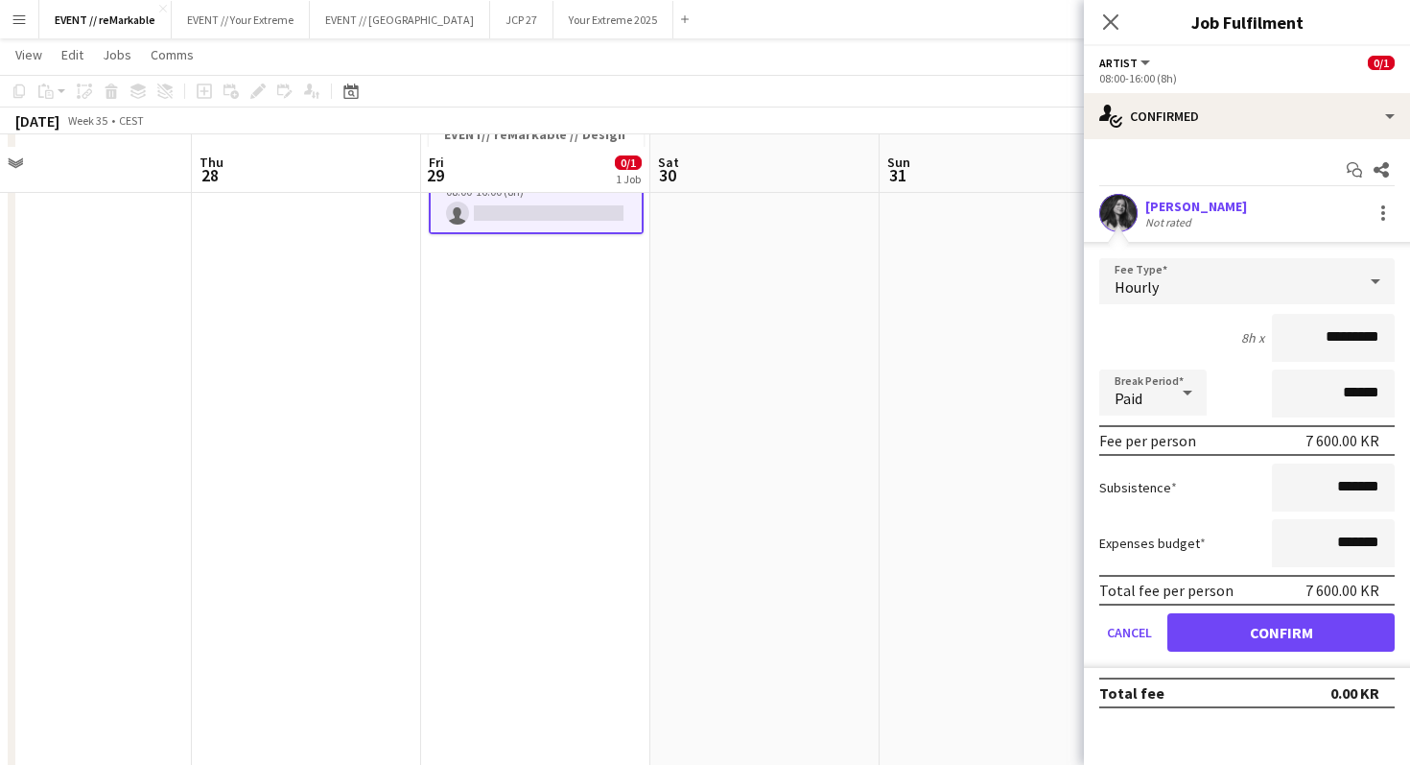
scroll to position [137, 0]
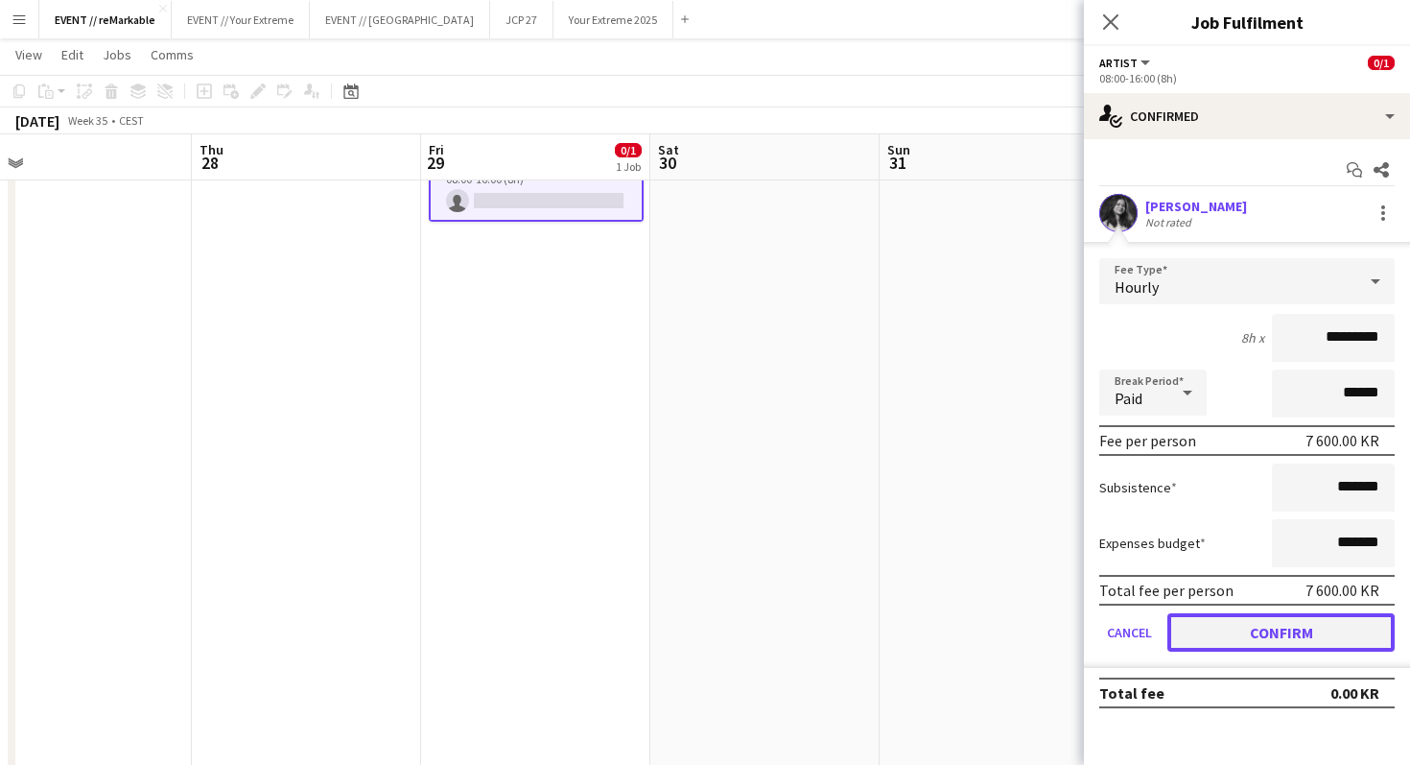
click at [1289, 630] on button "Confirm" at bounding box center [1281, 632] width 227 height 38
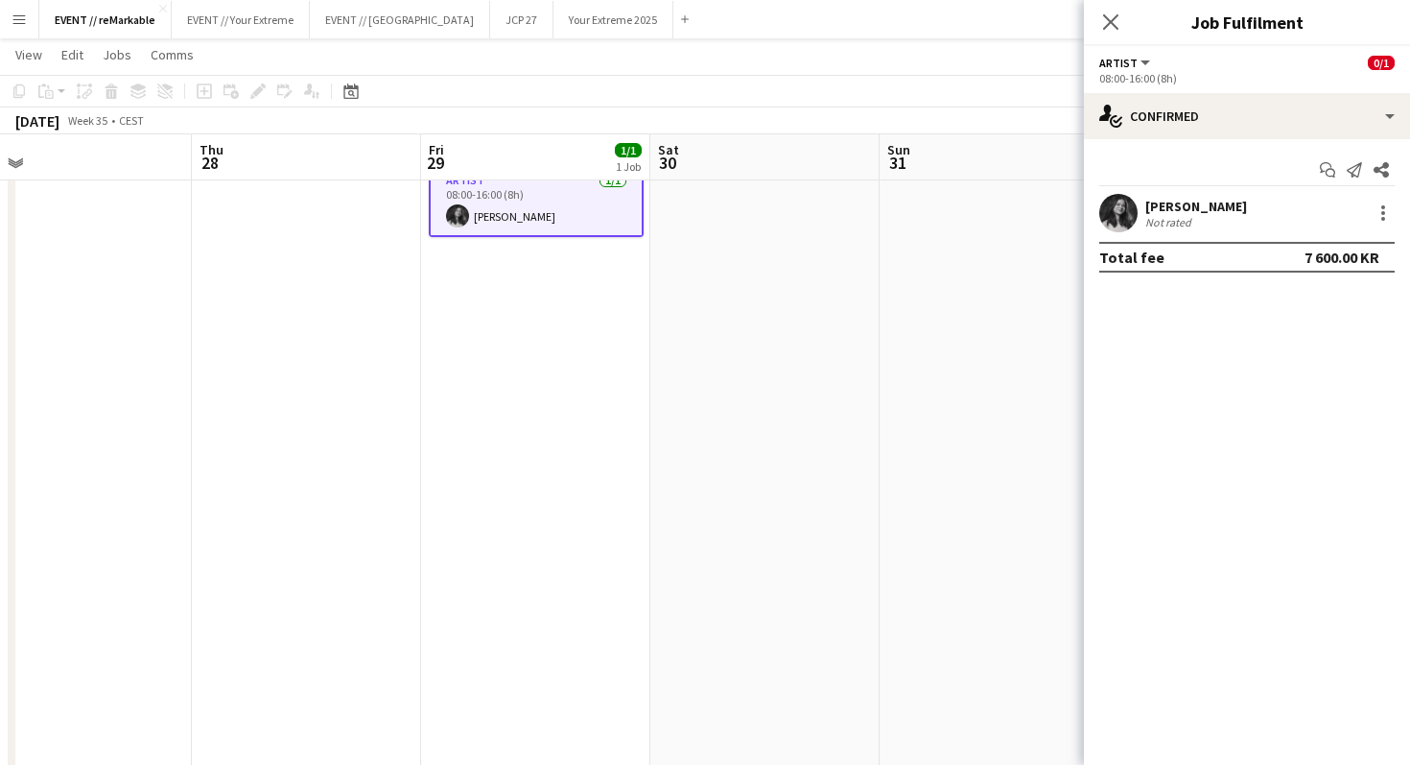
click at [949, 304] on app-date-cell at bounding box center [994, 619] width 229 height 1083
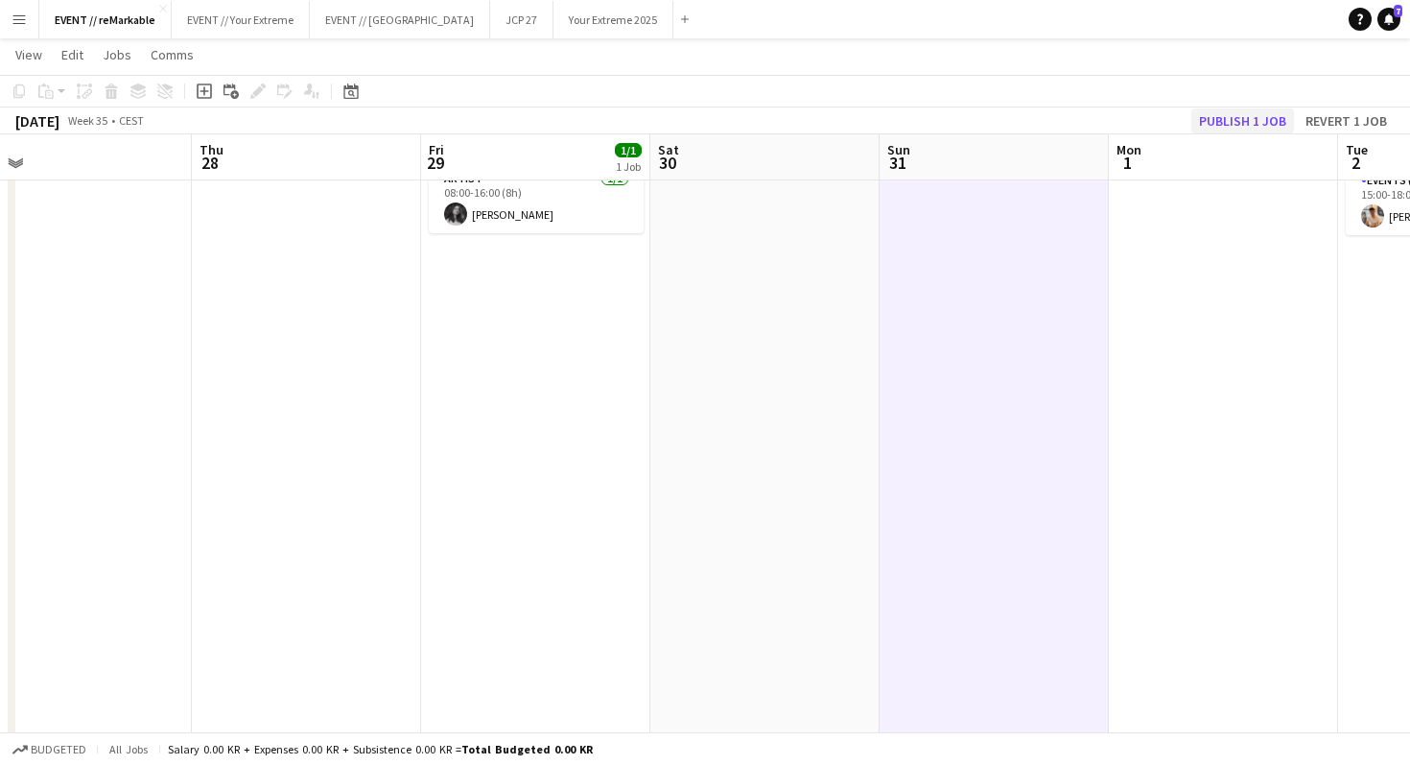
click at [1283, 107] on div "[DATE] Week 35 • CEST Publish 1 job Revert 1 job" at bounding box center [705, 120] width 1410 height 27
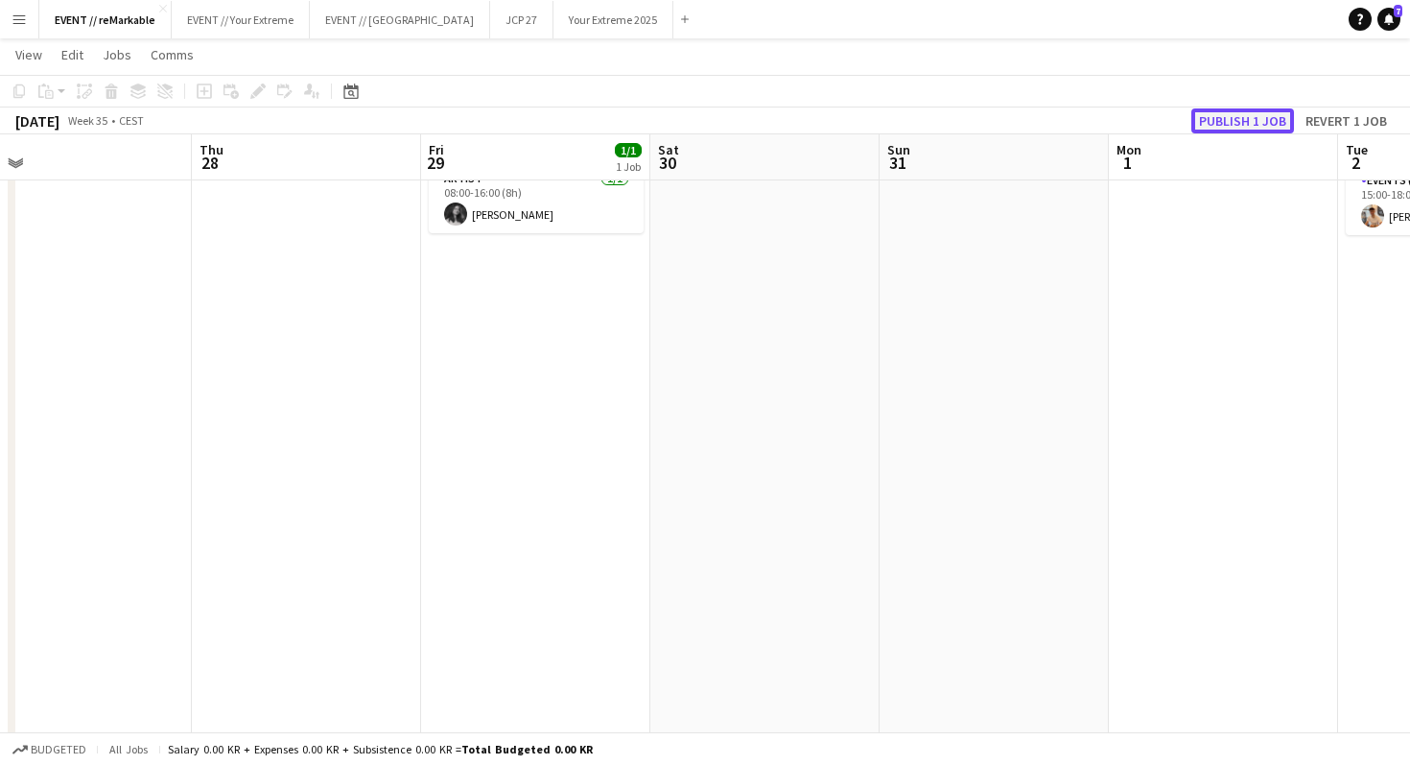
click at [1265, 109] on button "Publish 1 job" at bounding box center [1243, 120] width 103 height 25
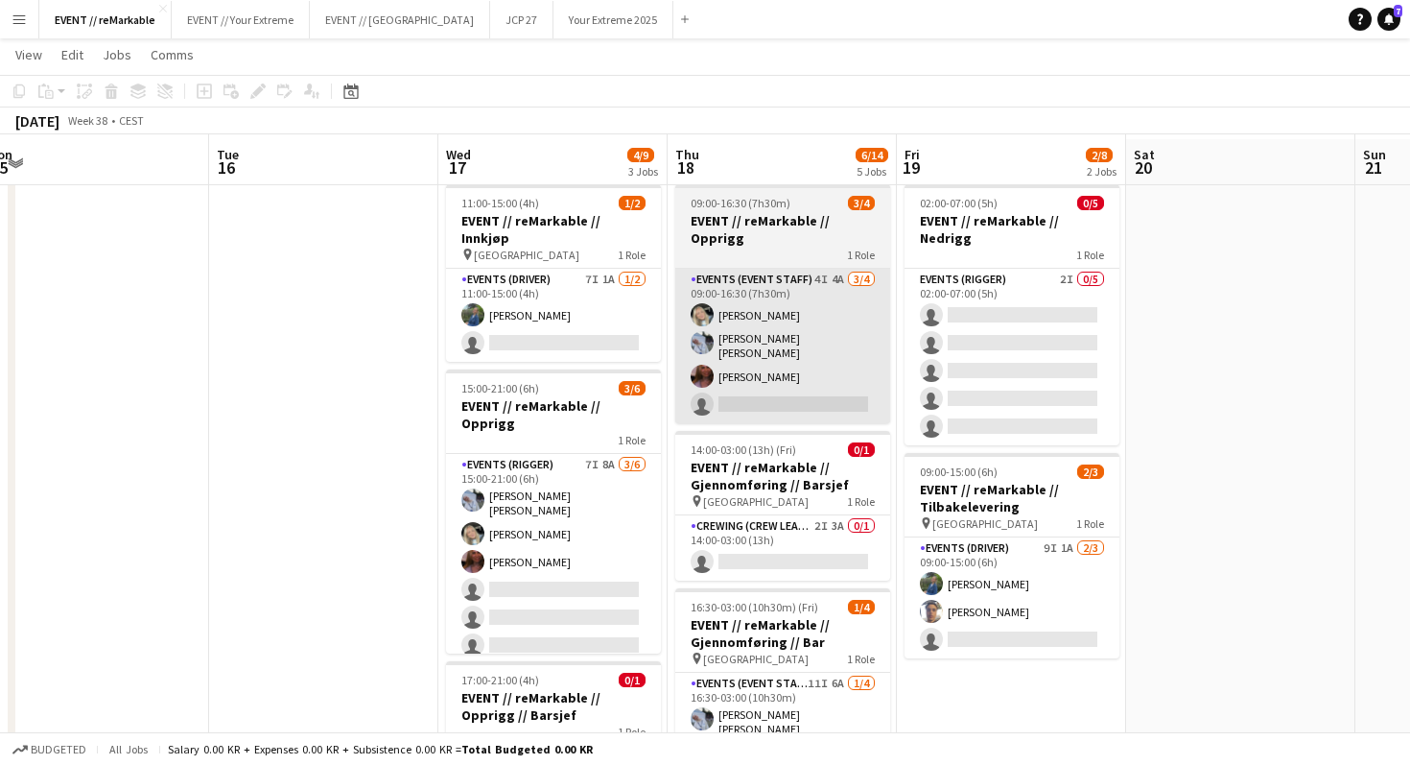
scroll to position [43, 0]
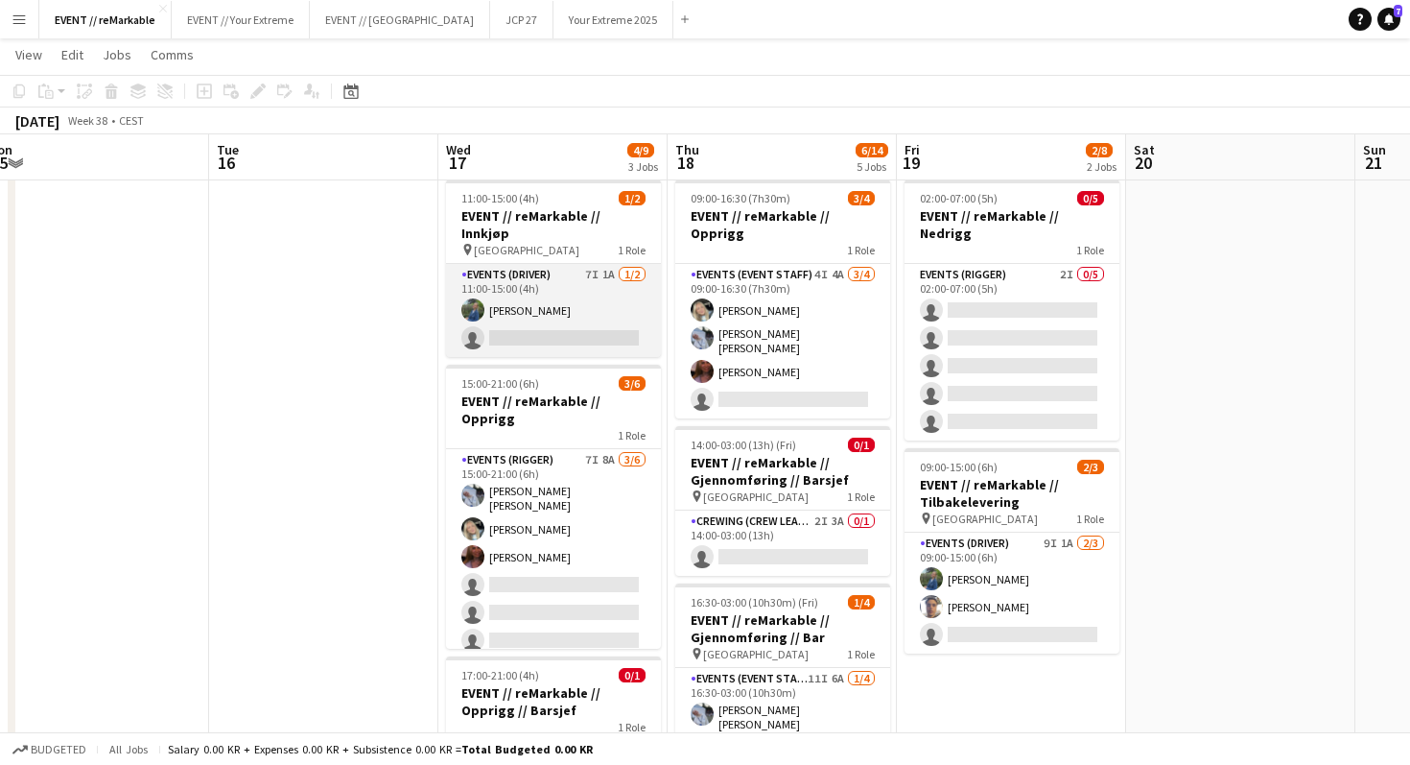
click at [576, 265] on app-card-role "Events (Driver) 7I 1A [DATE] 11:00-15:00 (4h) [PERSON_NAME] single-neutral-acti…" at bounding box center [553, 310] width 215 height 93
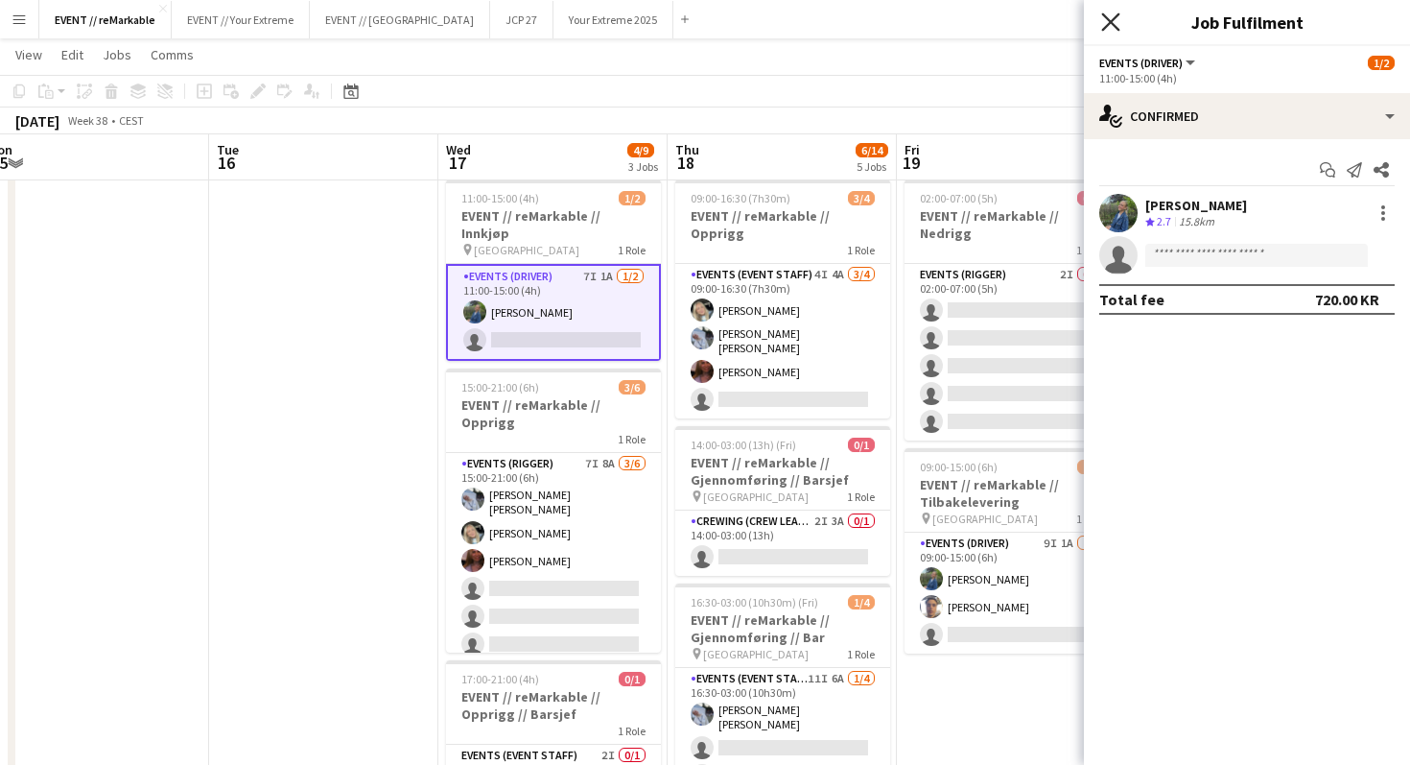
click at [1119, 17] on icon "Close pop-in" at bounding box center [1110, 21] width 18 height 18
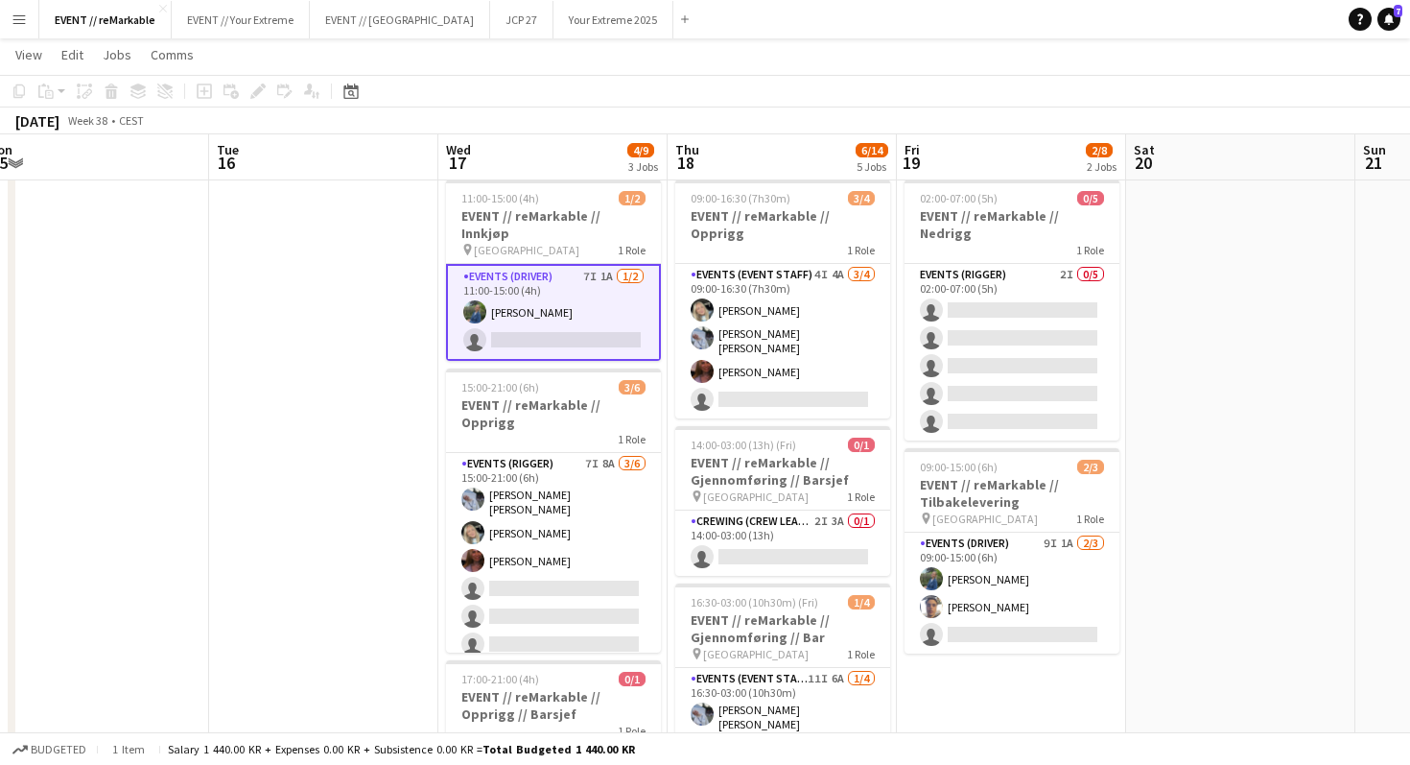
click at [502, 264] on app-card-role "Events (Driver) 7I 1A [DATE] 11:00-15:00 (4h) [PERSON_NAME] single-neutral-acti…" at bounding box center [553, 312] width 215 height 97
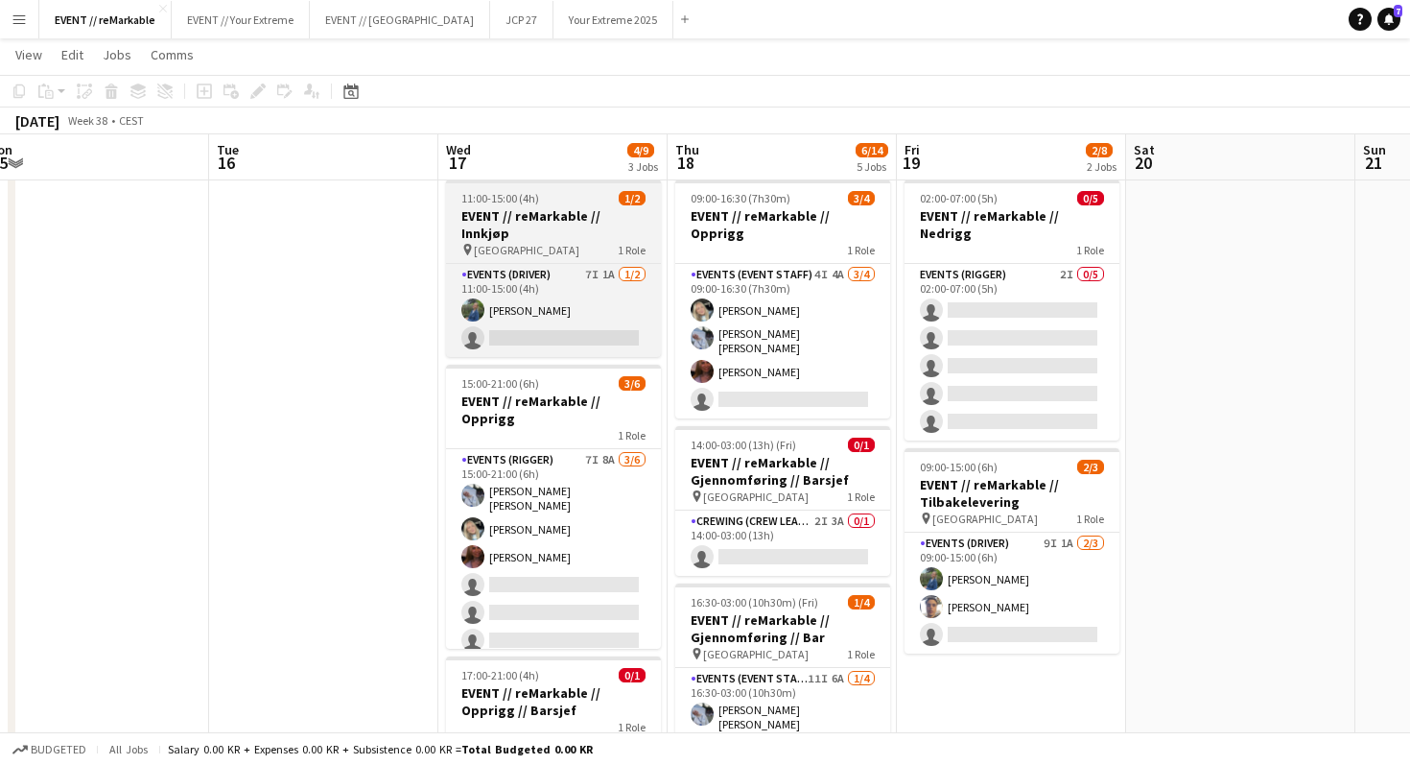
click at [511, 242] on div "pin Oslo 1 Role" at bounding box center [553, 249] width 215 height 15
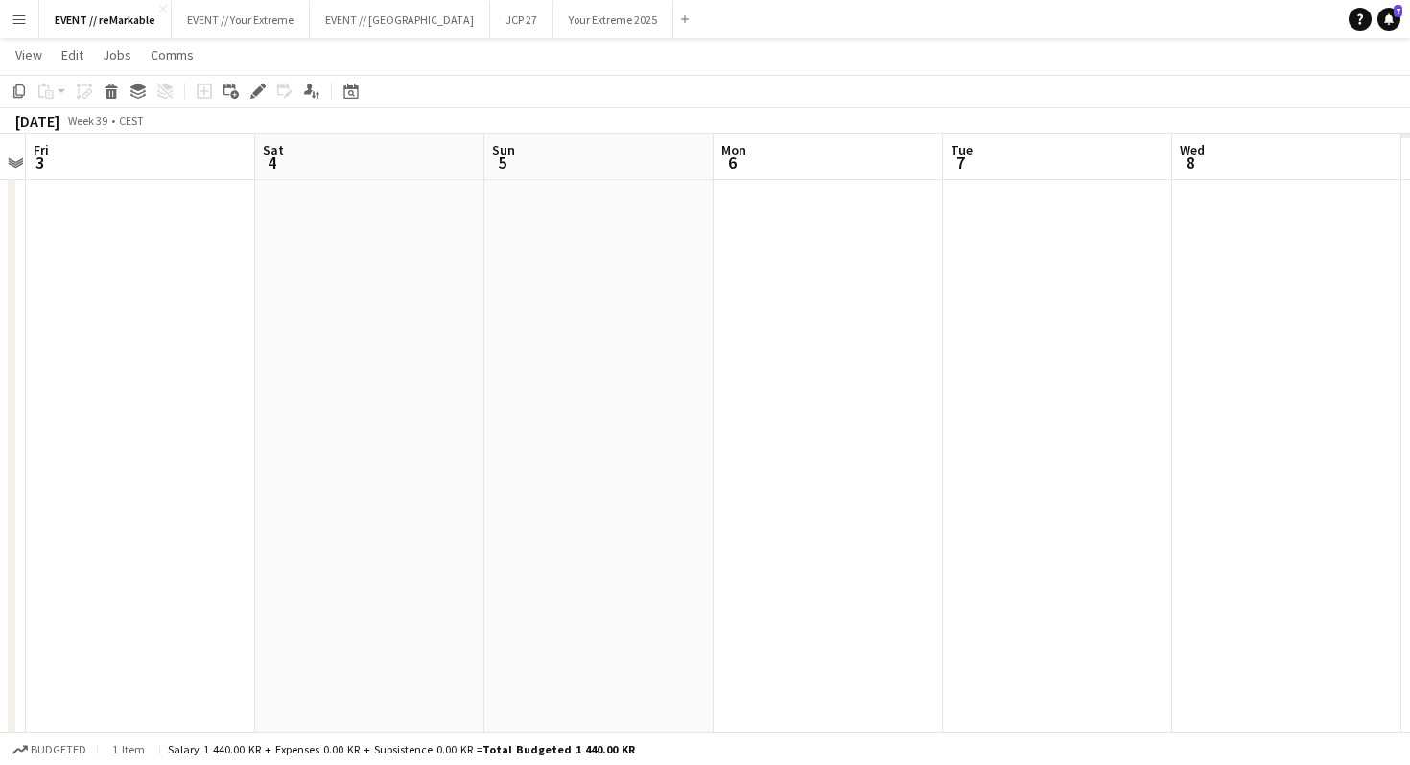
scroll to position [0, 679]
click at [470, 44] on app-page-menu "View Day view expanded Day view collapsed Month view Date picker Jump to [DATE]…" at bounding box center [705, 56] width 1410 height 36
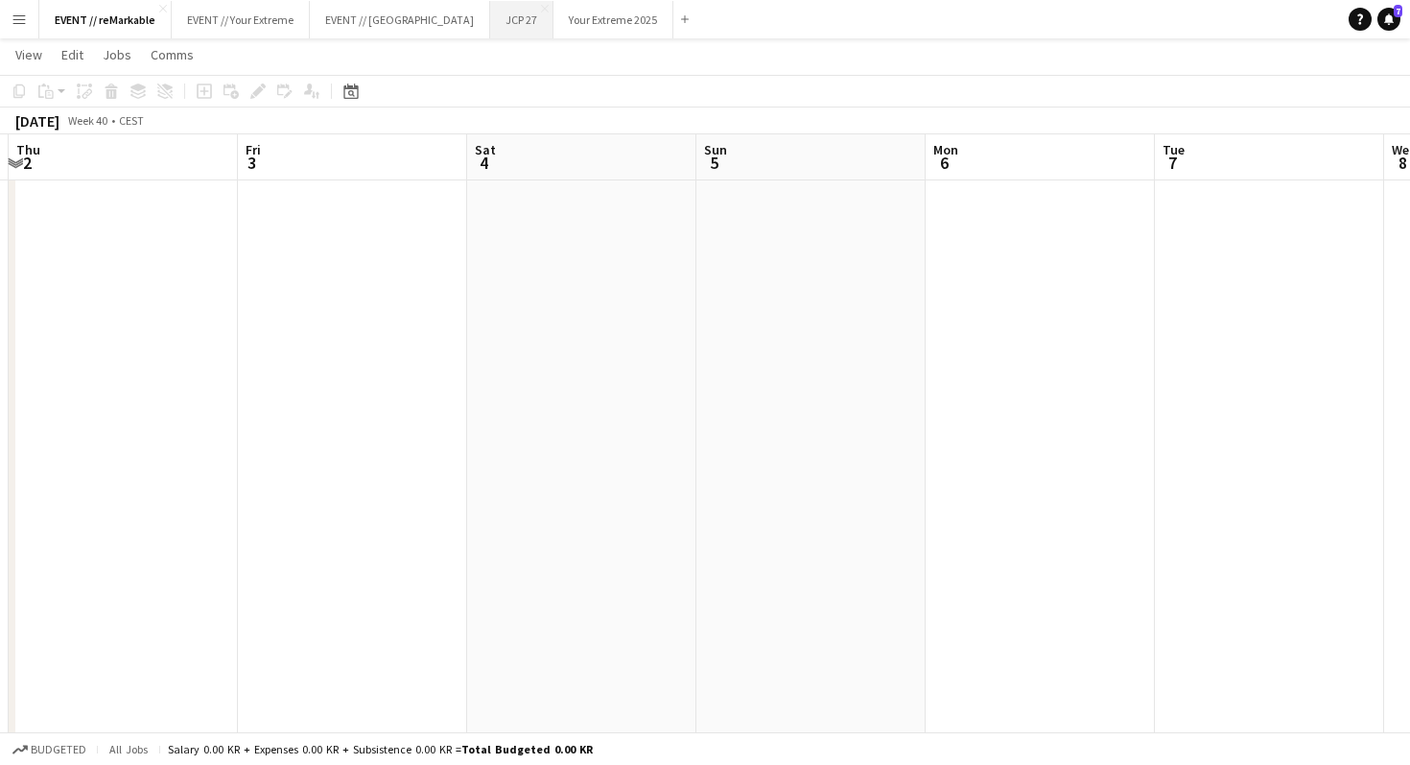
click at [490, 29] on button "JCP 27 Close" at bounding box center [521, 19] width 63 height 37
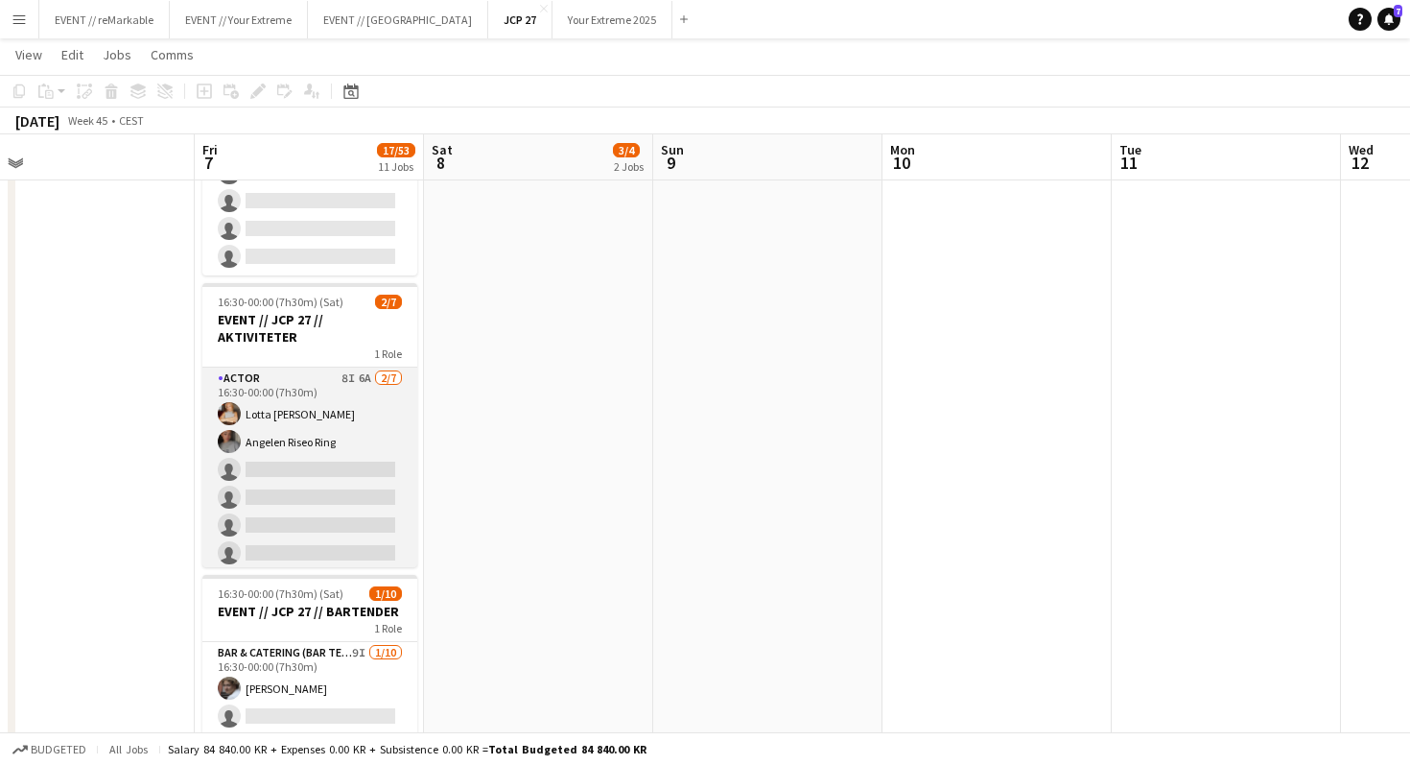
click at [352, 405] on app-card-role "Actor 8I 6A [DATE] 16:30-00:00 (7h30m) Lotta [PERSON_NAME] Riseo Ring single-ne…" at bounding box center [309, 483] width 215 height 232
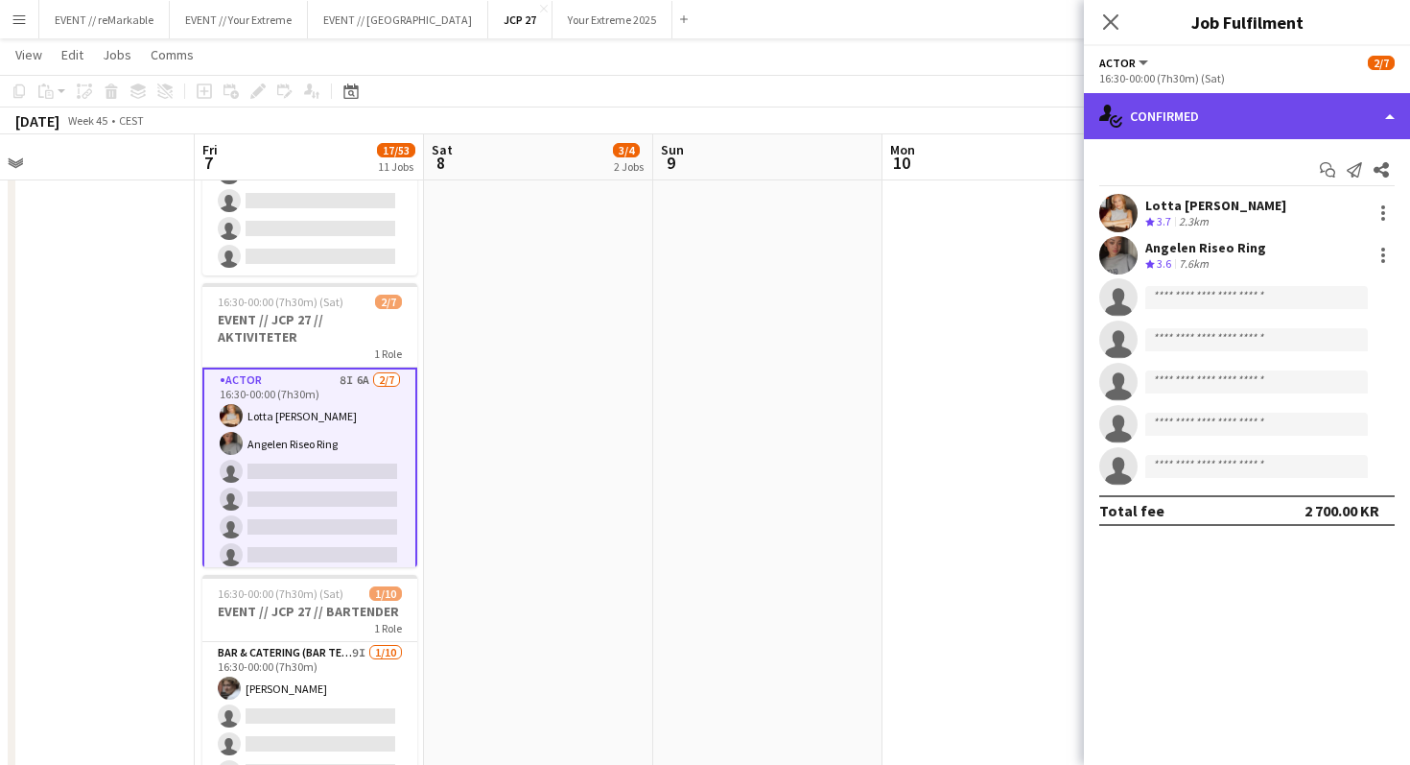
click at [1193, 124] on div "single-neutral-actions-check-2 Confirmed" at bounding box center [1247, 116] width 326 height 46
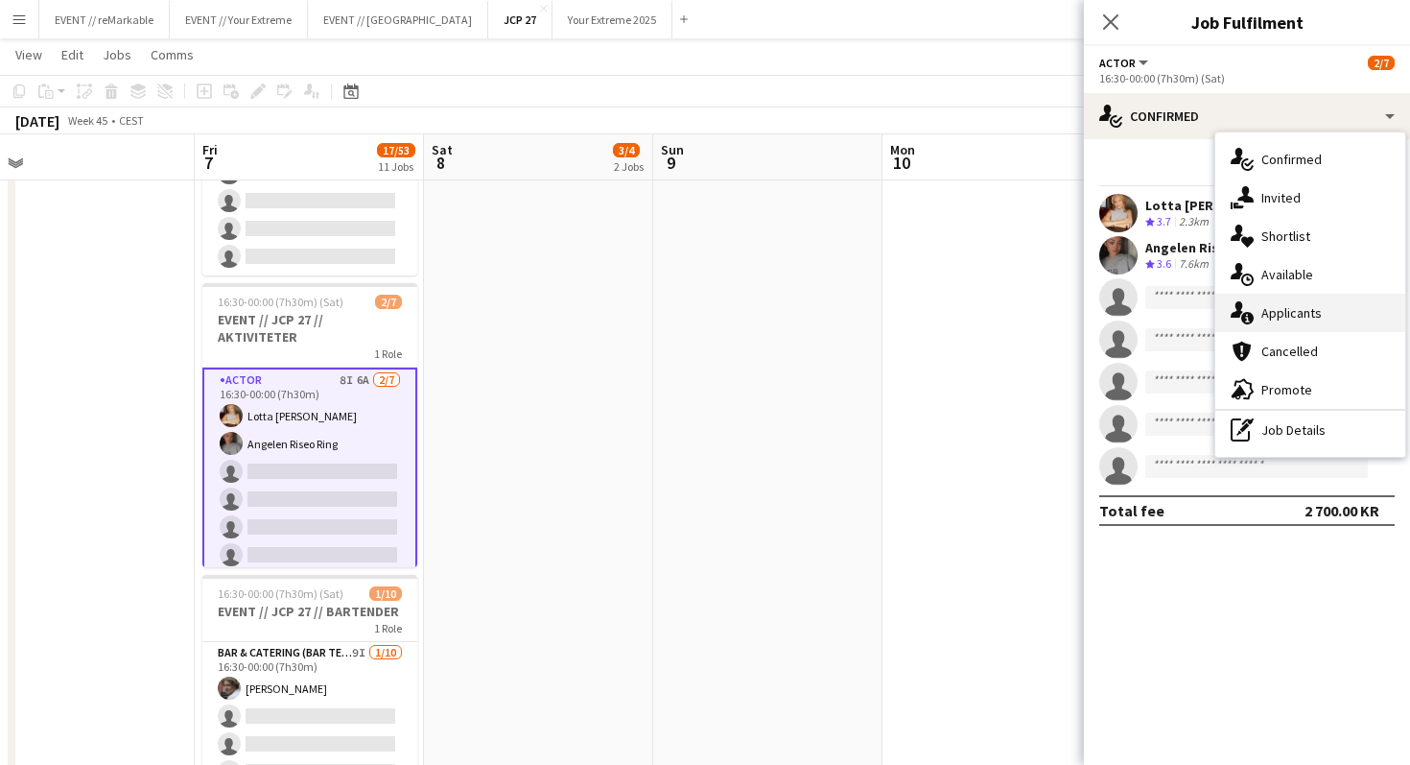
click at [1281, 319] on div "single-neutral-actions-information Applicants" at bounding box center [1311, 313] width 190 height 38
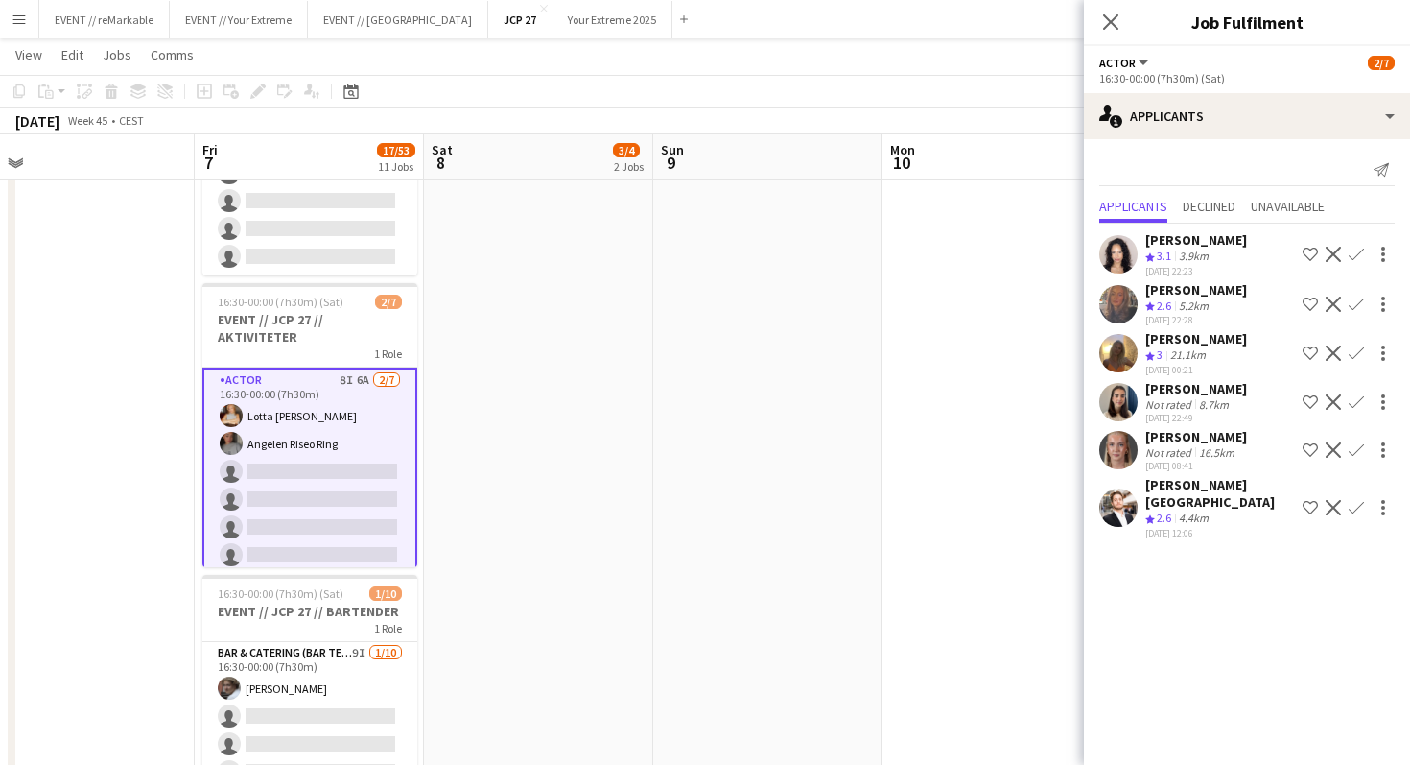
click at [1129, 448] on app-user-avatar at bounding box center [1119, 450] width 38 height 38
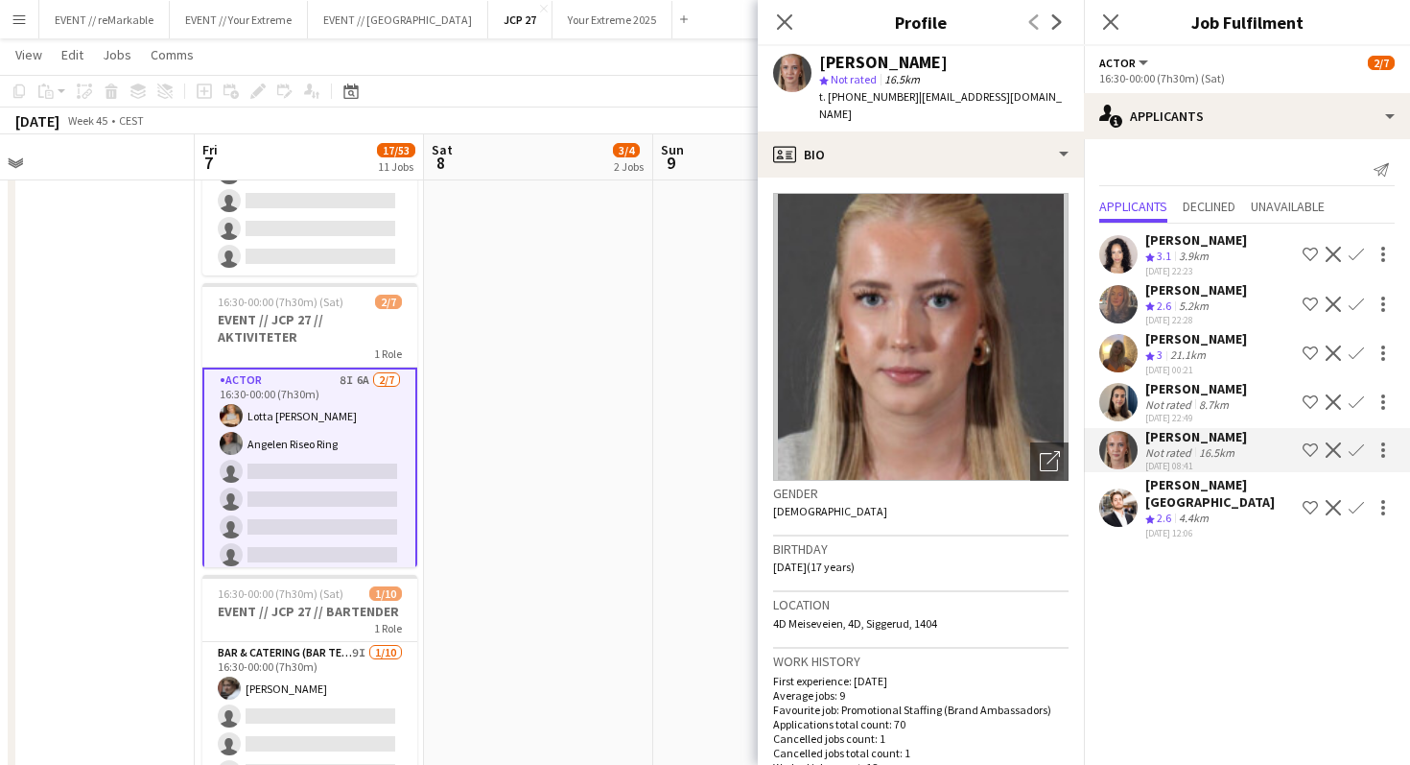
click at [1129, 448] on app-user-avatar at bounding box center [1119, 450] width 38 height 38
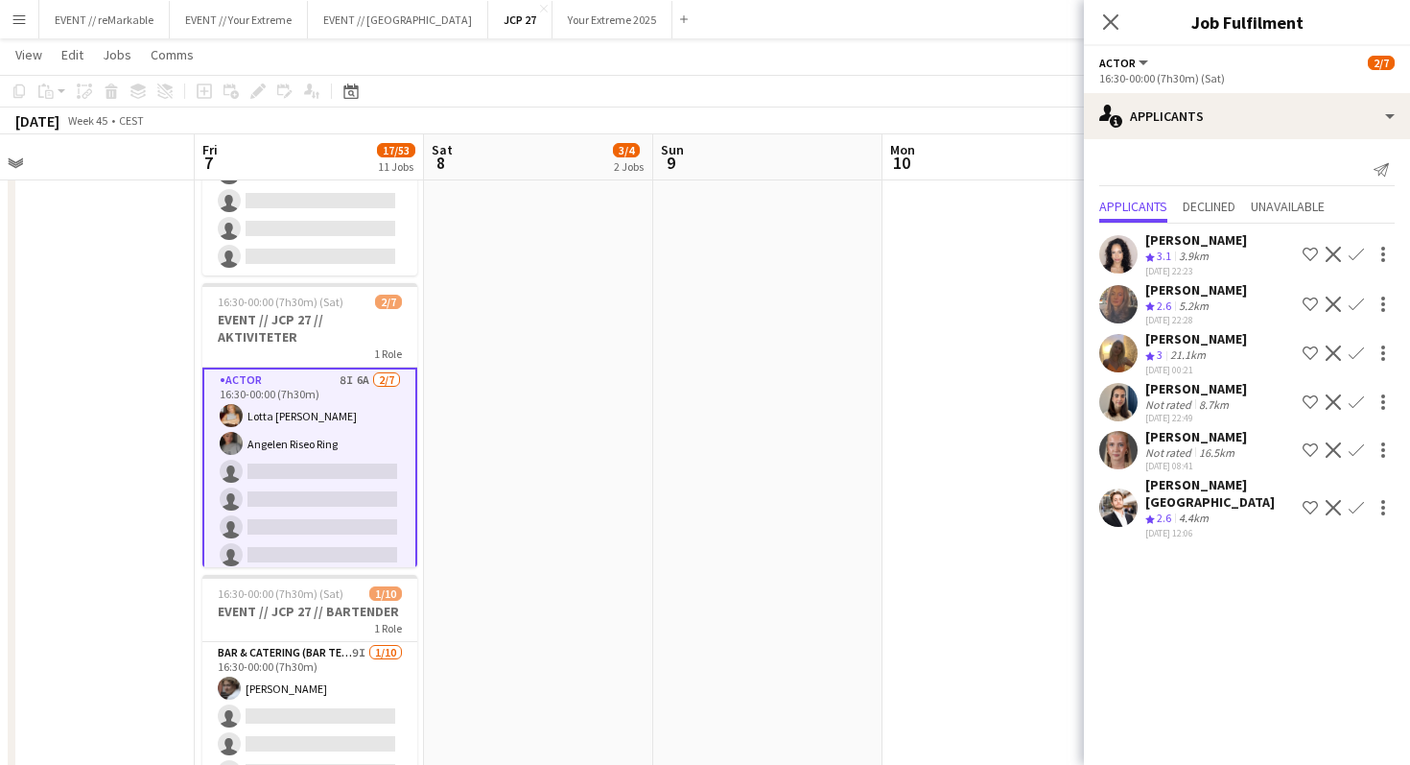
click at [1131, 300] on app-user-avatar at bounding box center [1119, 304] width 38 height 38
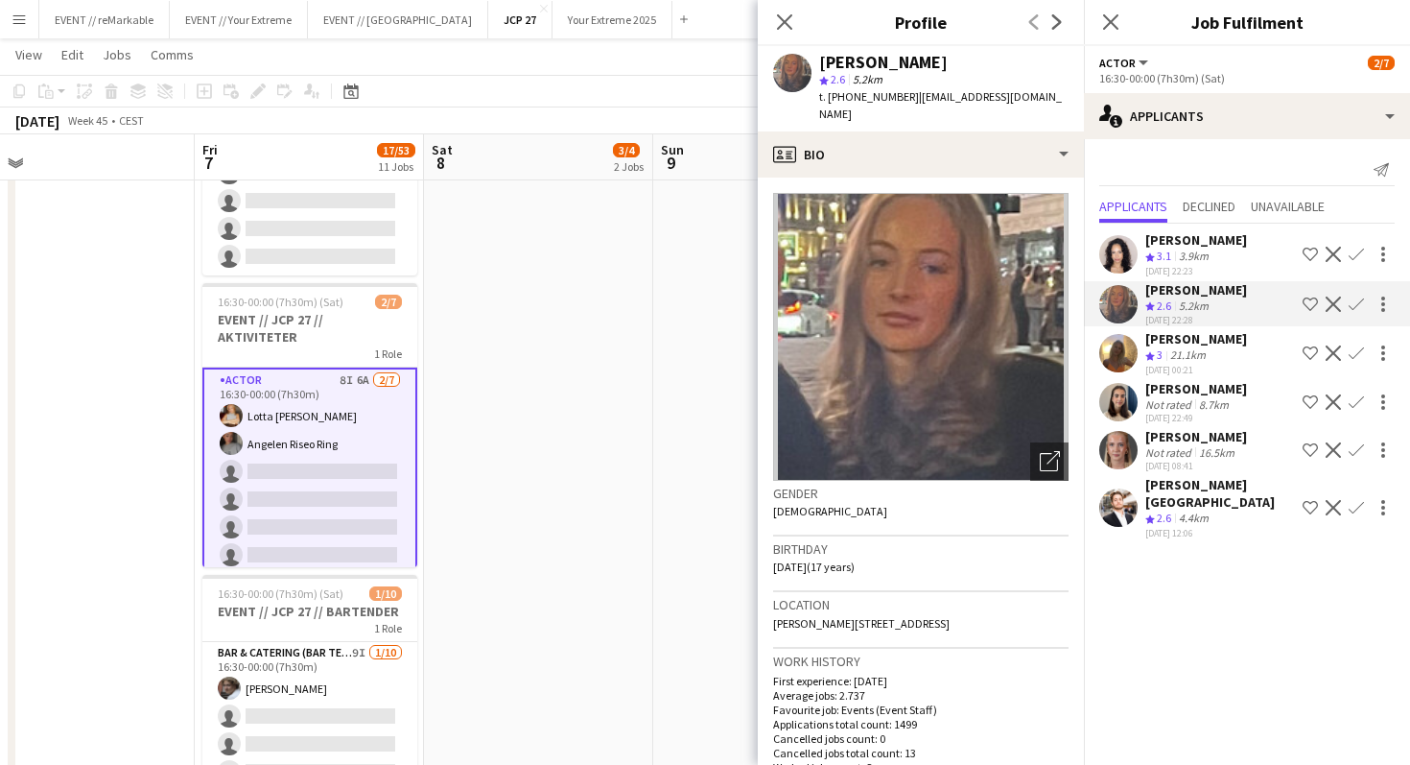
click at [1131, 300] on app-user-avatar at bounding box center [1119, 304] width 38 height 38
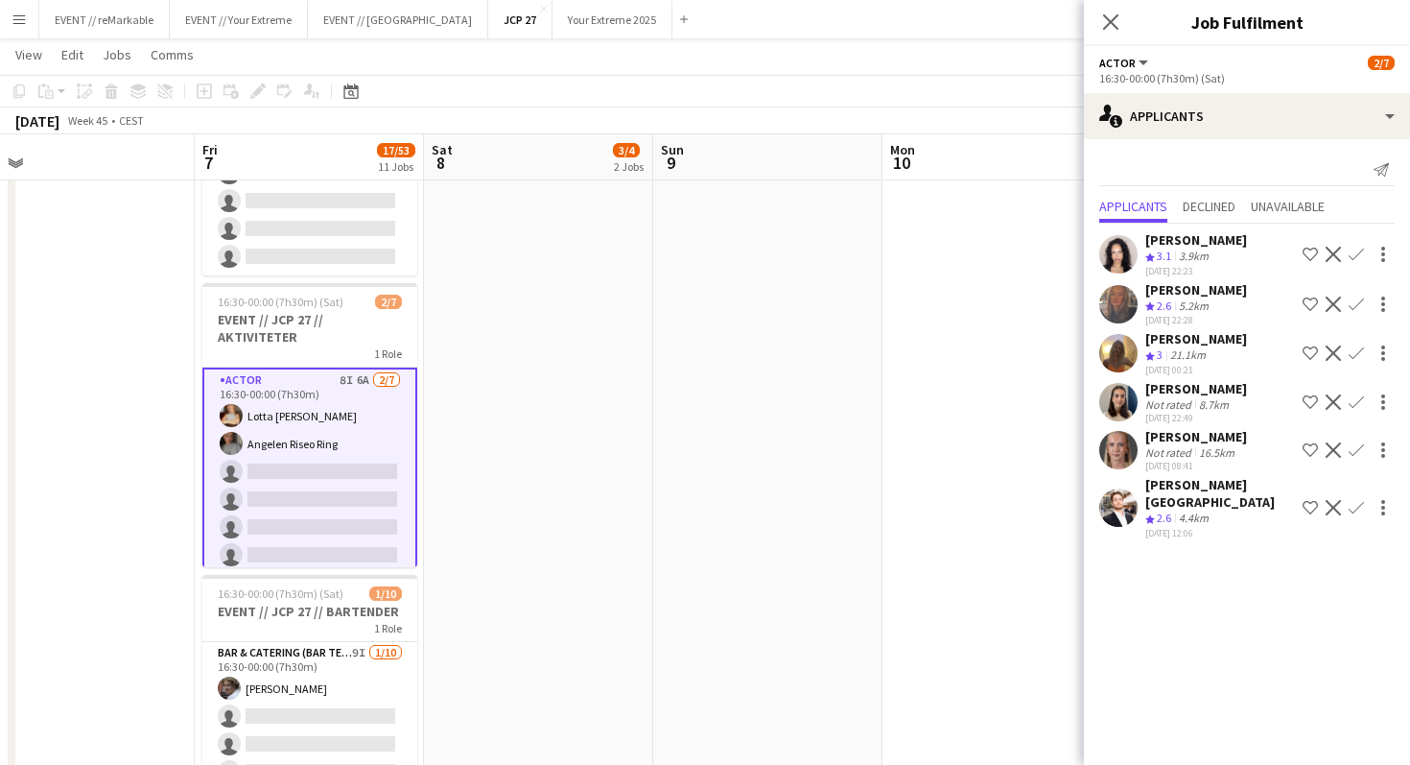
click at [1133, 250] on app-user-avatar at bounding box center [1119, 254] width 38 height 38
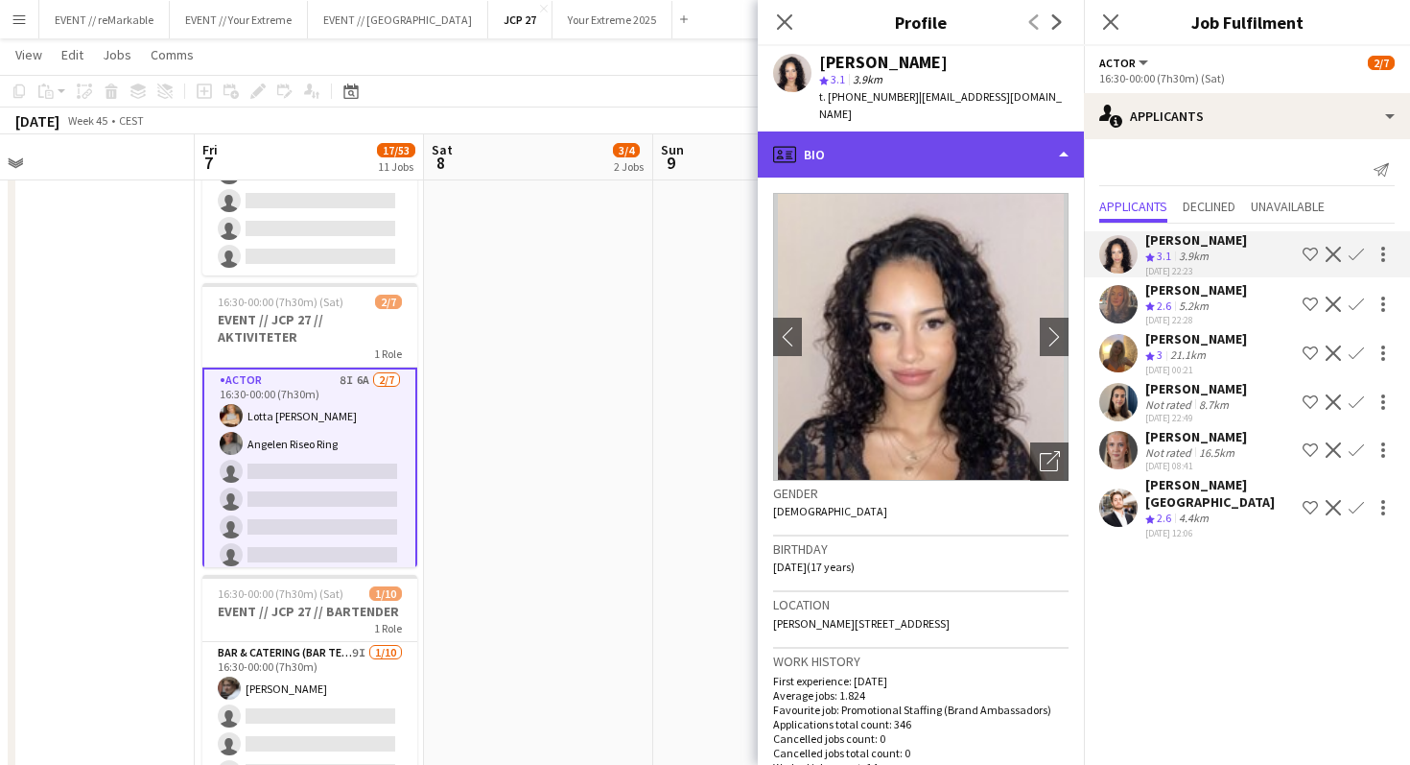
click at [1066, 136] on div "profile Bio" at bounding box center [921, 154] width 326 height 46
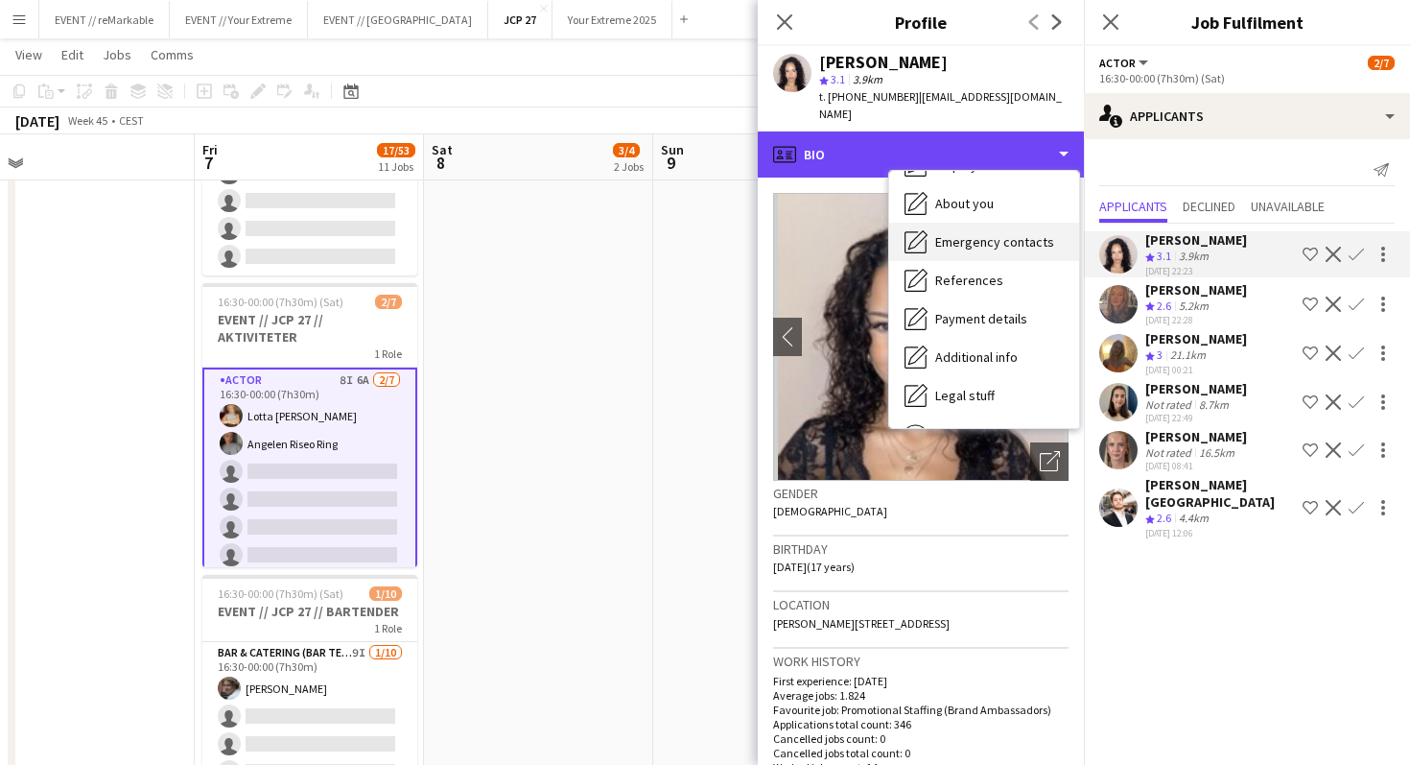
scroll to position [180, 0]
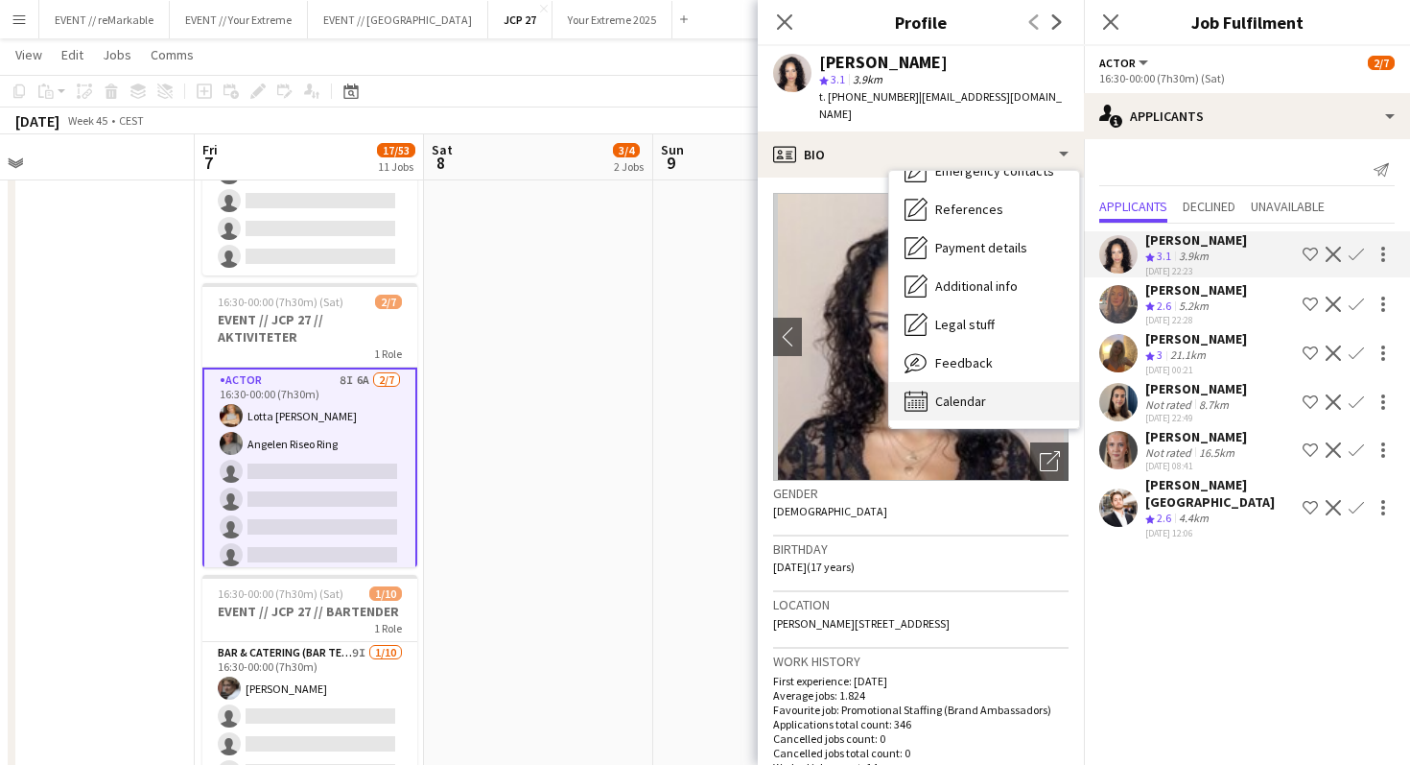
click at [991, 382] on div "Calendar Calendar" at bounding box center [984, 401] width 190 height 38
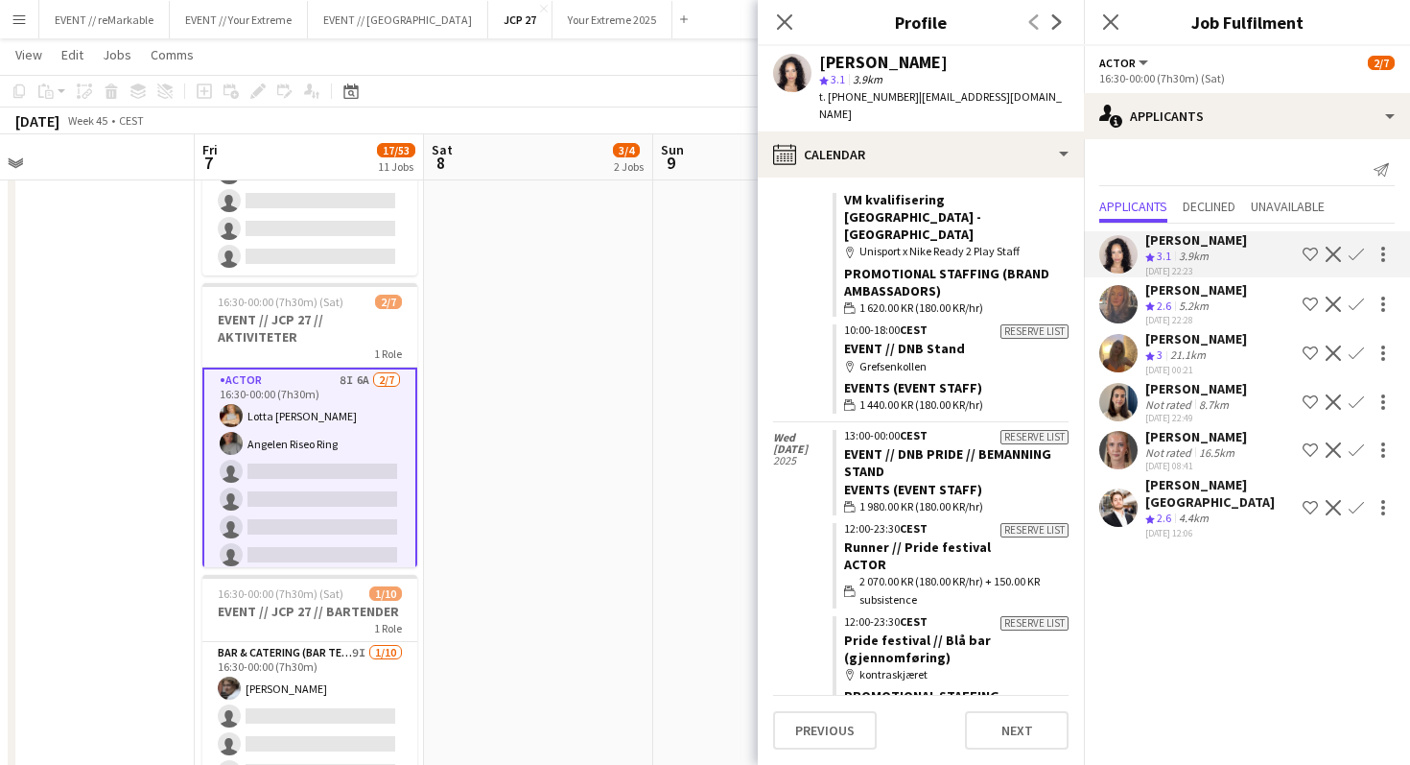
scroll to position [8402, 0]
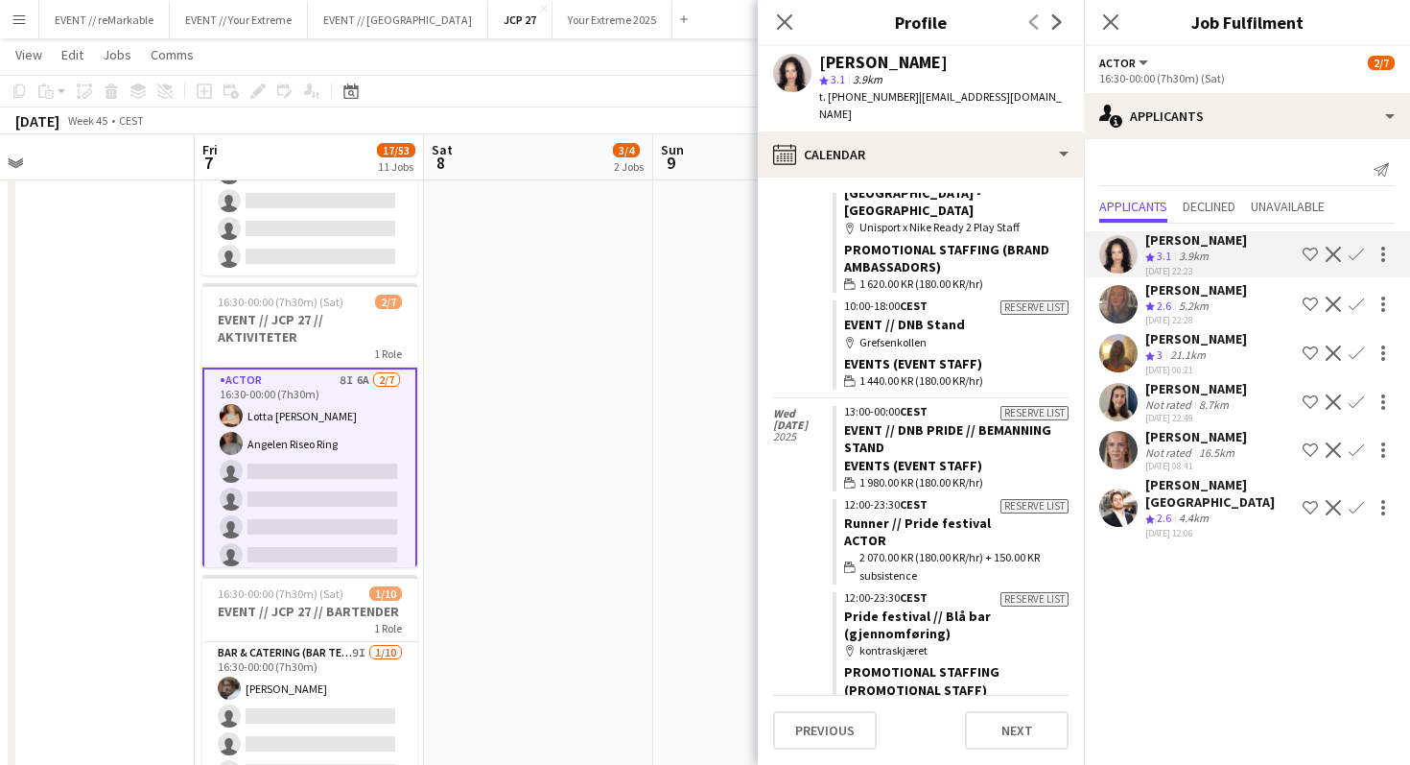
click at [1352, 257] on app-icon "Confirm" at bounding box center [1356, 254] width 15 height 15
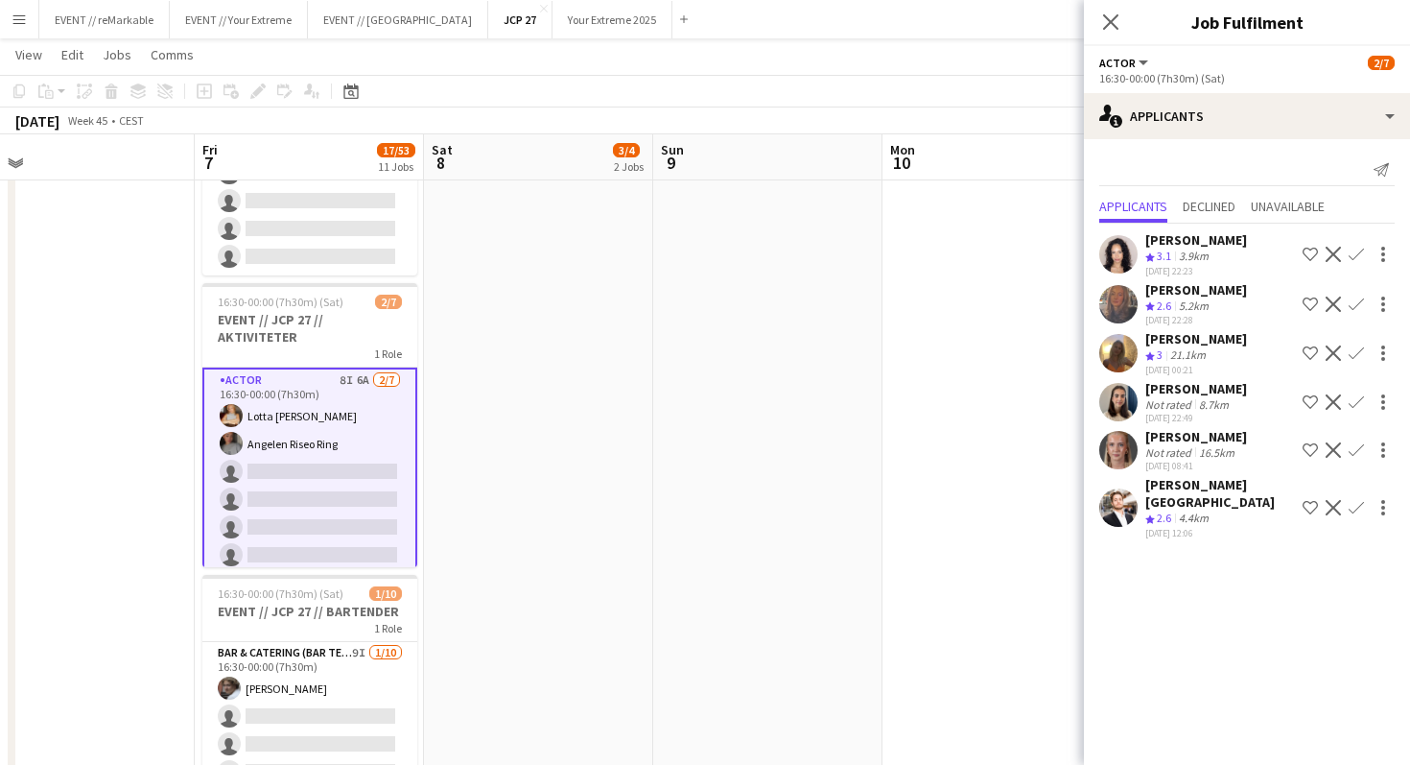
click at [1357, 258] on app-icon "Confirm" at bounding box center [1356, 254] width 15 height 15
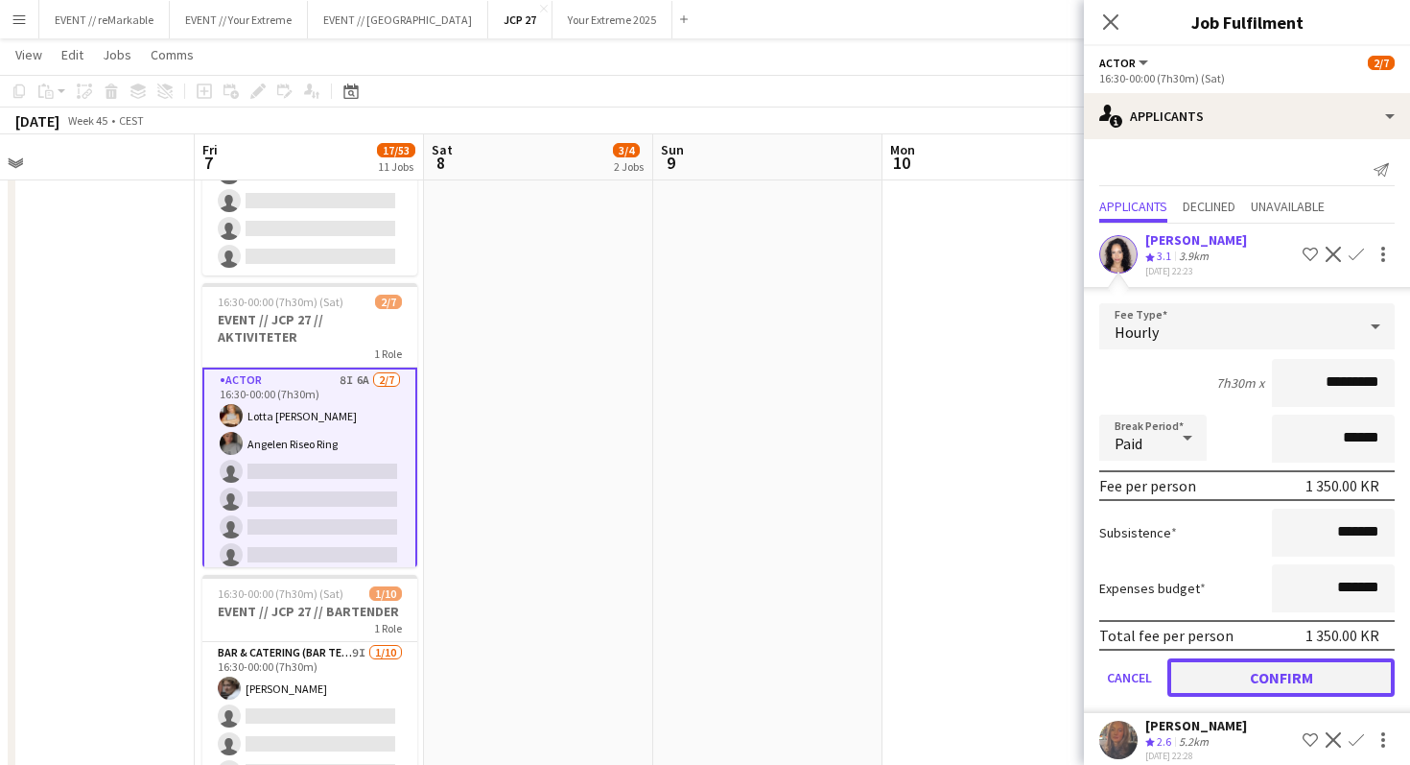
click at [1255, 684] on button "Confirm" at bounding box center [1281, 677] width 227 height 38
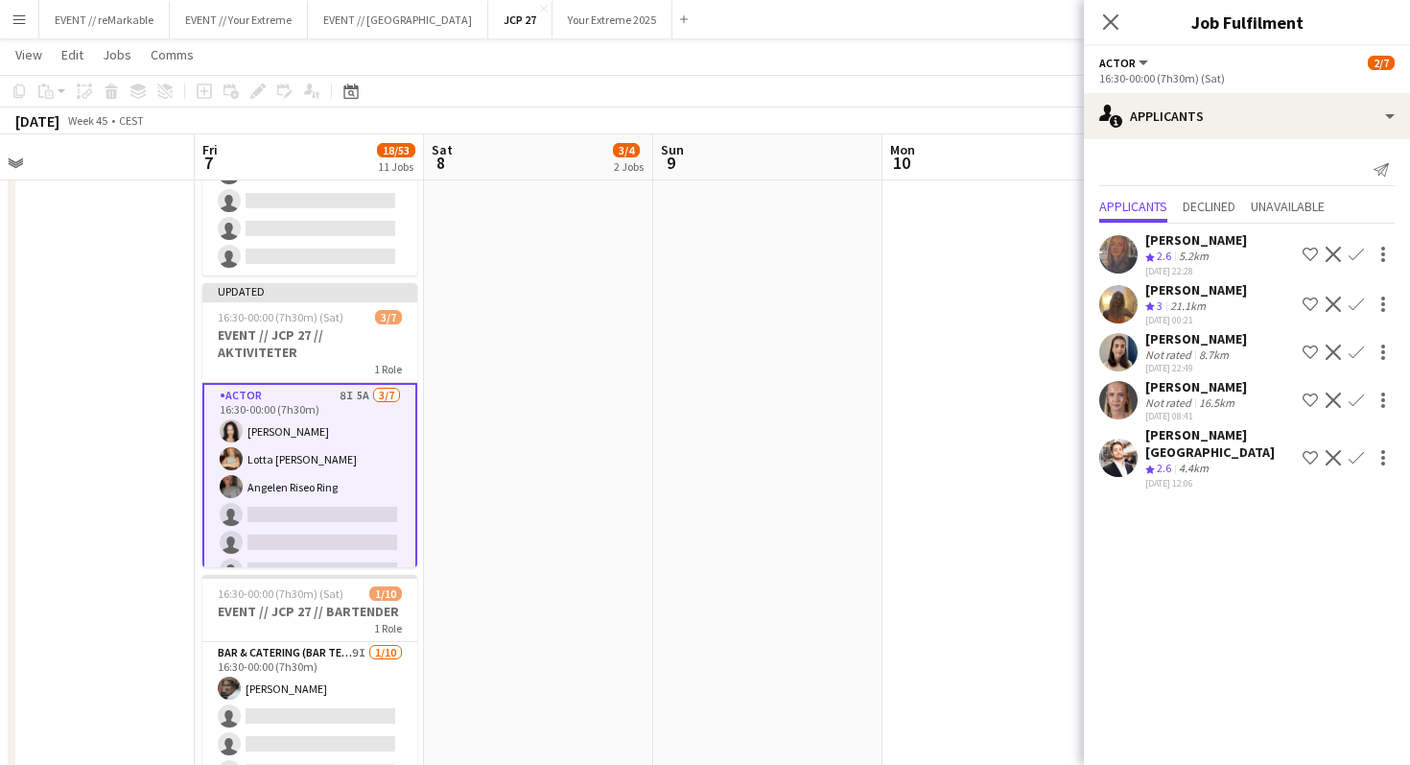
click at [1120, 291] on app-user-avatar at bounding box center [1119, 304] width 38 height 38
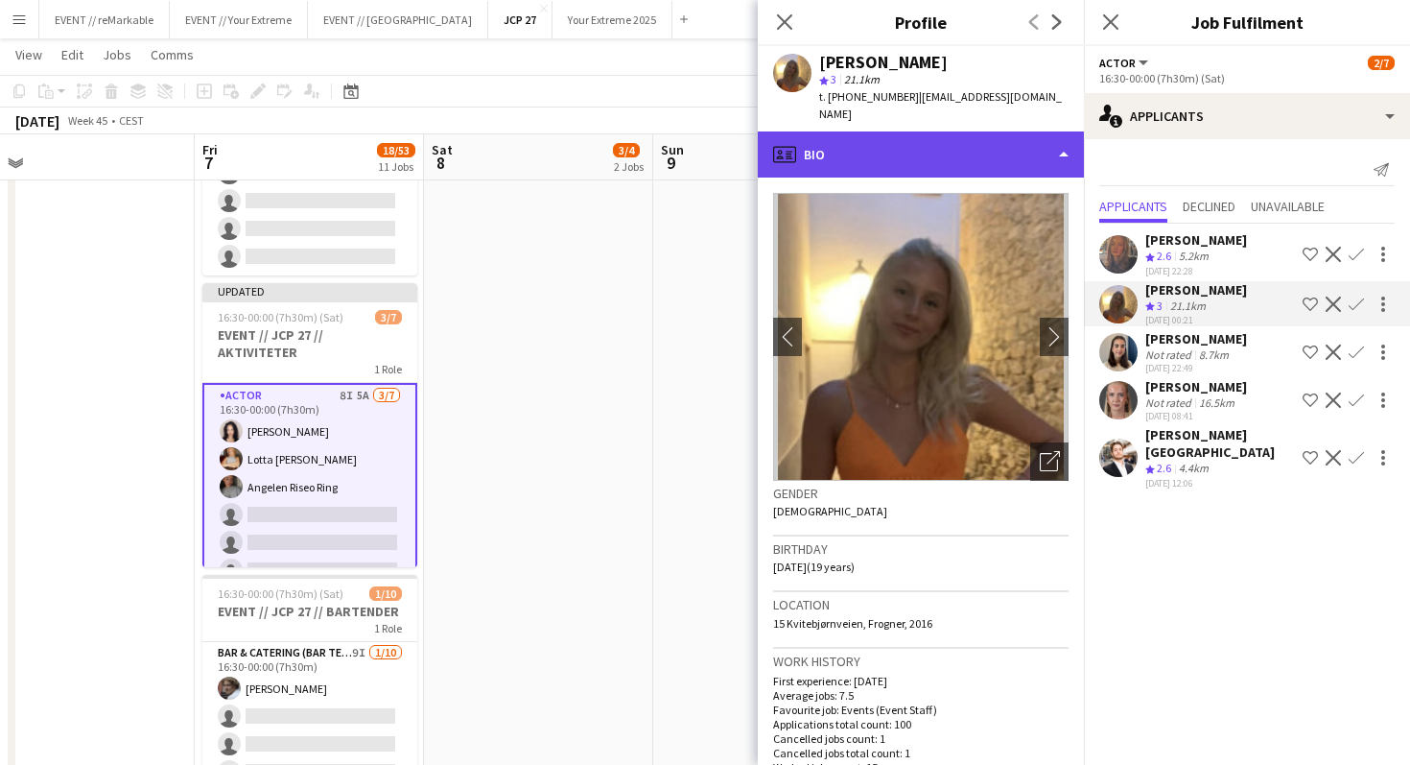
click at [909, 146] on div "profile Bio" at bounding box center [921, 154] width 326 height 46
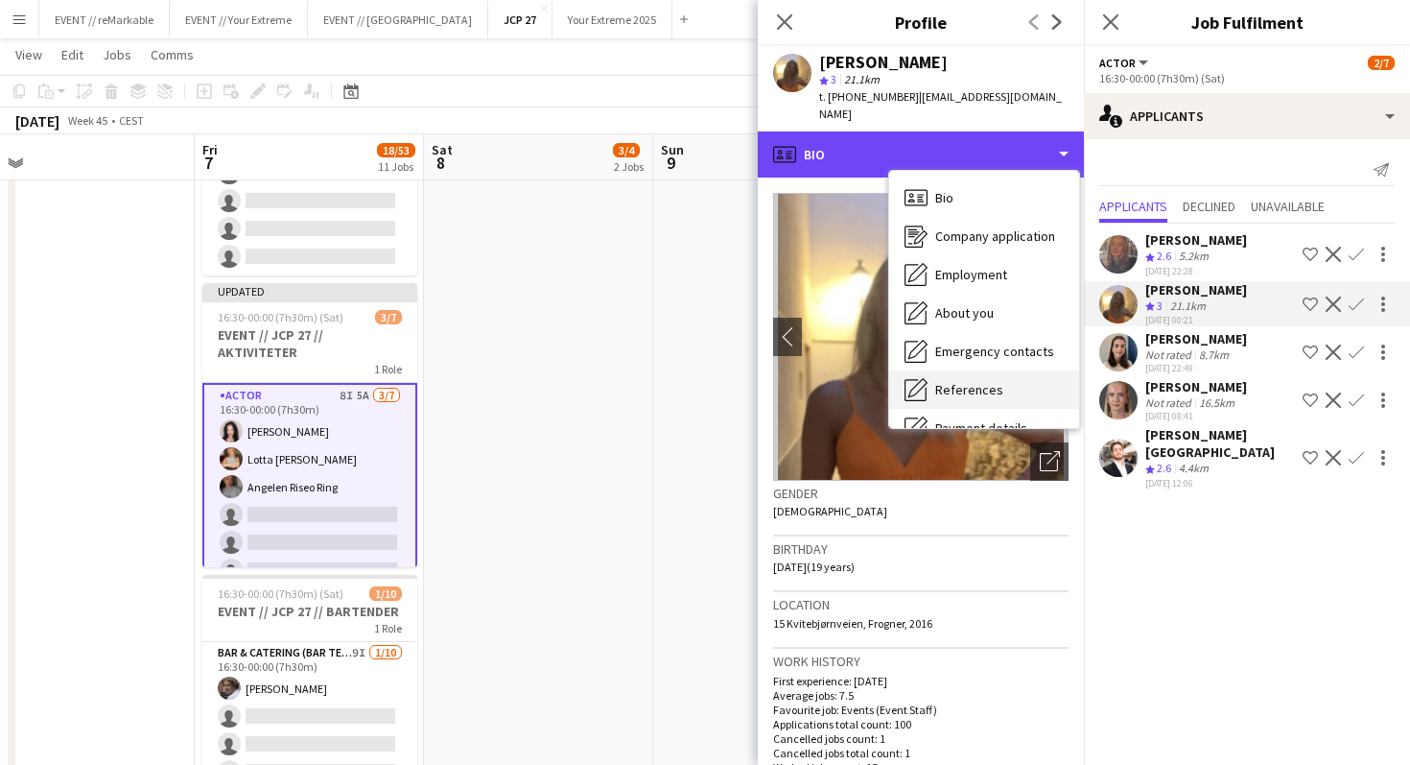
scroll to position [180, 0]
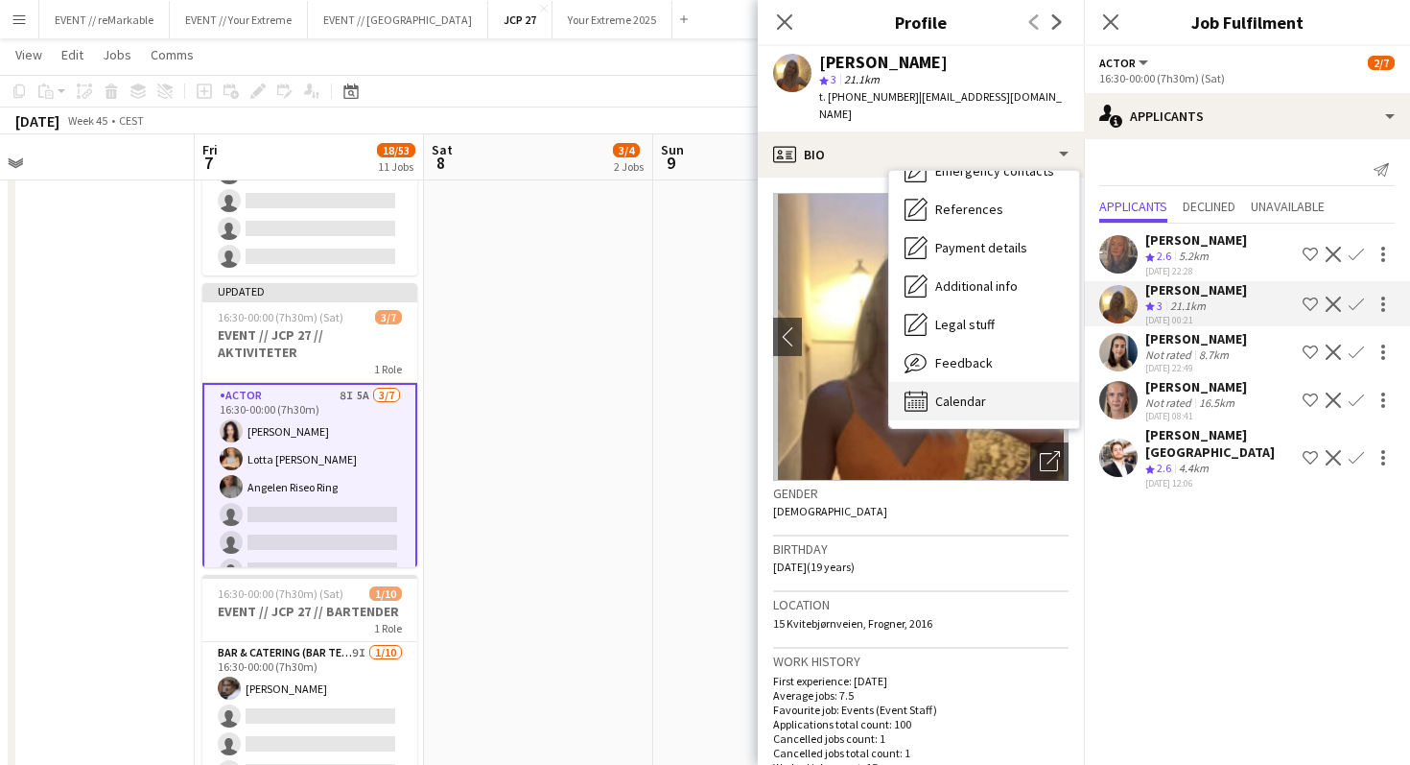
click at [968, 392] on span "Calendar" at bounding box center [960, 400] width 51 height 17
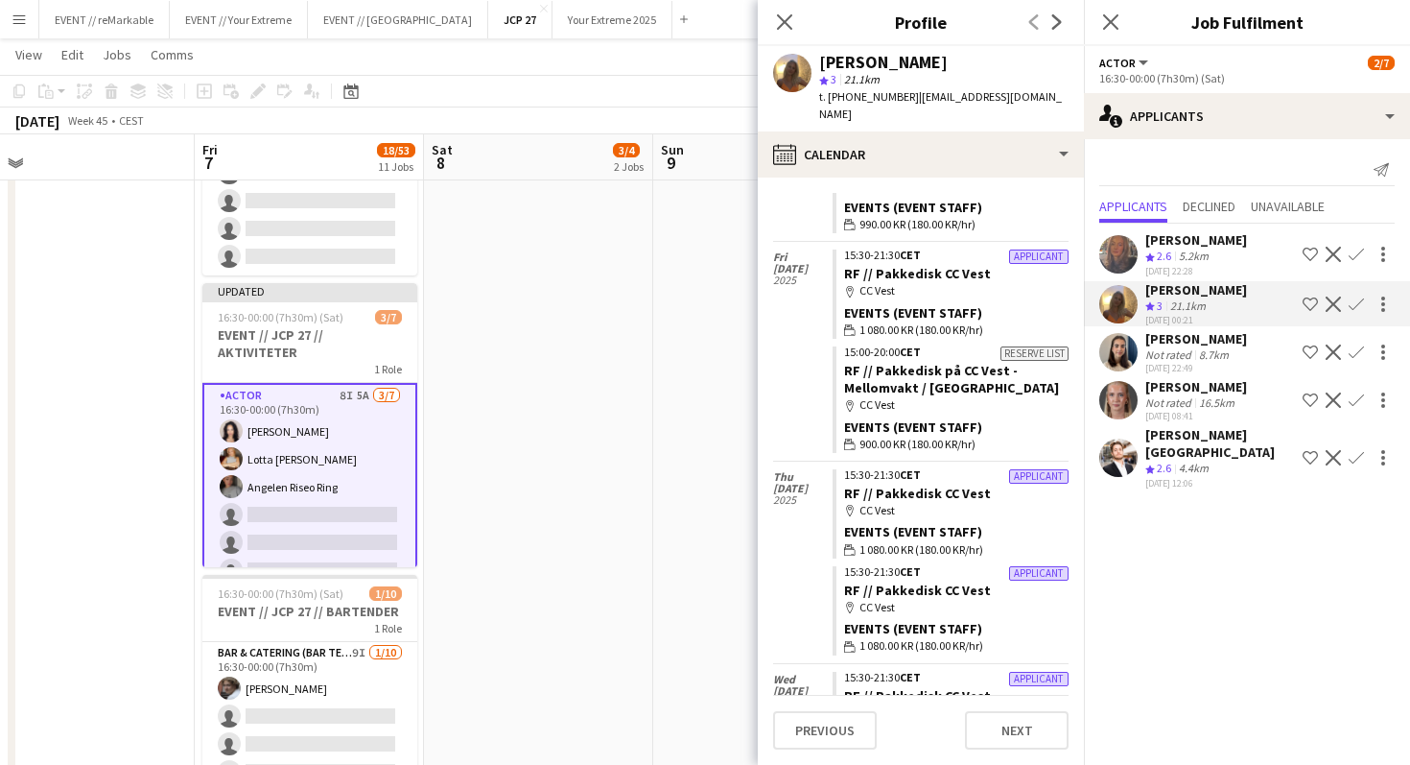
scroll to position [1706, 0]
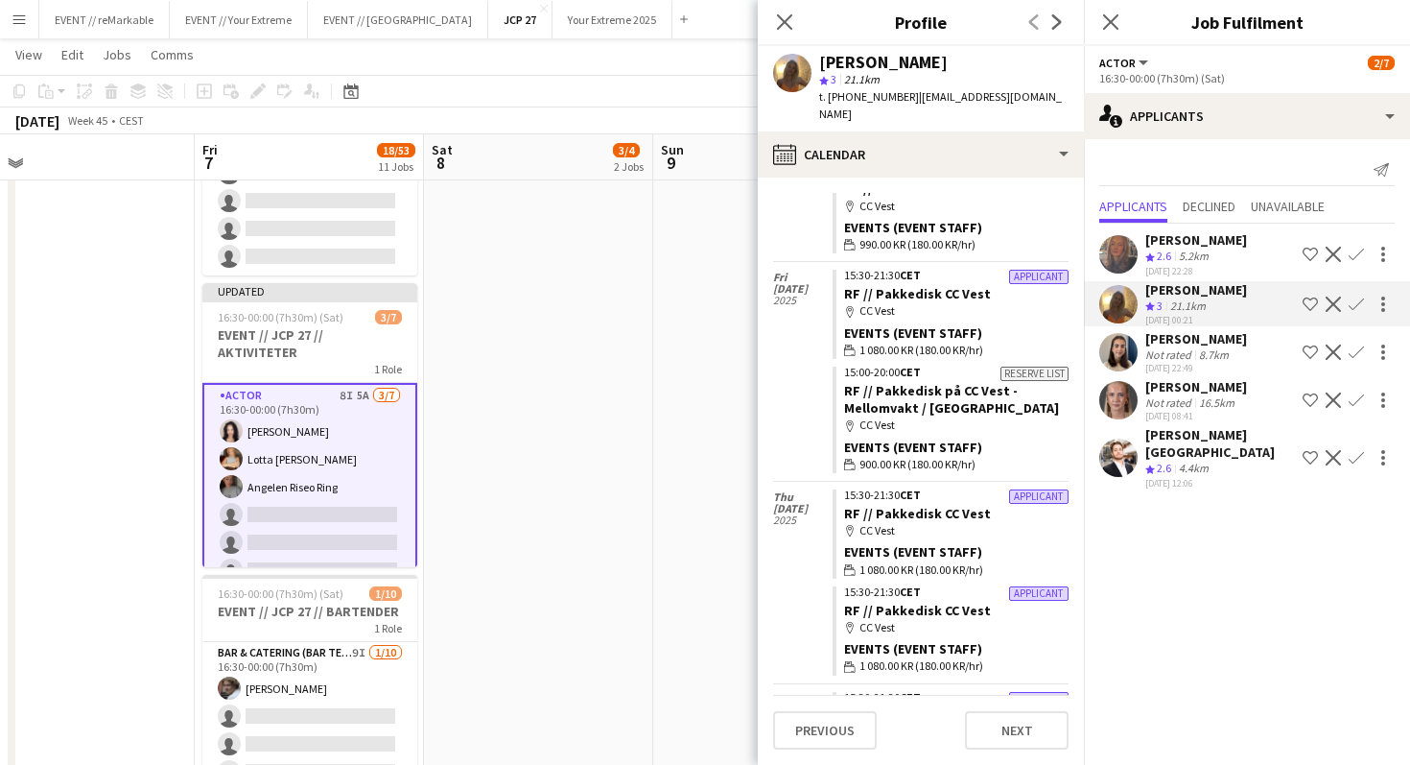
click at [1359, 307] on app-icon "Confirm" at bounding box center [1356, 303] width 15 height 15
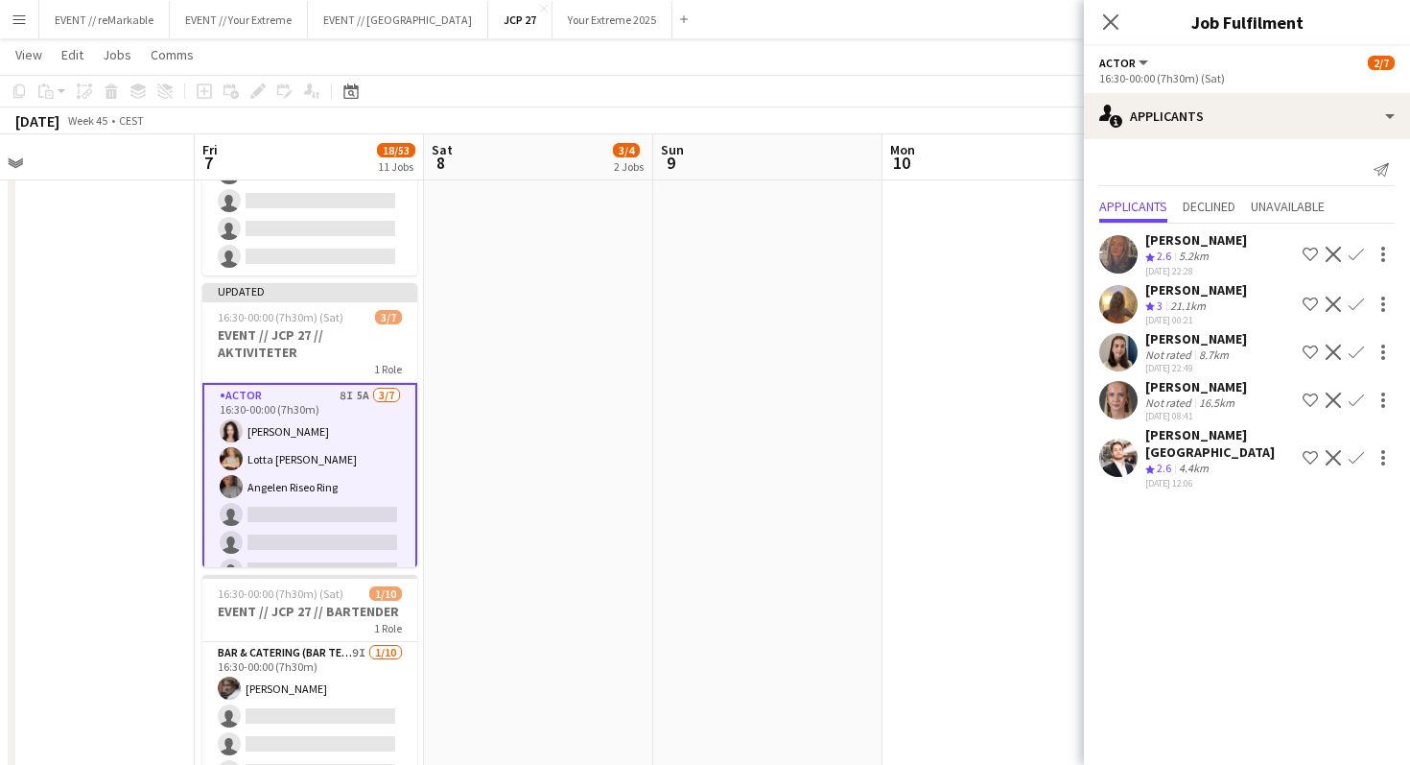
click at [1354, 298] on app-icon "Confirm" at bounding box center [1356, 303] width 15 height 15
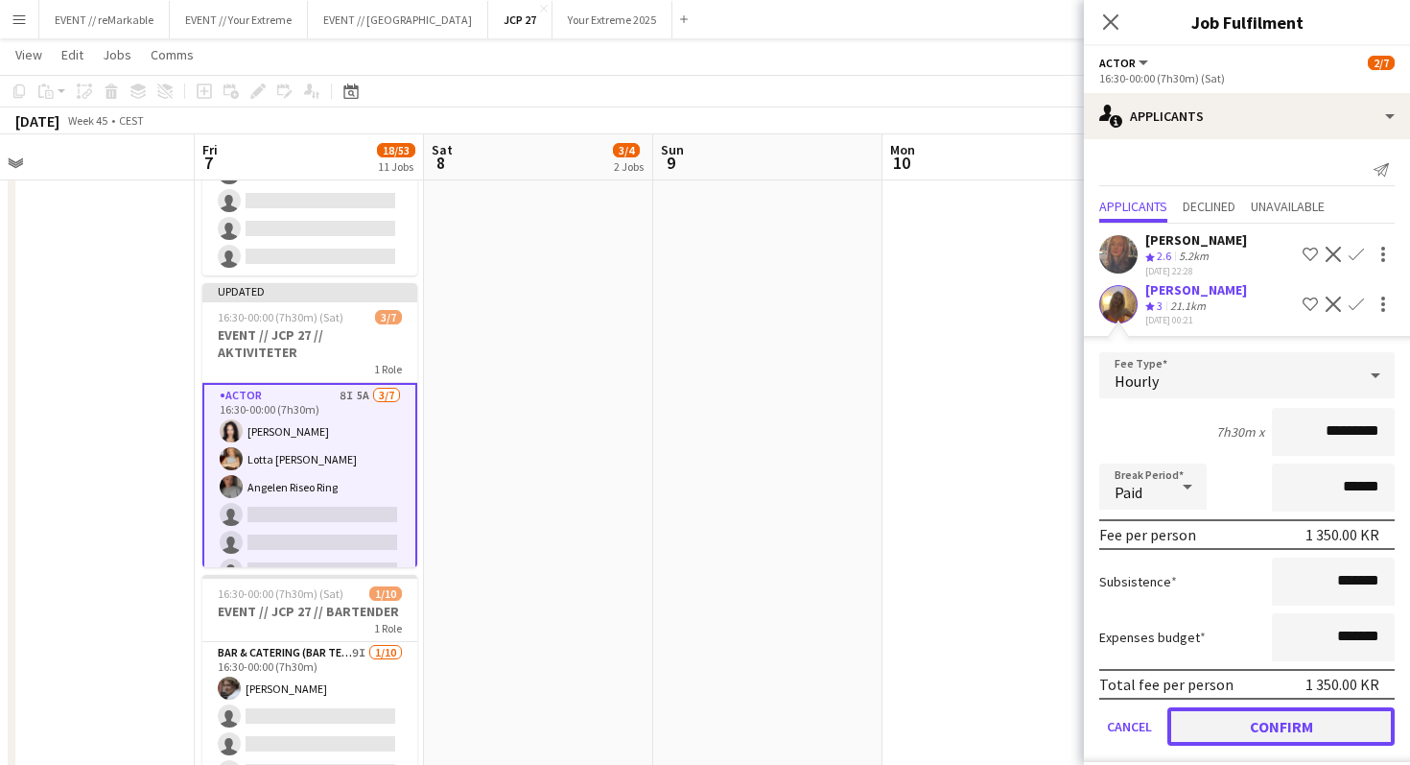
click at [1291, 723] on button "Confirm" at bounding box center [1281, 726] width 227 height 38
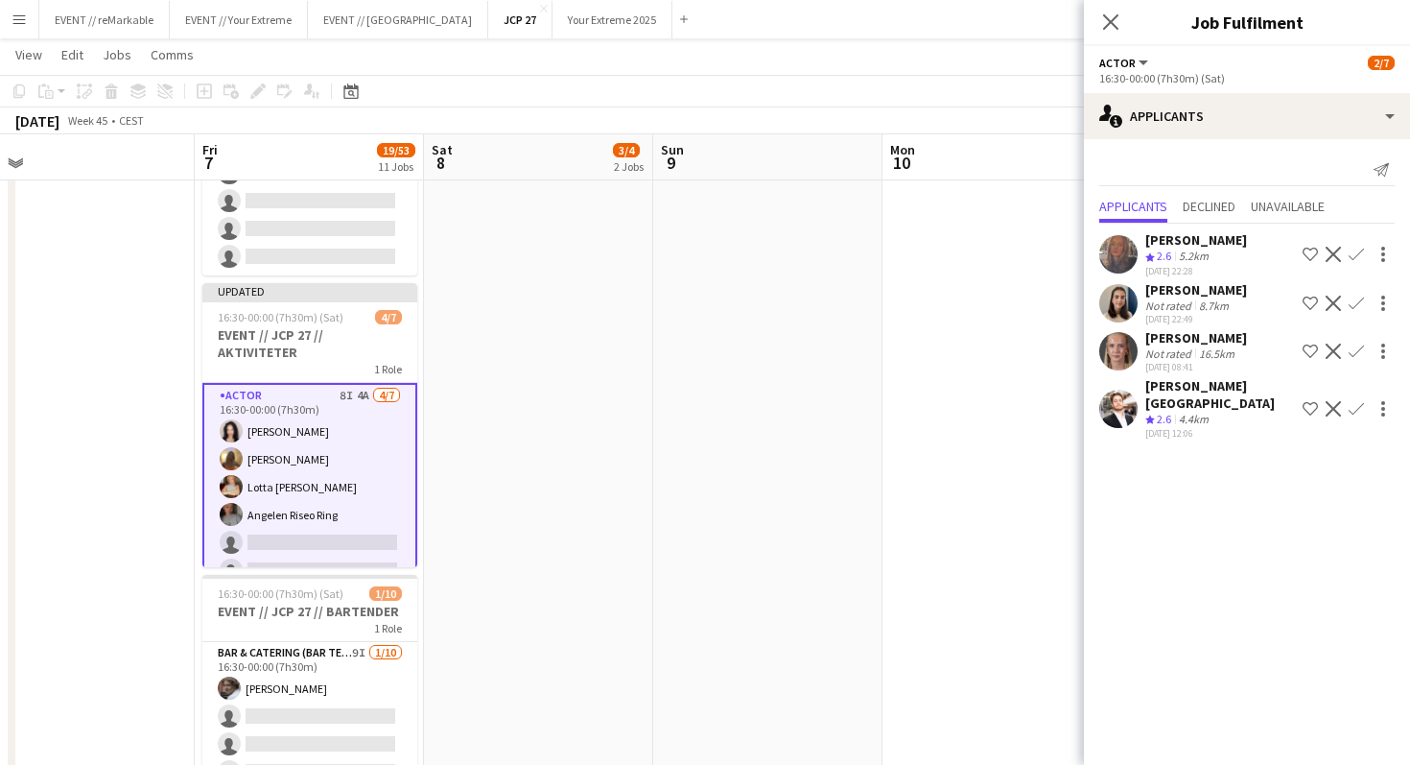
click at [1117, 305] on app-user-avatar at bounding box center [1119, 303] width 38 height 38
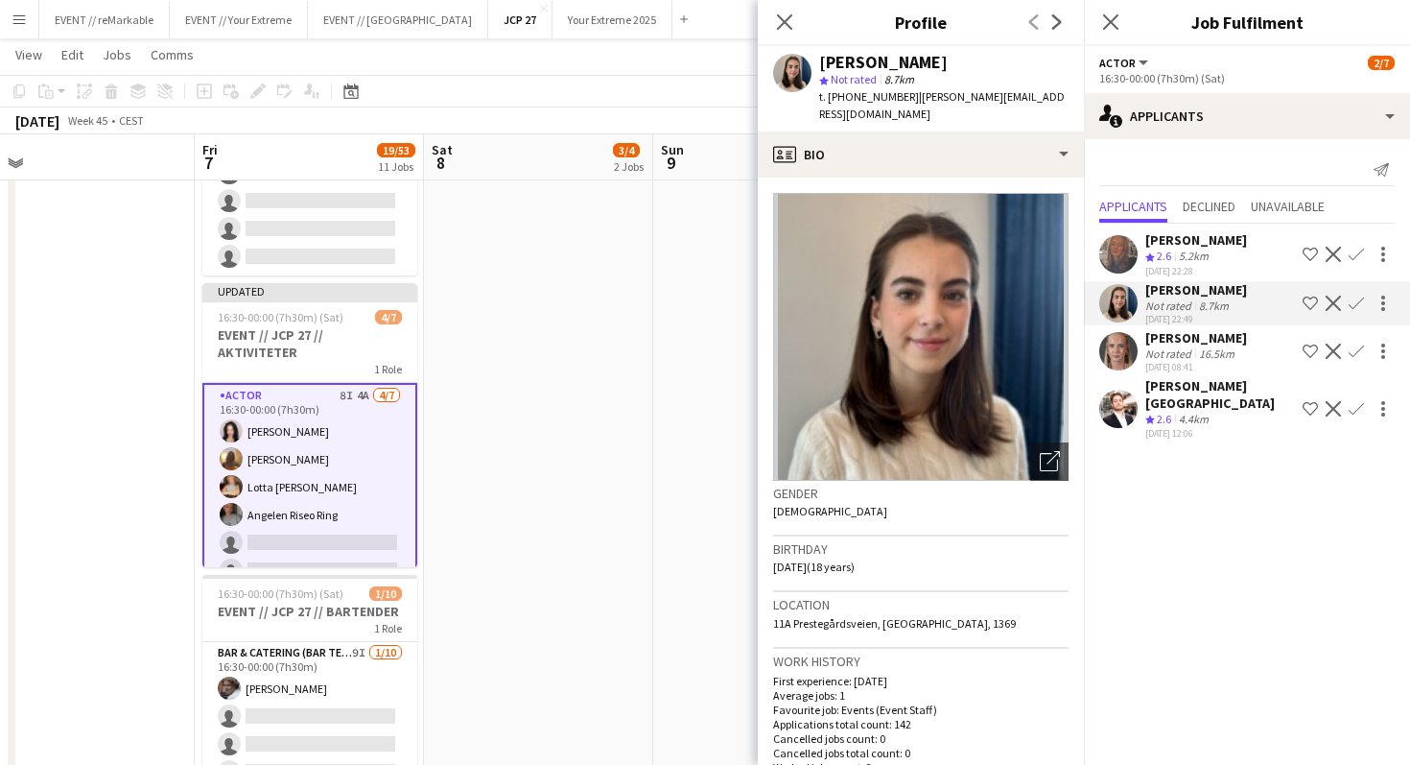
click at [1117, 305] on app-user-avatar at bounding box center [1119, 303] width 38 height 38
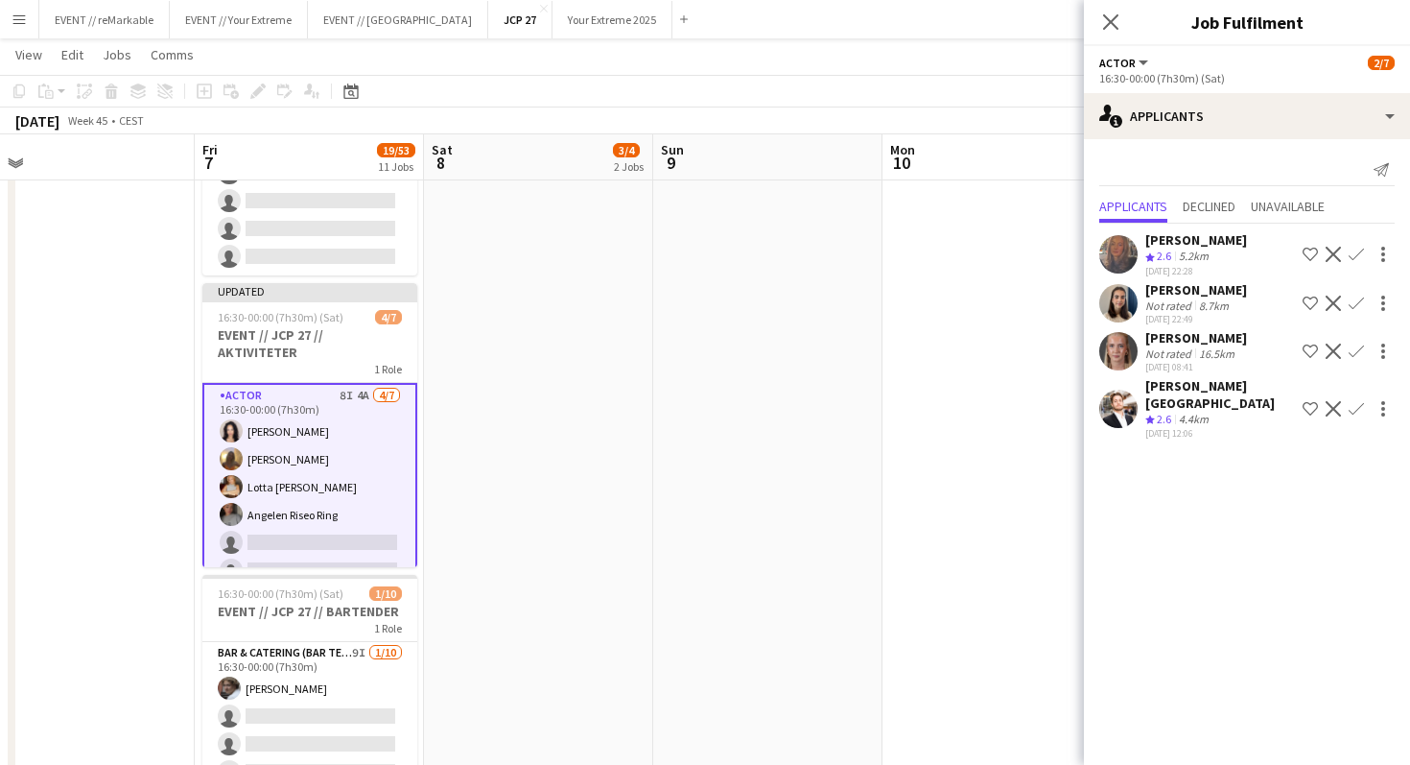
click at [1124, 355] on app-user-avatar at bounding box center [1119, 351] width 38 height 38
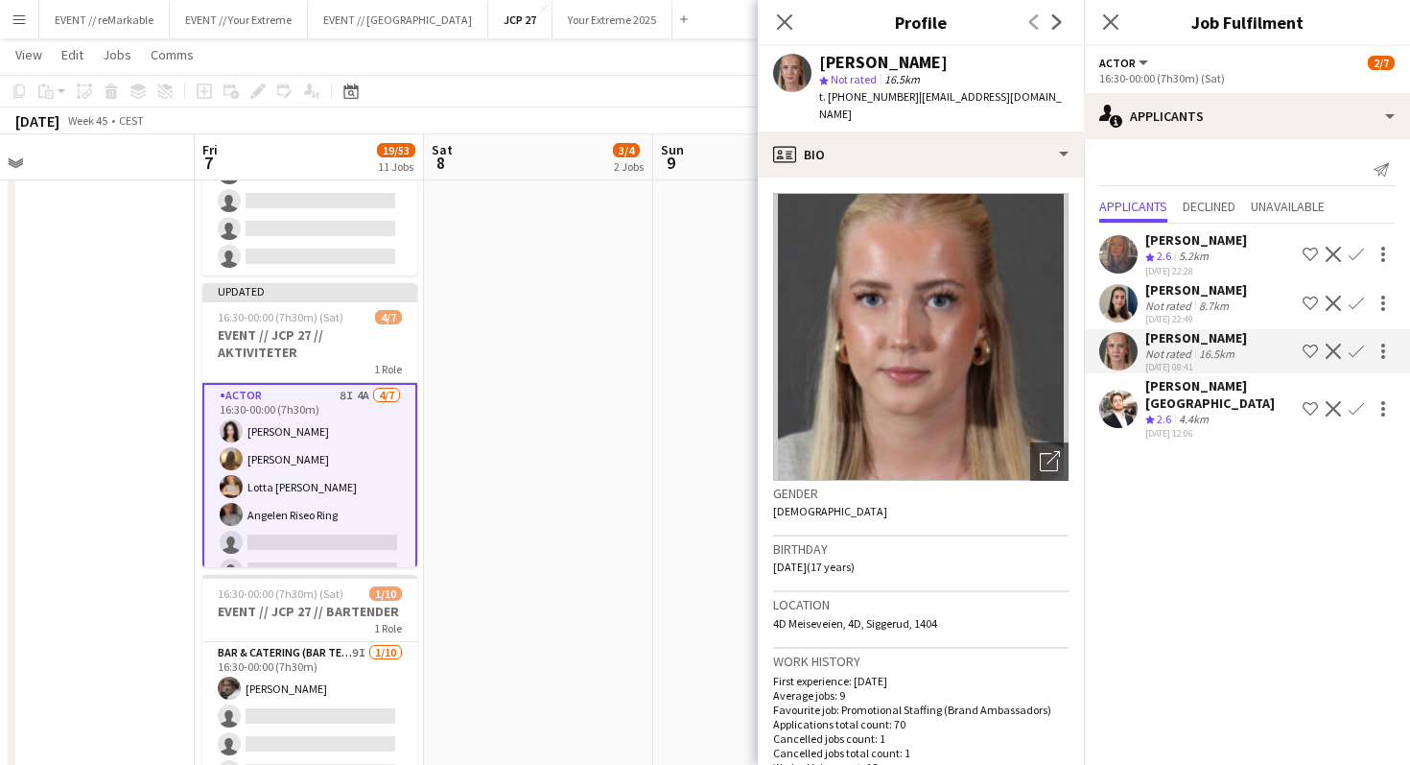
click at [1124, 355] on app-user-avatar at bounding box center [1119, 351] width 38 height 38
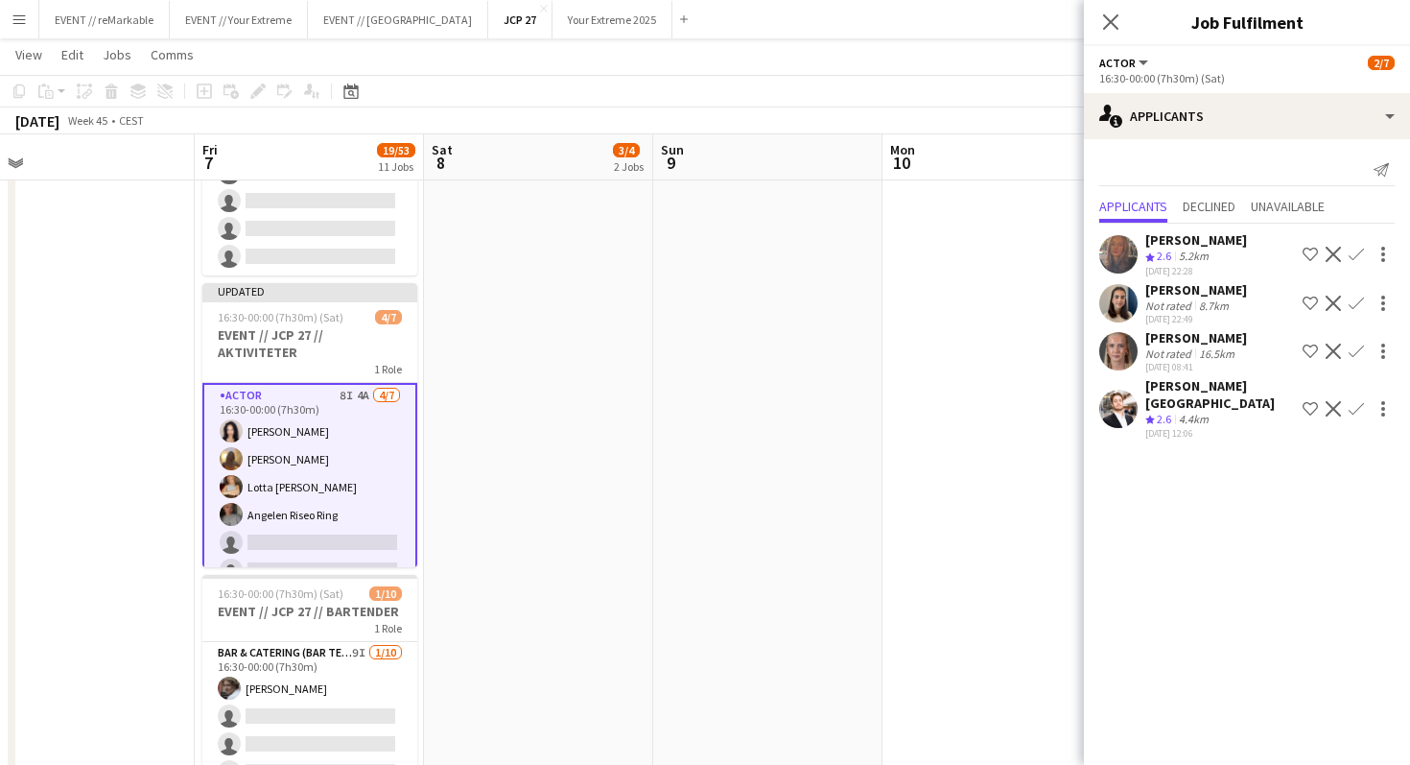
click at [1125, 390] on app-user-avatar at bounding box center [1119, 409] width 38 height 38
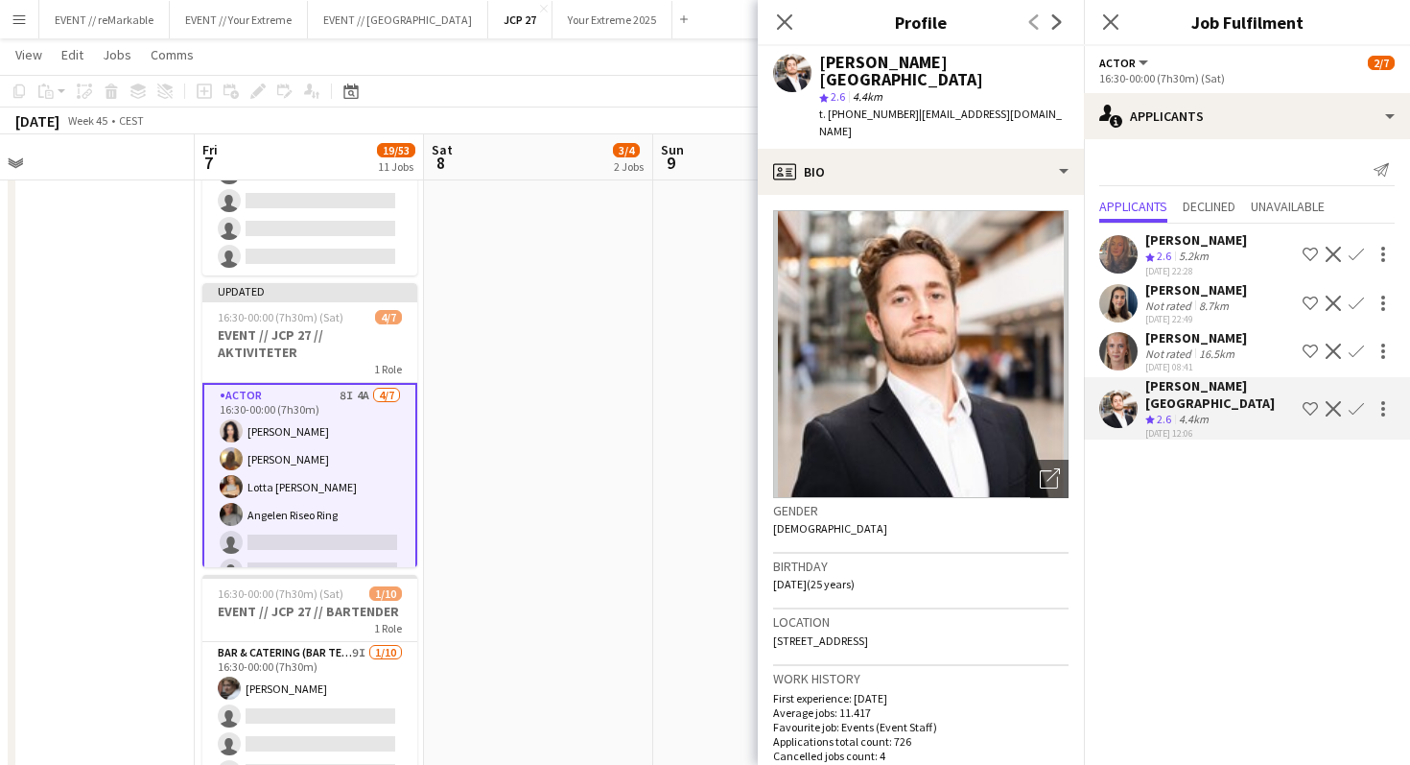
click at [1125, 390] on app-user-avatar at bounding box center [1119, 409] width 38 height 38
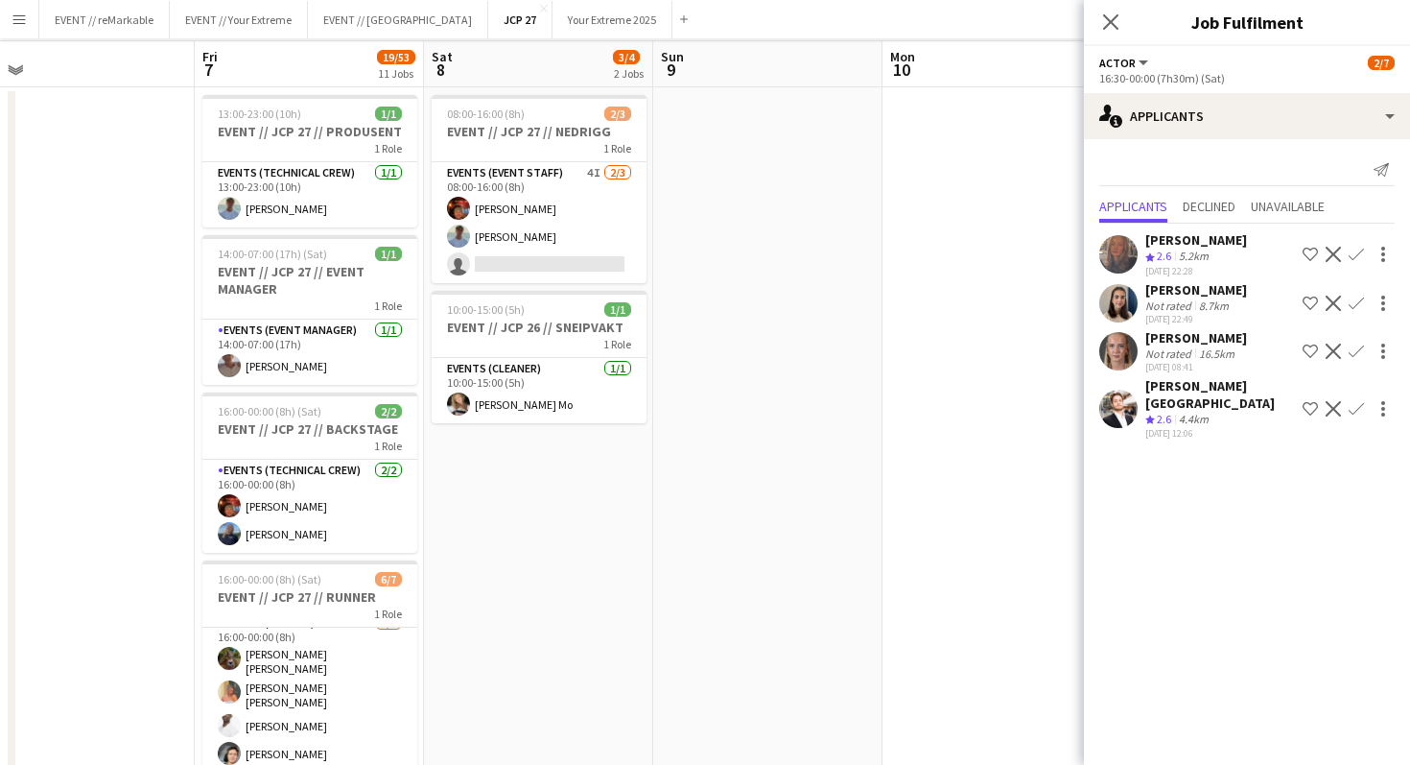
scroll to position [326, 0]
